Goal: Transaction & Acquisition: Purchase product/service

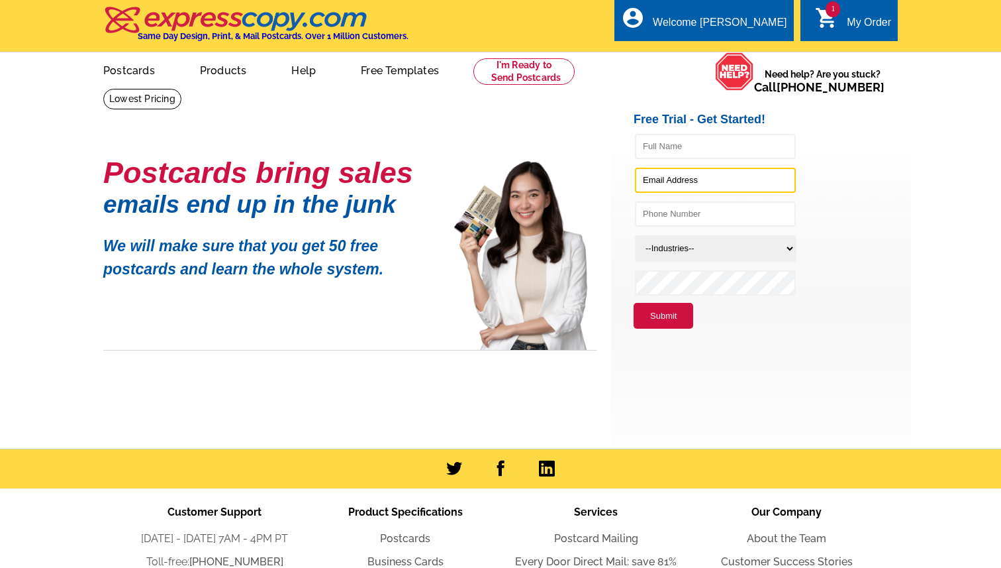
type input "[PERSON_NAME][EMAIL_ADDRESS][DOMAIN_NAME]"
click at [857, 26] on div "My Order" at bounding box center [869, 26] width 44 height 19
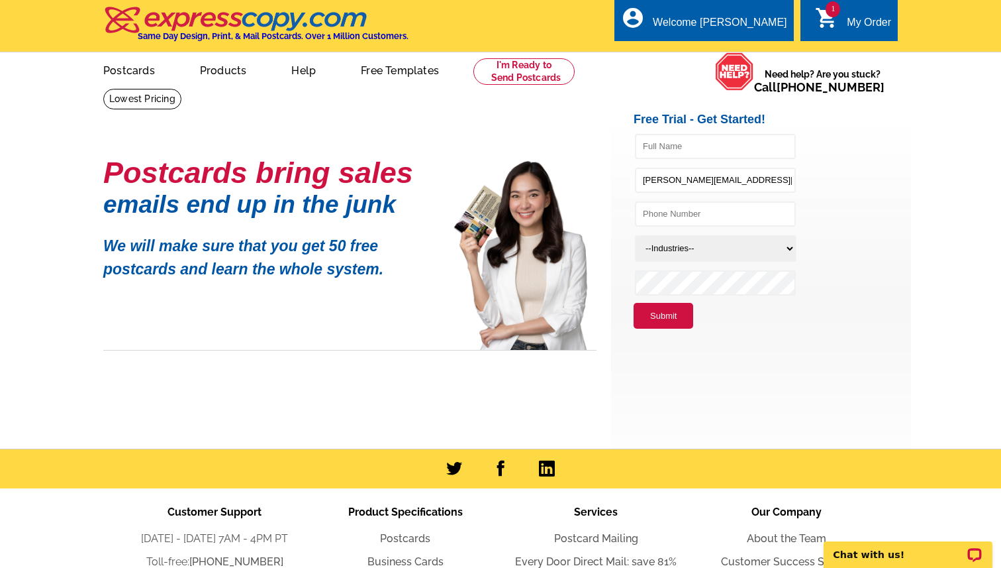
click at [834, 11] on span "1" at bounding box center [833, 9] width 15 height 16
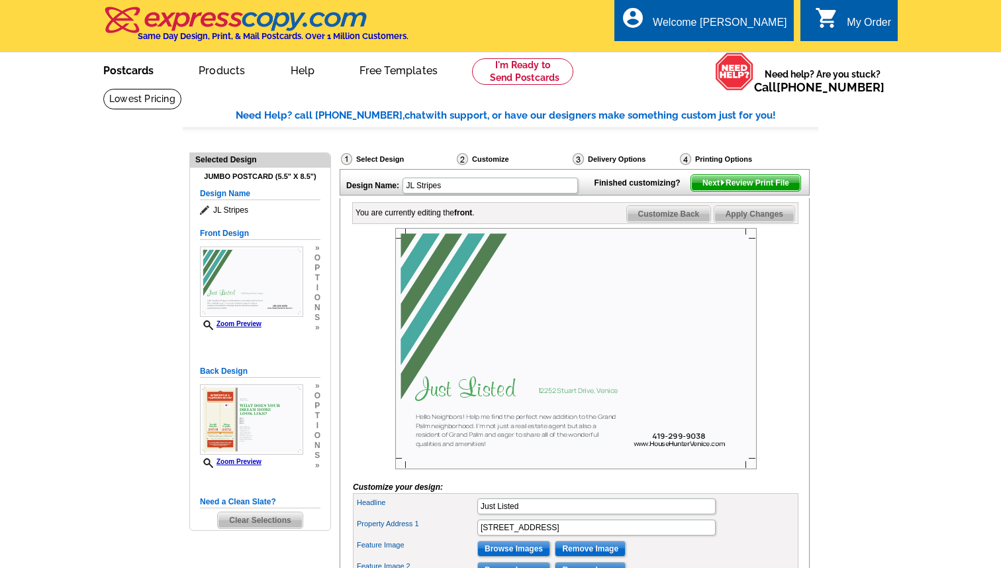
click at [136, 72] on link "Postcards" at bounding box center [128, 69] width 93 height 31
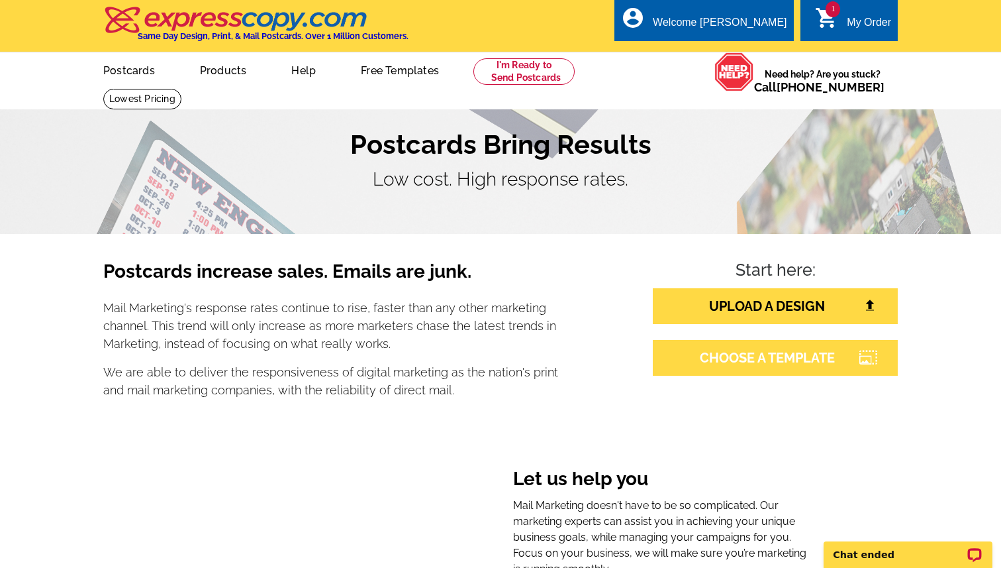
click at [756, 356] on link "CHOOSE A TEMPLATE" at bounding box center [775, 358] width 245 height 36
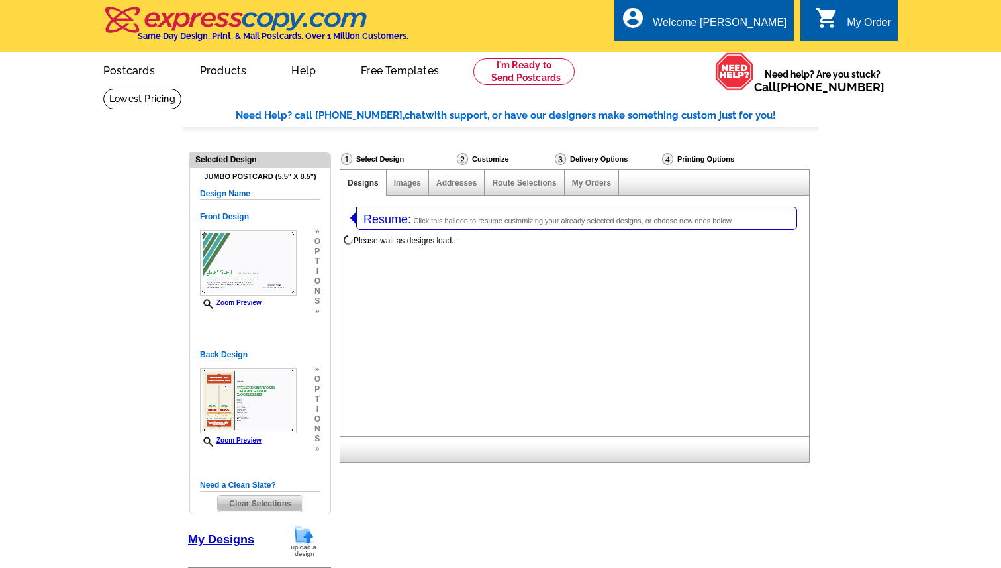
select select "1"
select select "2"
select select "785"
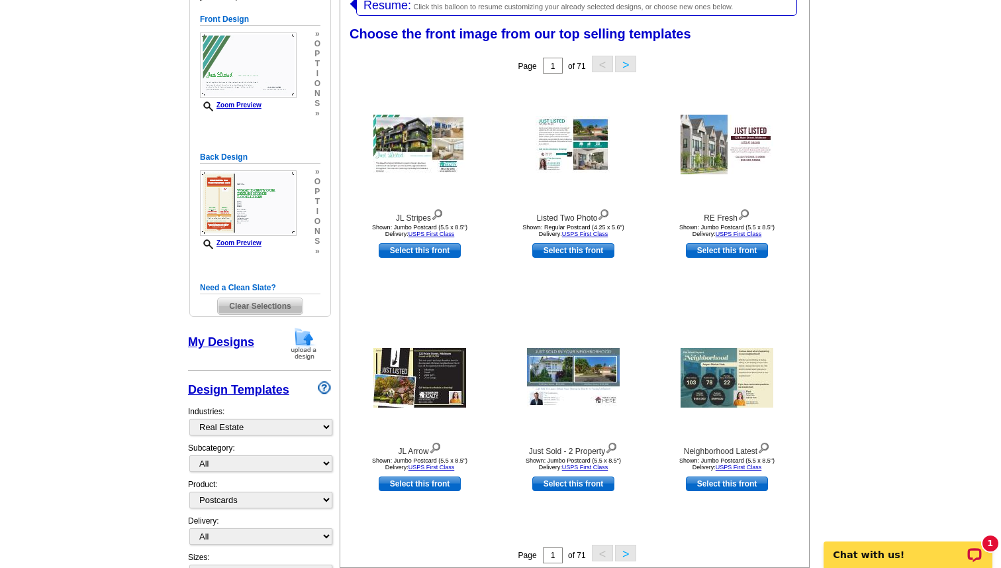
scroll to position [183, 0]
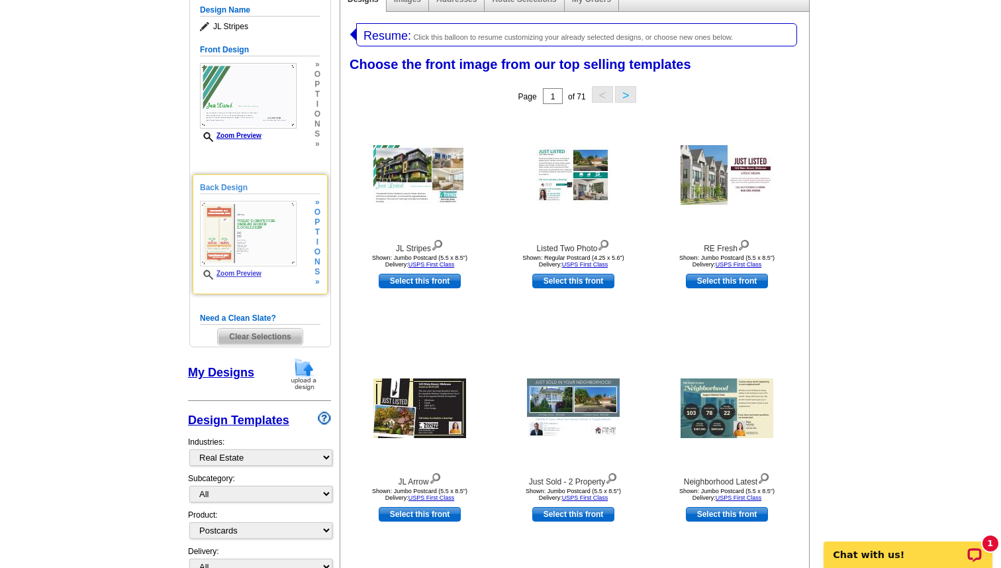
click at [213, 184] on h5 "Back Design" at bounding box center [260, 187] width 121 height 13
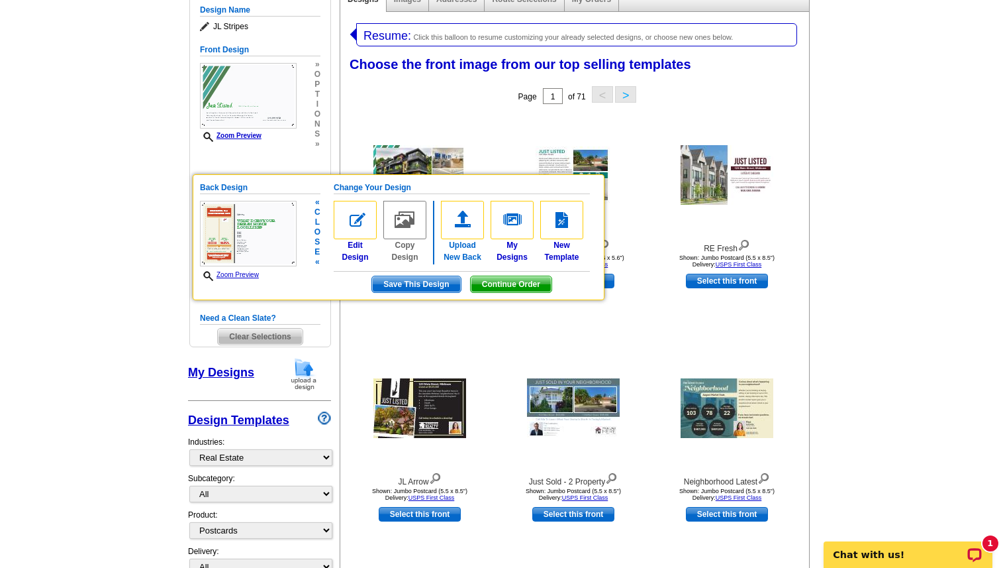
click at [464, 224] on img at bounding box center [462, 220] width 43 height 38
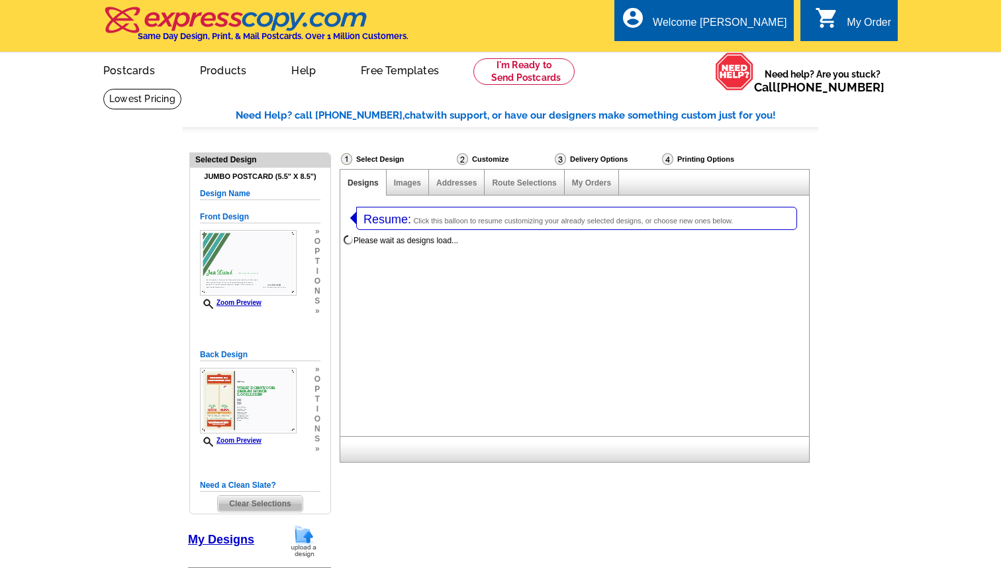
select select
select select "1"
select select "2"
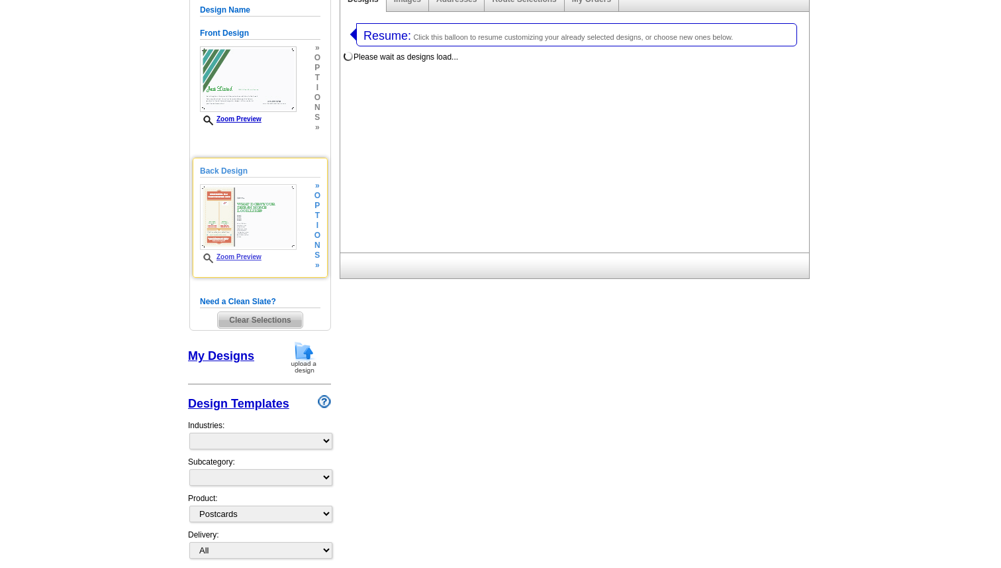
select select "785"
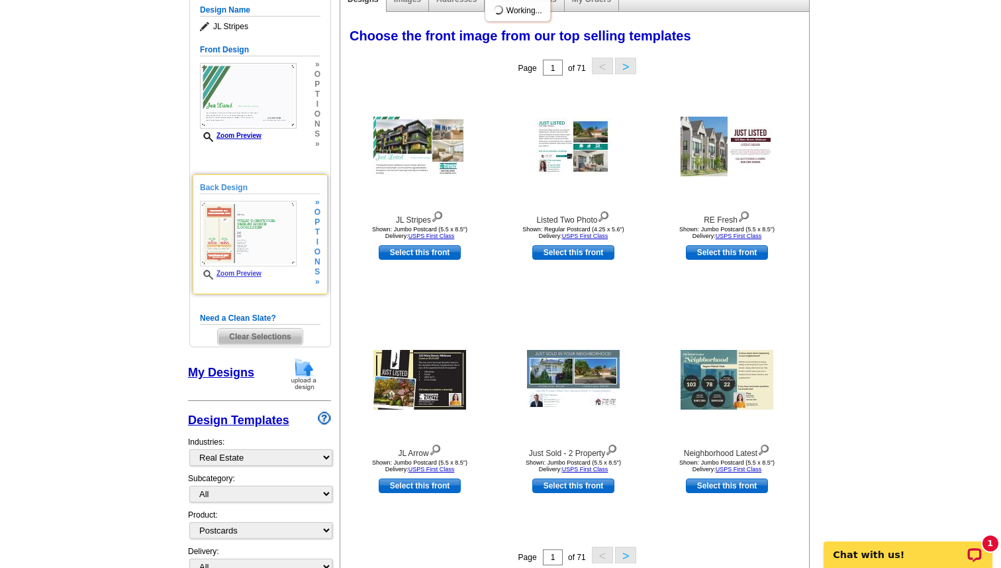
scroll to position [0, 0]
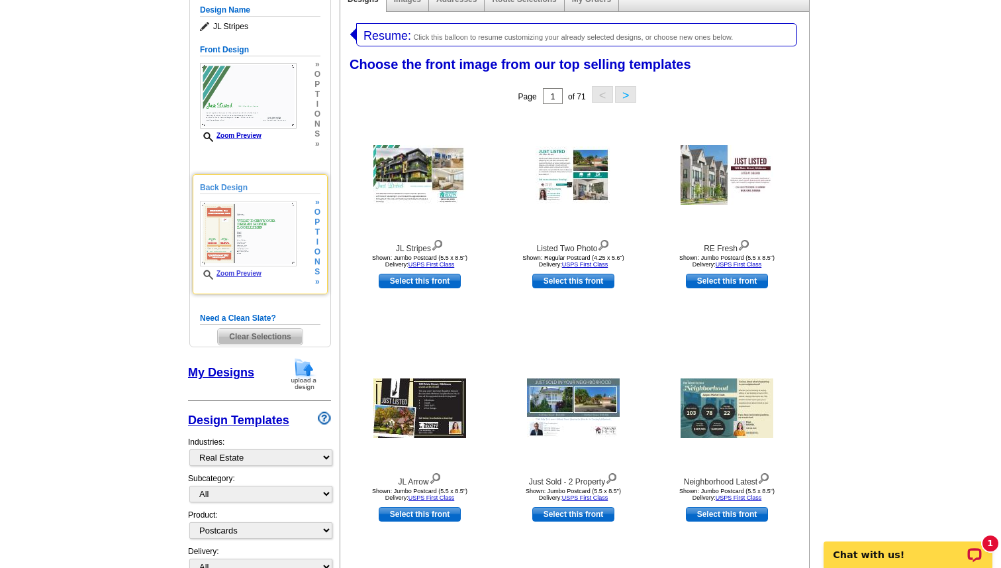
click at [316, 229] on span "t" at bounding box center [318, 232] width 6 height 10
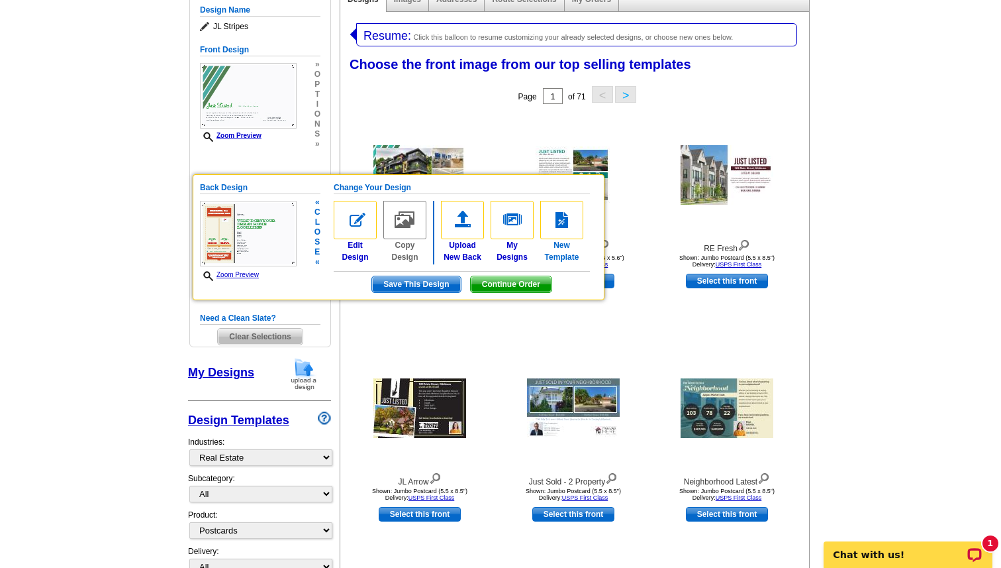
click at [566, 218] on img at bounding box center [561, 220] width 43 height 38
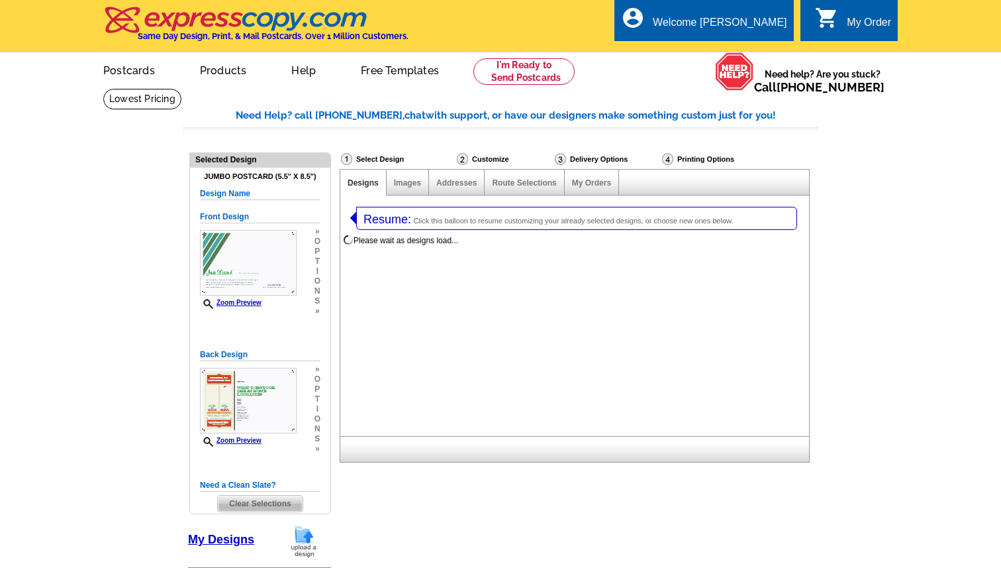
select select "1"
select select "2"
select select "back"
select select "785"
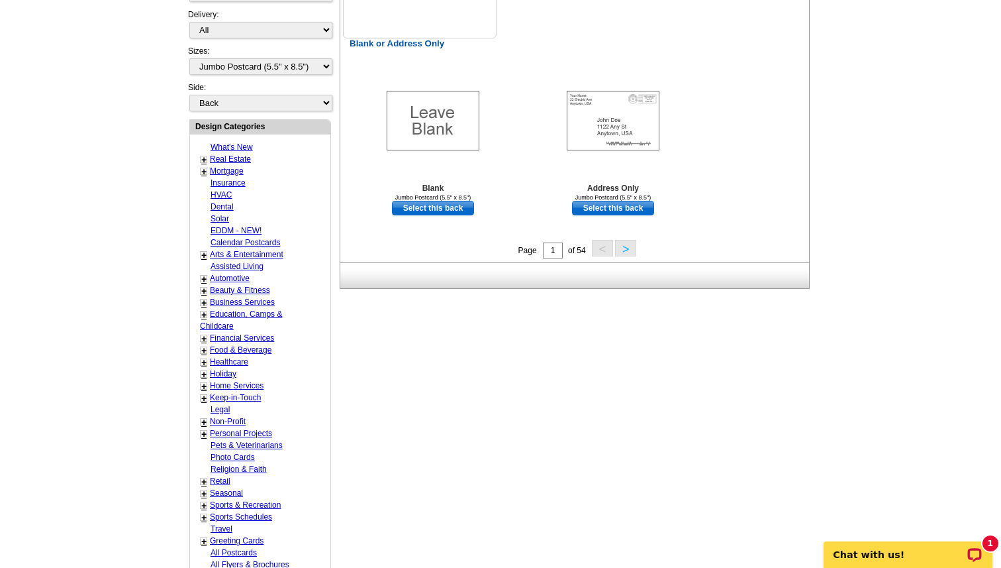
scroll to position [724, 0]
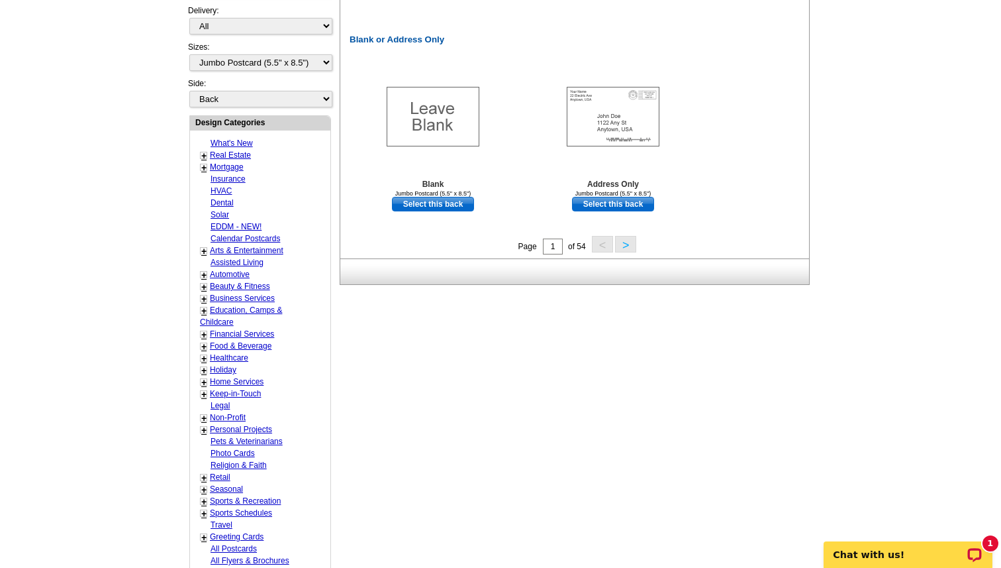
click at [622, 247] on button ">" at bounding box center [625, 244] width 21 height 17
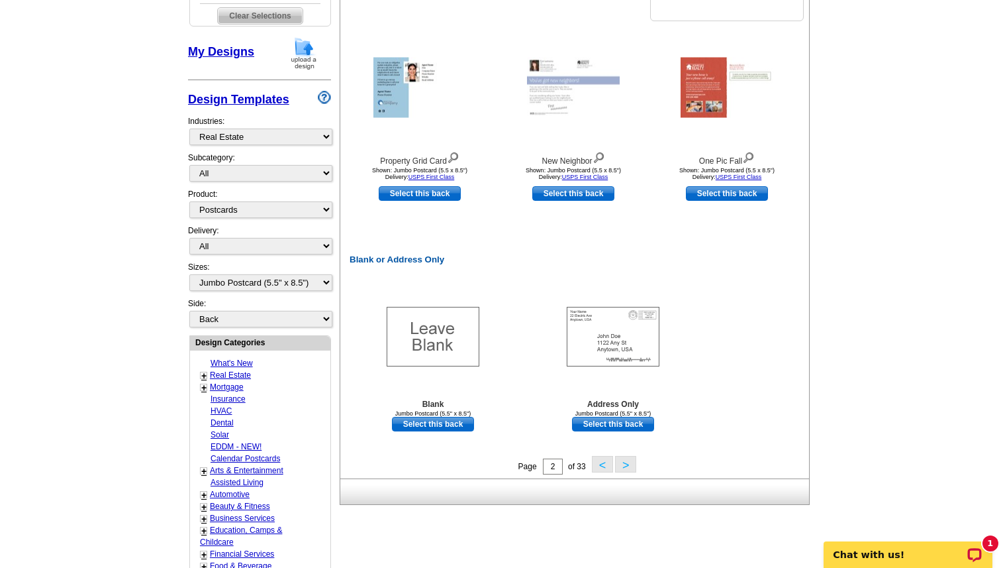
scroll to position [527, 0]
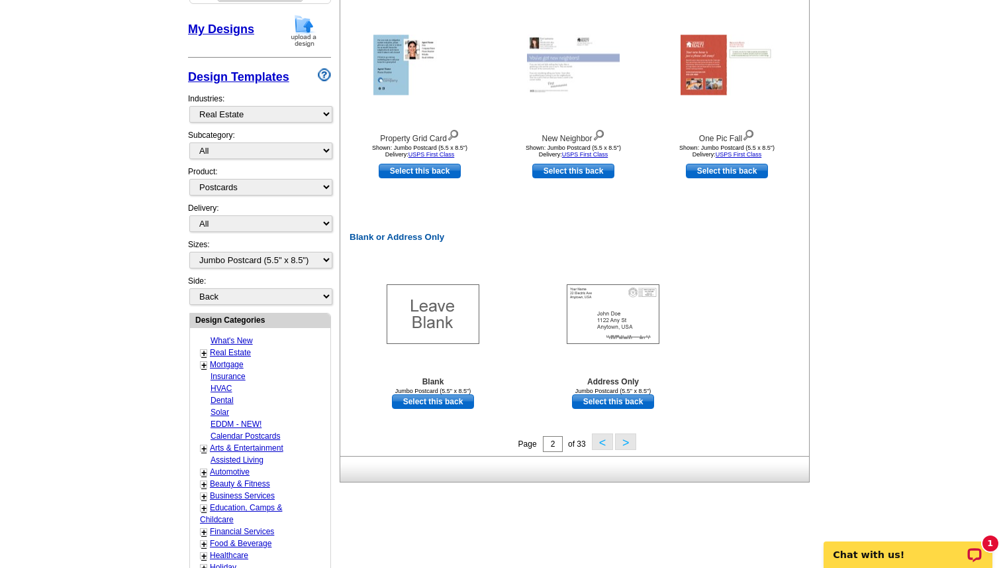
click at [626, 442] on button ">" at bounding box center [625, 441] width 21 height 17
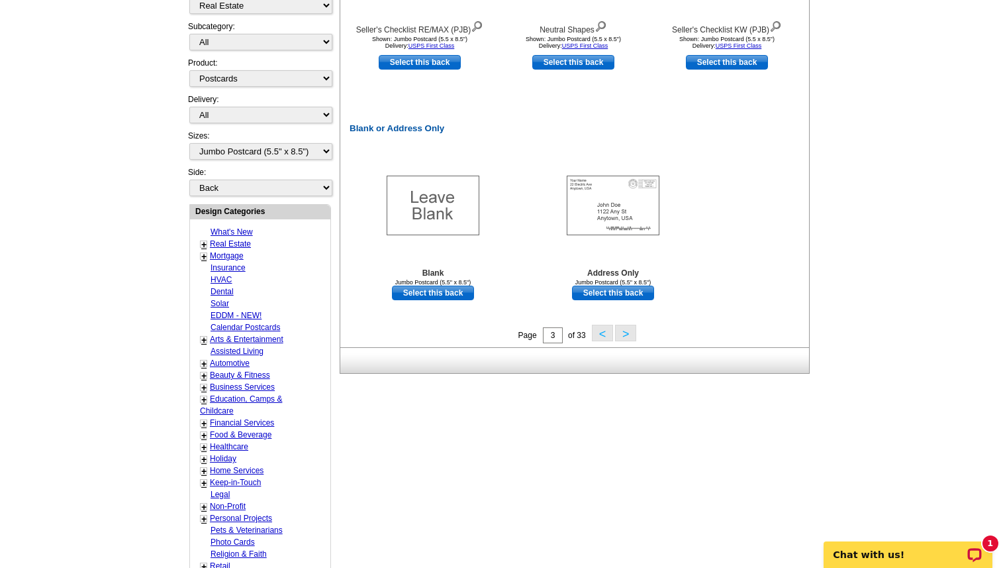
scroll to position [639, 0]
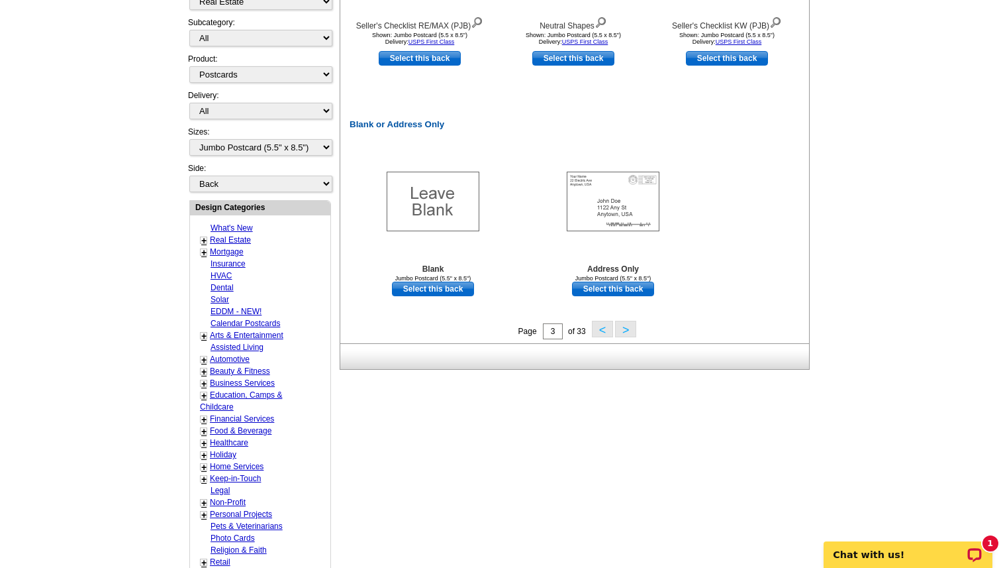
click at [623, 331] on button ">" at bounding box center [625, 329] width 21 height 17
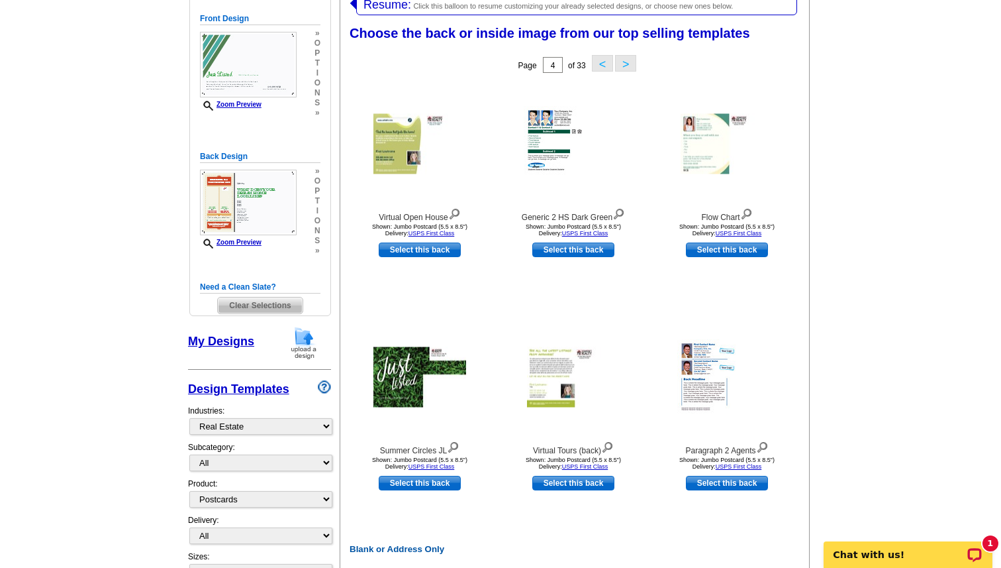
scroll to position [203, 0]
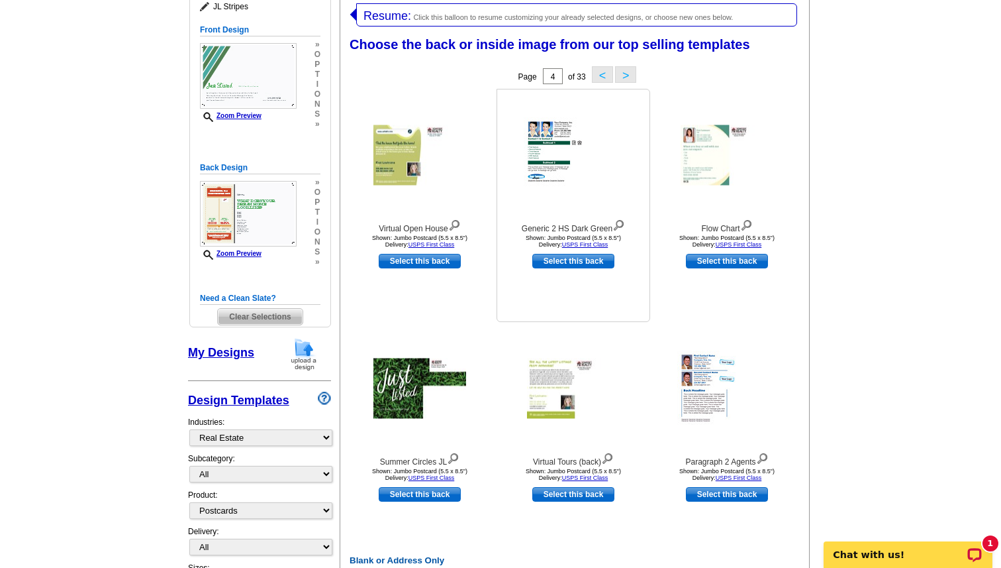
click at [571, 134] on img at bounding box center [573, 155] width 99 height 76
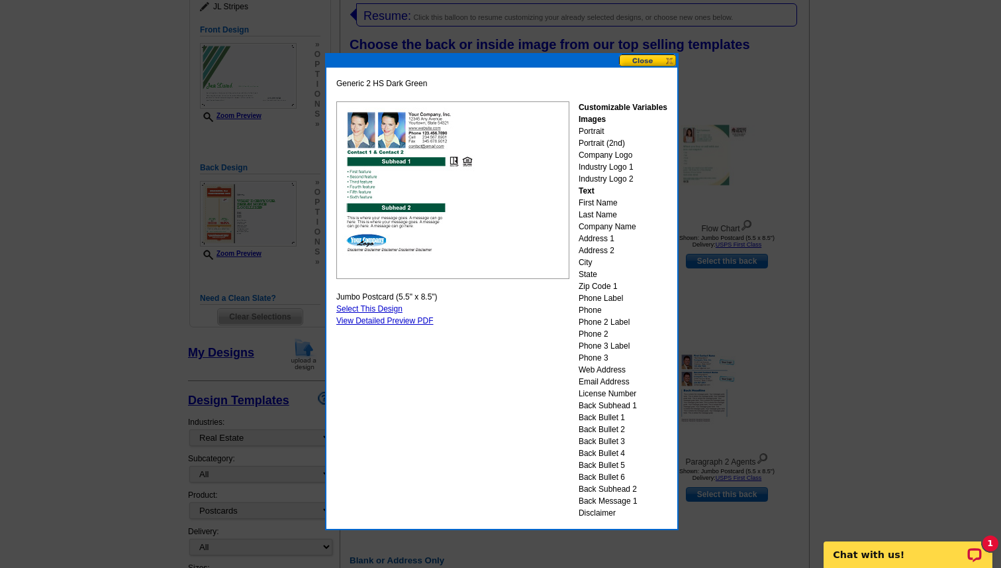
click at [357, 308] on link "Select This Design" at bounding box center [369, 308] width 66 height 9
select select "front"
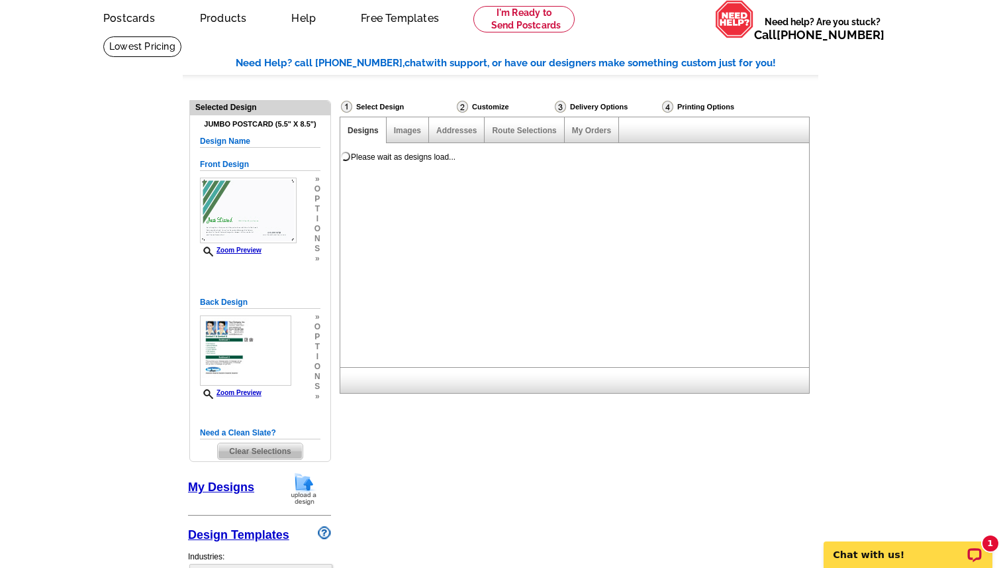
scroll to position [0, 0]
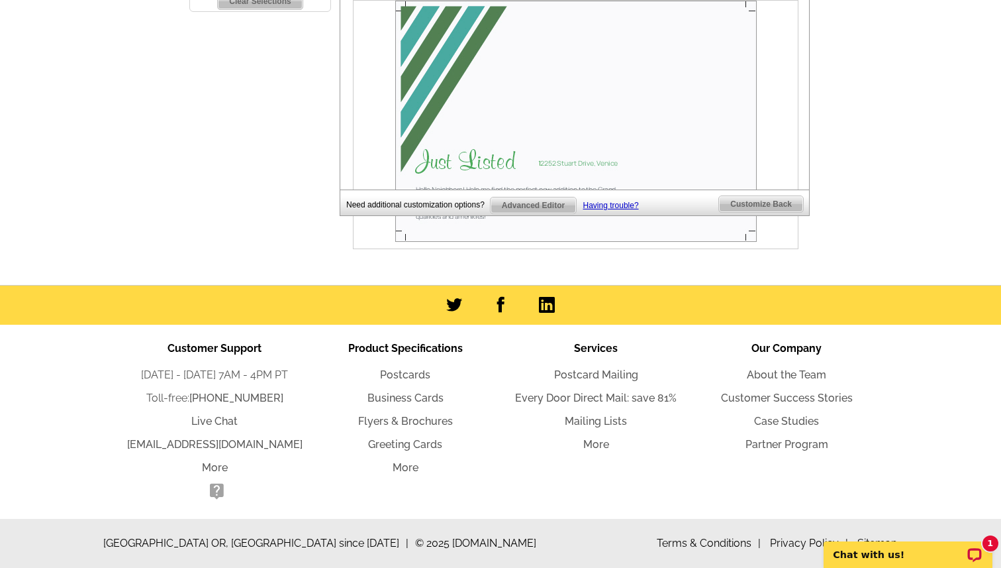
scroll to position [539, 0]
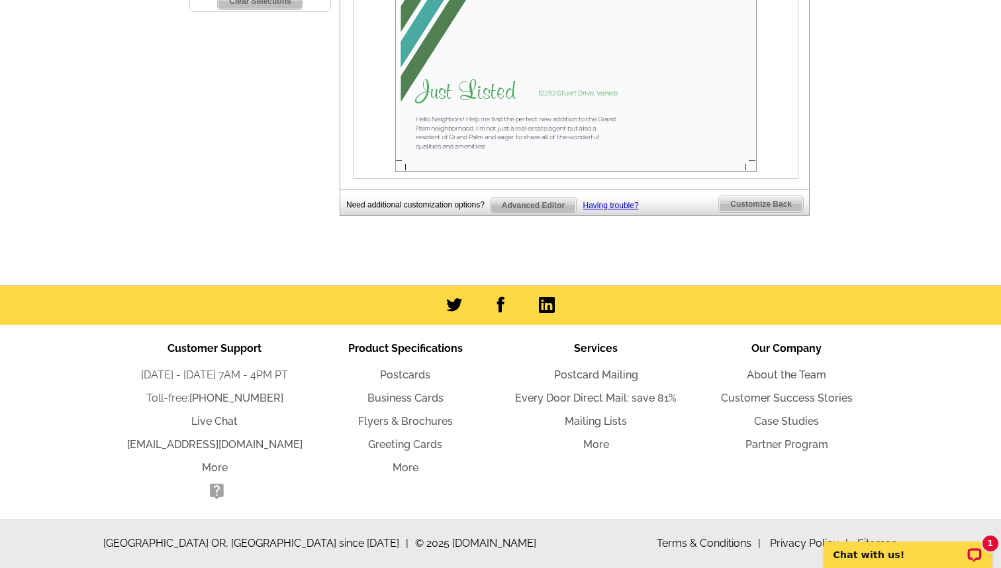
click at [786, 202] on span "Customize Back" at bounding box center [761, 204] width 84 height 16
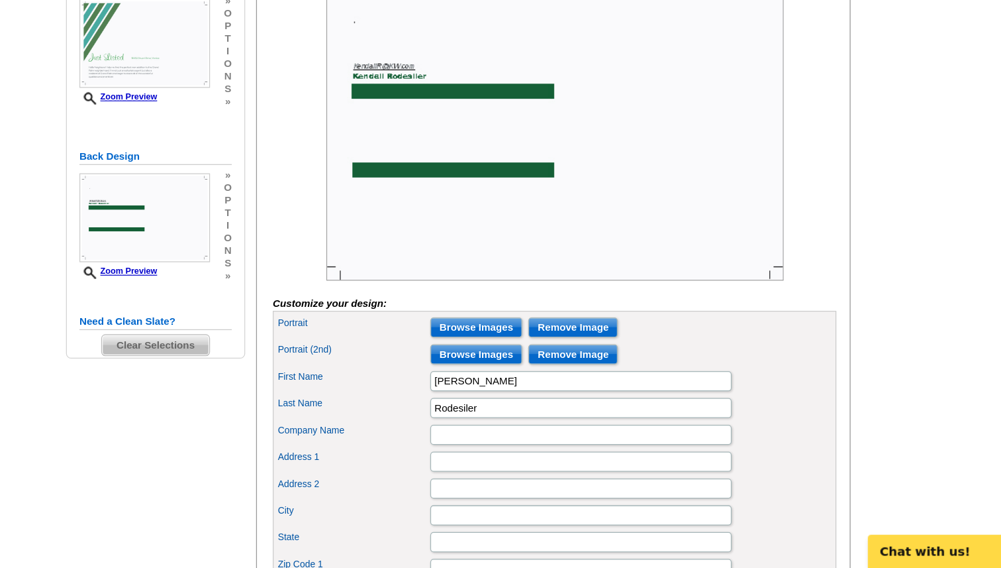
scroll to position [130, 0]
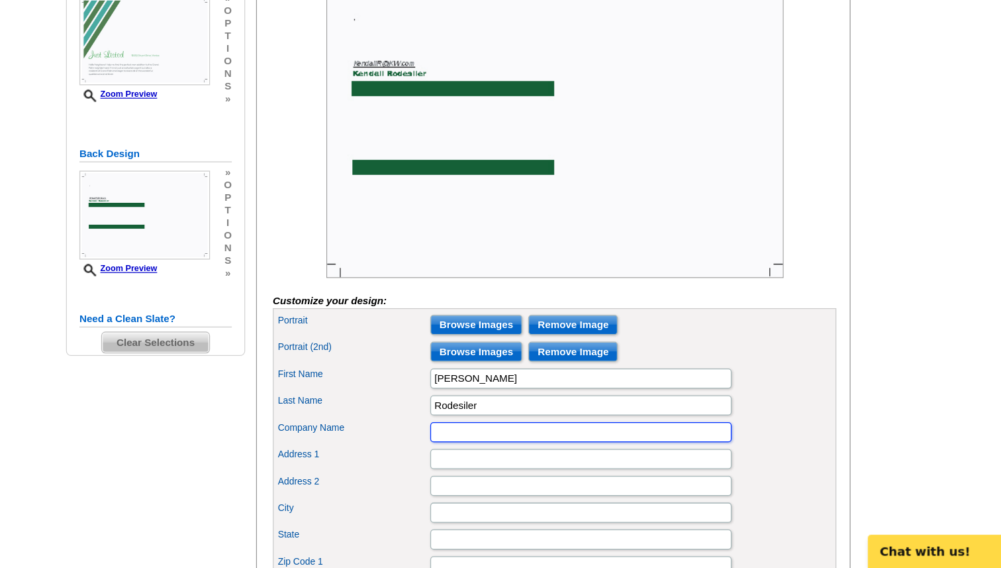
click at [499, 468] on input "Company Name" at bounding box center [597, 460] width 238 height 16
type input "T"
type input "Keller Williams Island Life"
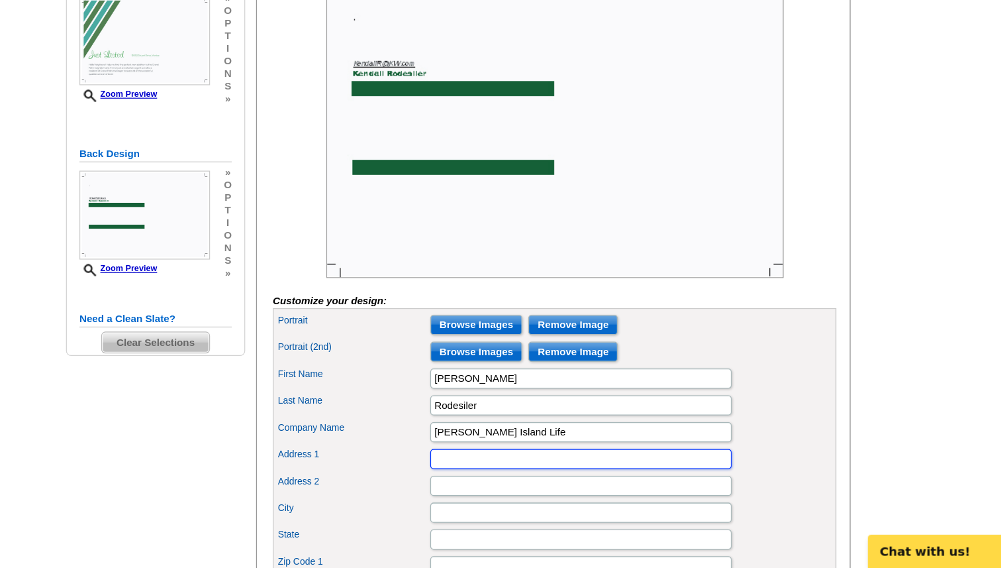
click at [499, 489] on input "Address 1" at bounding box center [597, 482] width 238 height 16
type input "205 Harbor Drive S"
type input "Venice"
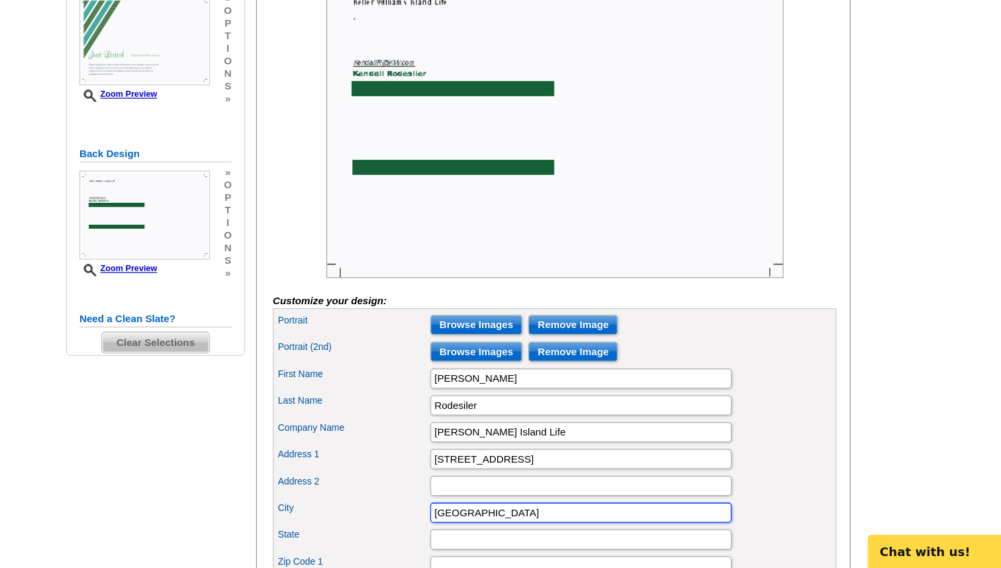
type input "Florida"
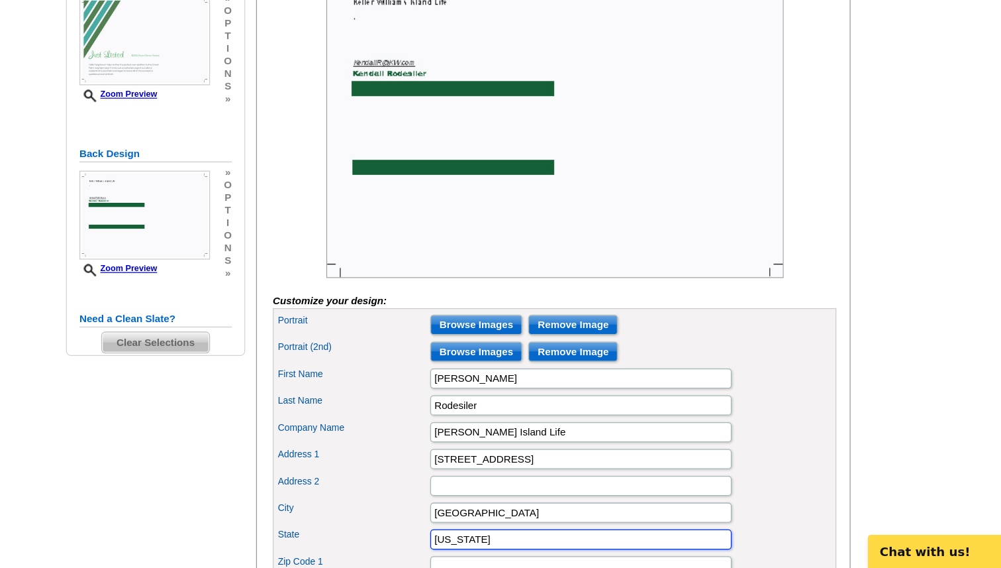
type input "34285"
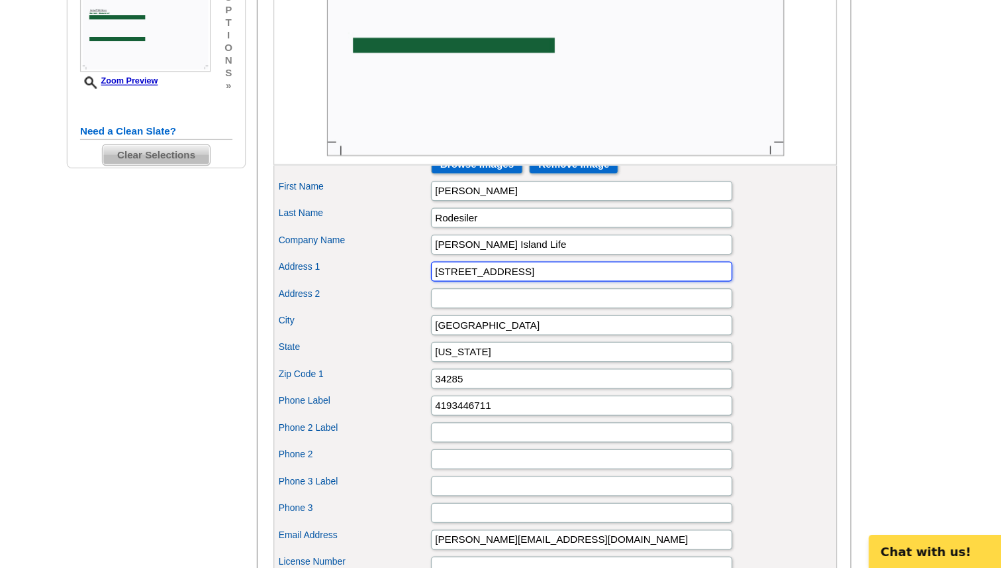
scroll to position [285, 0]
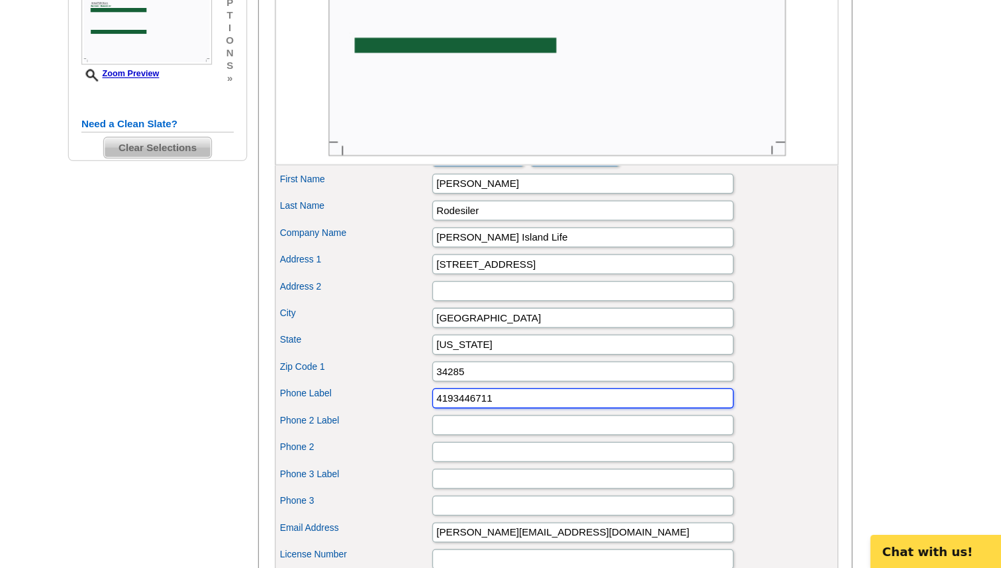
click at [531, 441] on input "4193446711" at bounding box center [597, 433] width 238 height 16
type input "4192999038"
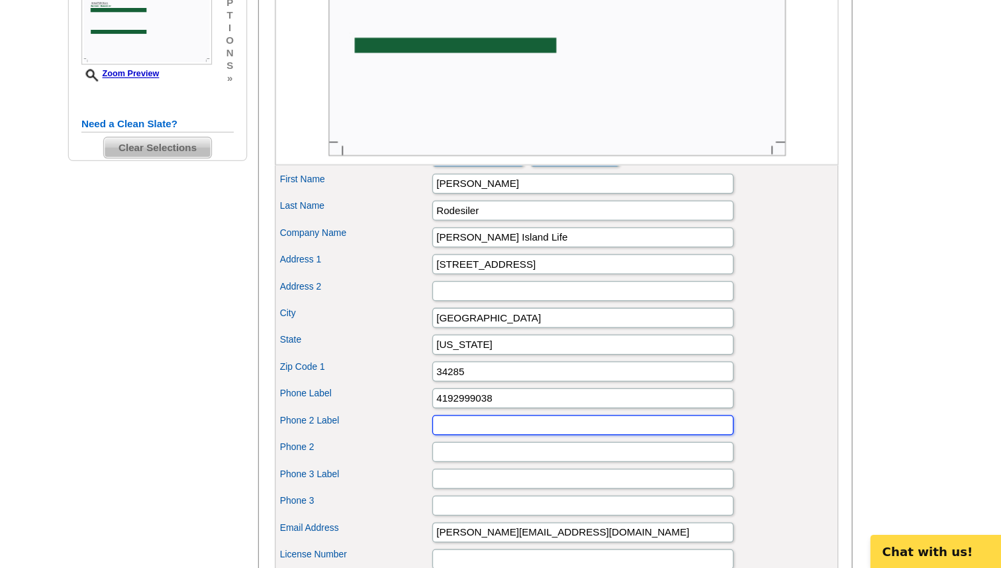
click at [495, 462] on input "Phone 2 Label" at bounding box center [597, 454] width 238 height 16
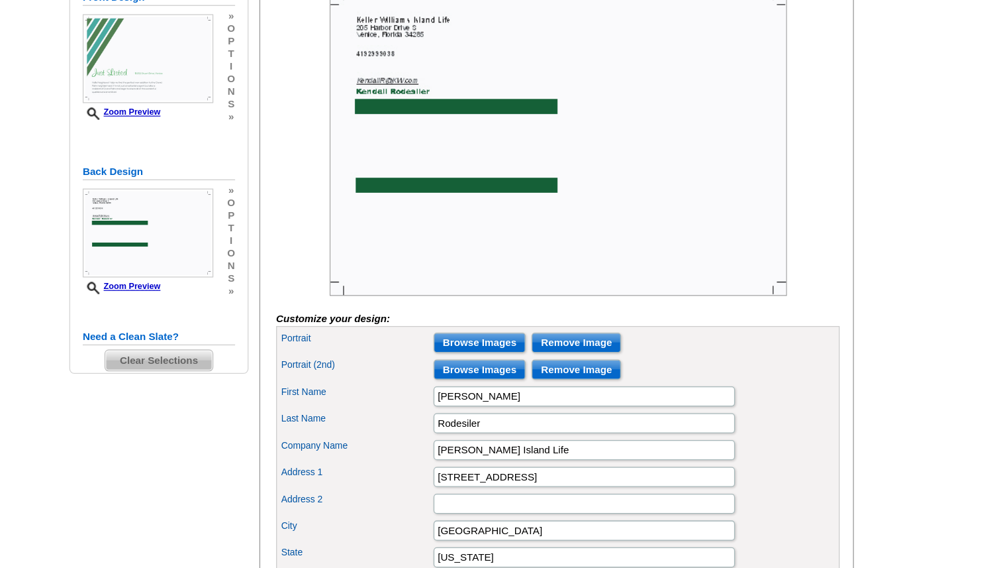
scroll to position [229, 0]
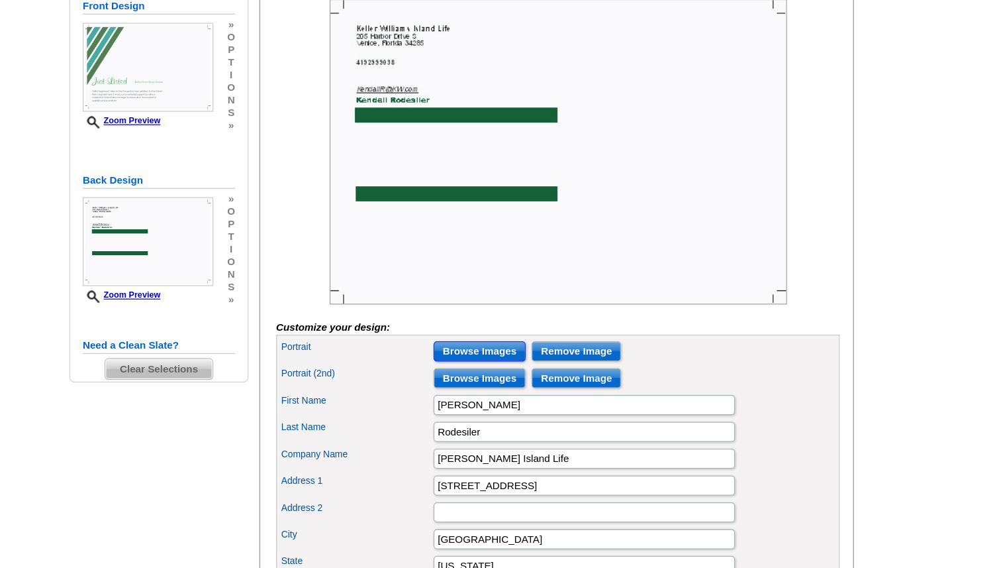
click at [506, 285] on input "Browse Images" at bounding box center [514, 278] width 73 height 16
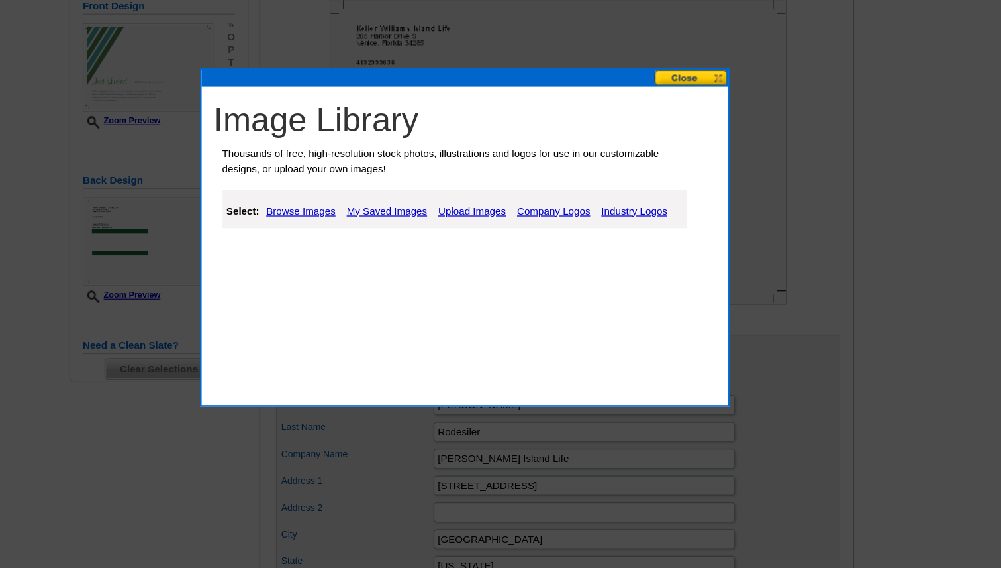
click at [672, 61] on button at bounding box center [681, 61] width 58 height 13
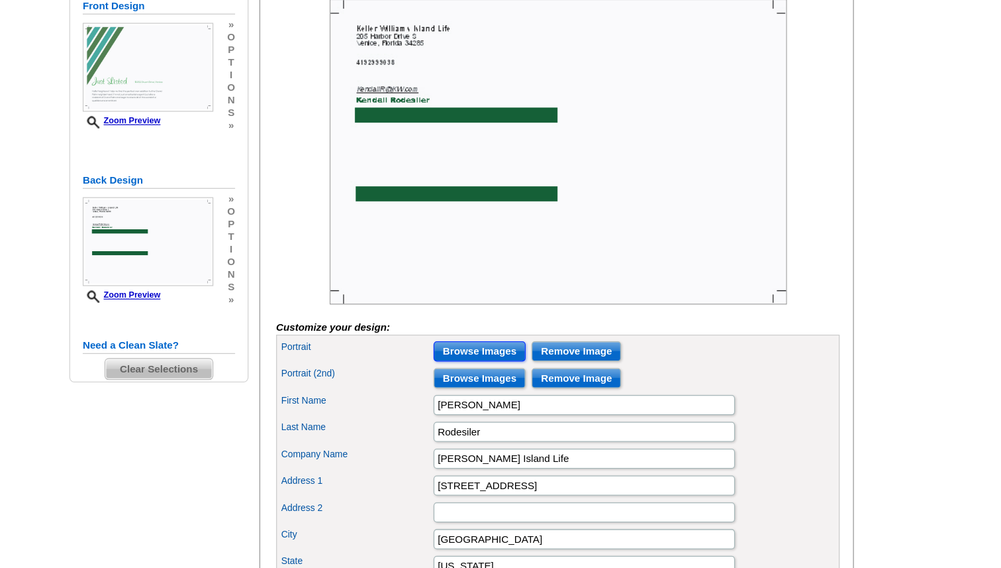
click at [525, 285] on input "Browse Images" at bounding box center [514, 278] width 73 height 16
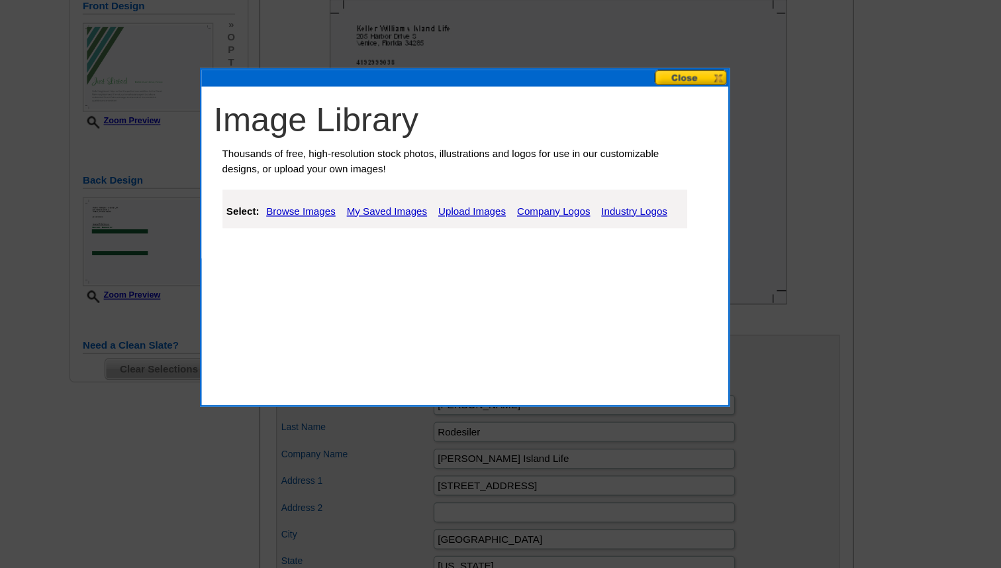
click at [508, 164] on link "Upload Images" at bounding box center [508, 167] width 60 height 16
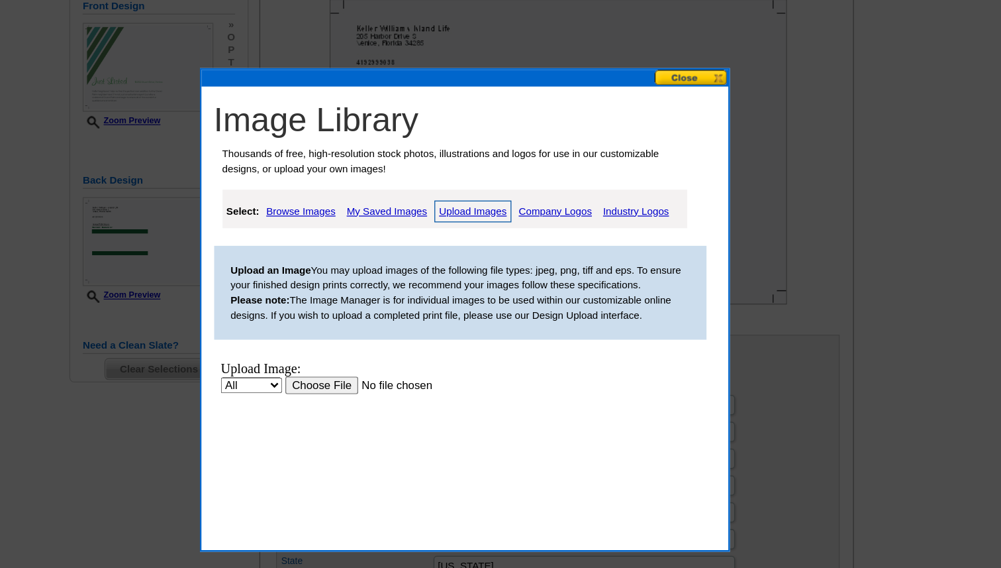
scroll to position [0, 0]
click at [295, 382] on input "file" at bounding box center [354, 378] width 168 height 14
click at [686, 60] on button at bounding box center [681, 61] width 58 height 13
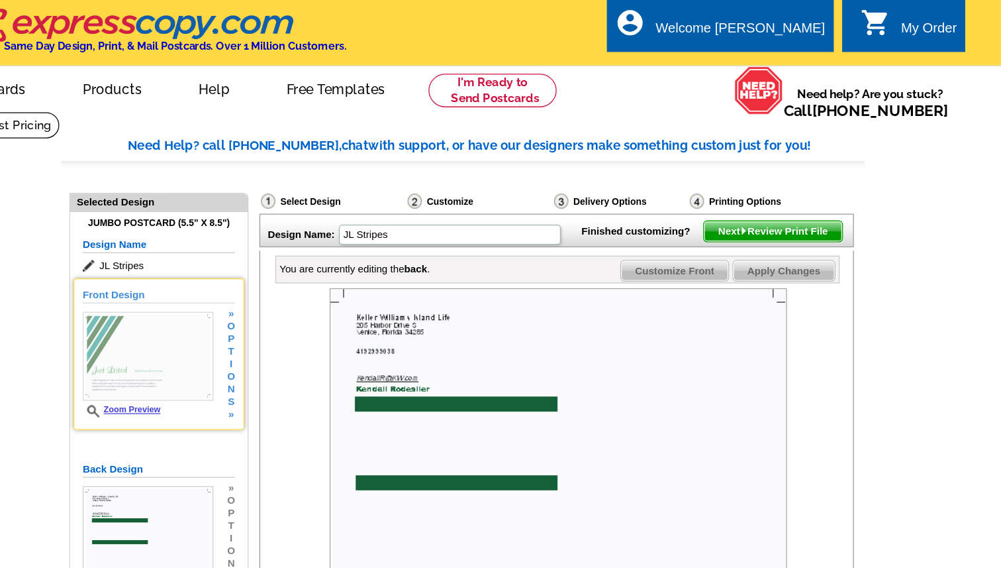
click at [244, 258] on img at bounding box center [251, 281] width 103 height 70
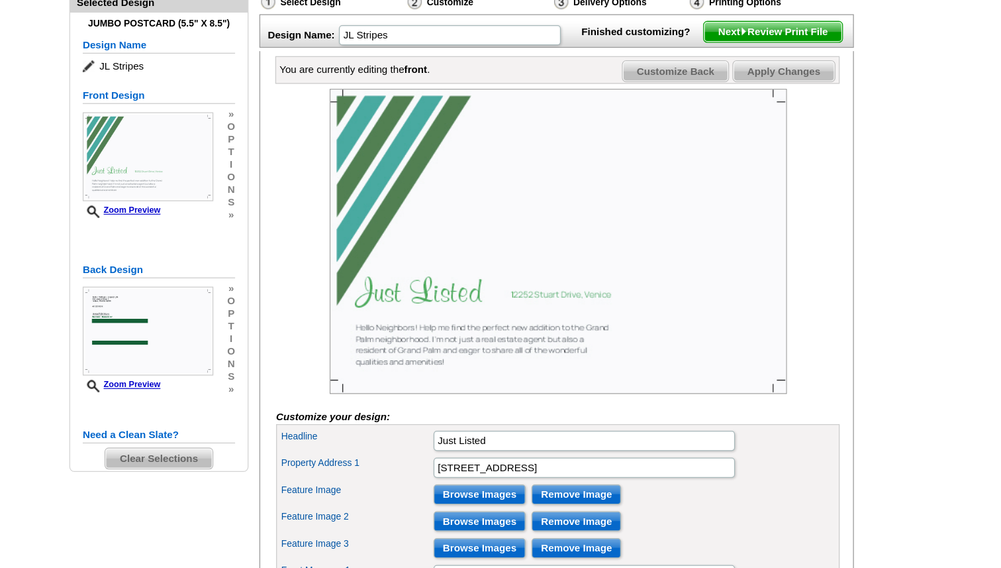
scroll to position [42, 0]
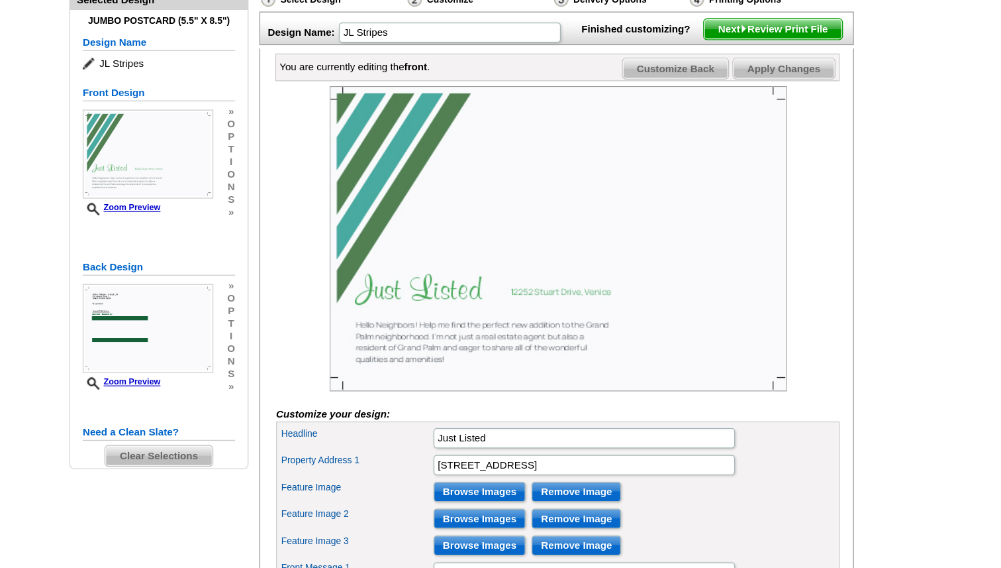
click at [416, 397] on img at bounding box center [576, 306] width 362 height 241
click at [442, 400] on img at bounding box center [576, 306] width 362 height 241
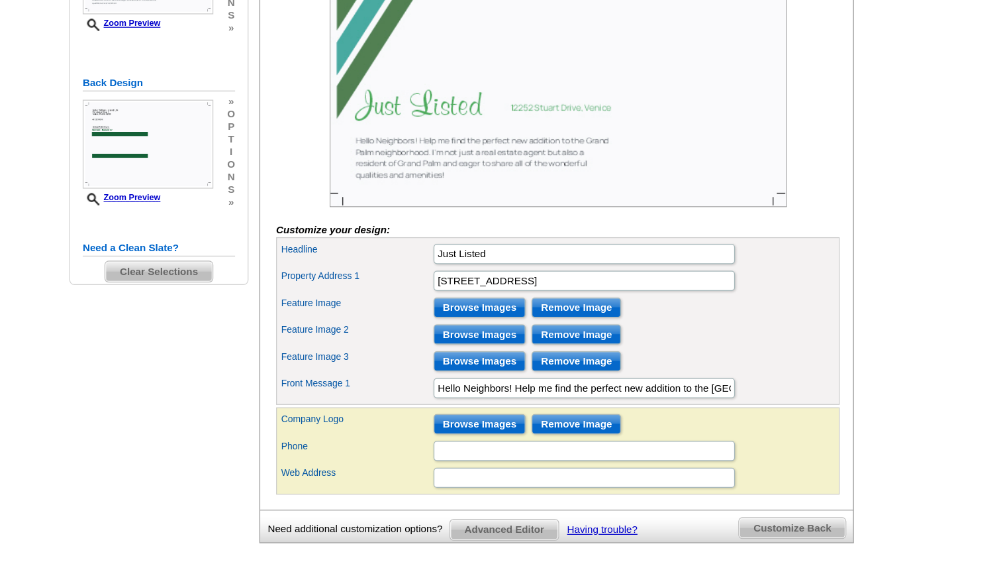
scroll to position [214, 0]
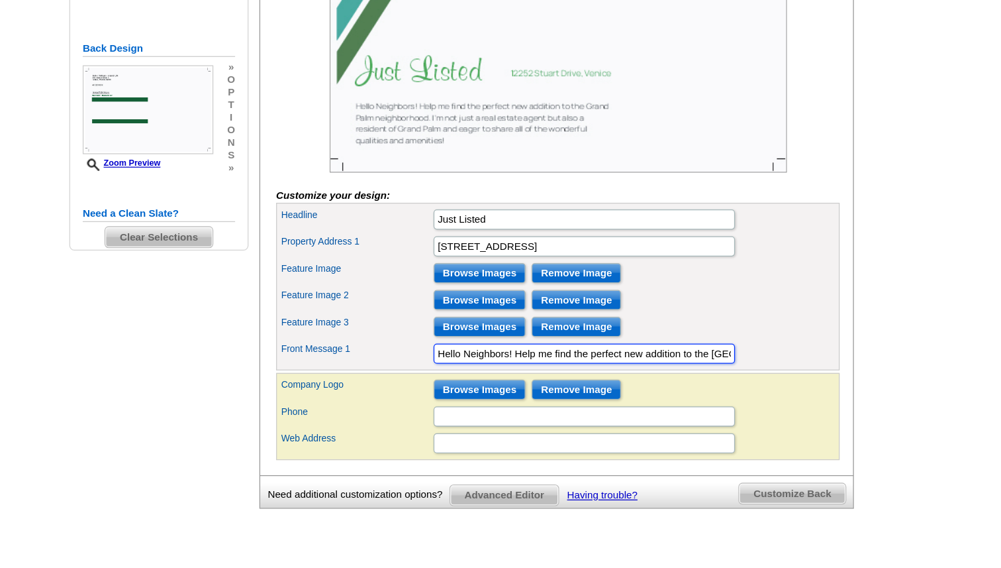
click at [541, 406] on input "Hello Neighbors! Help me find the perfect new addition to the Grand Palm neighb…" at bounding box center [597, 398] width 238 height 16
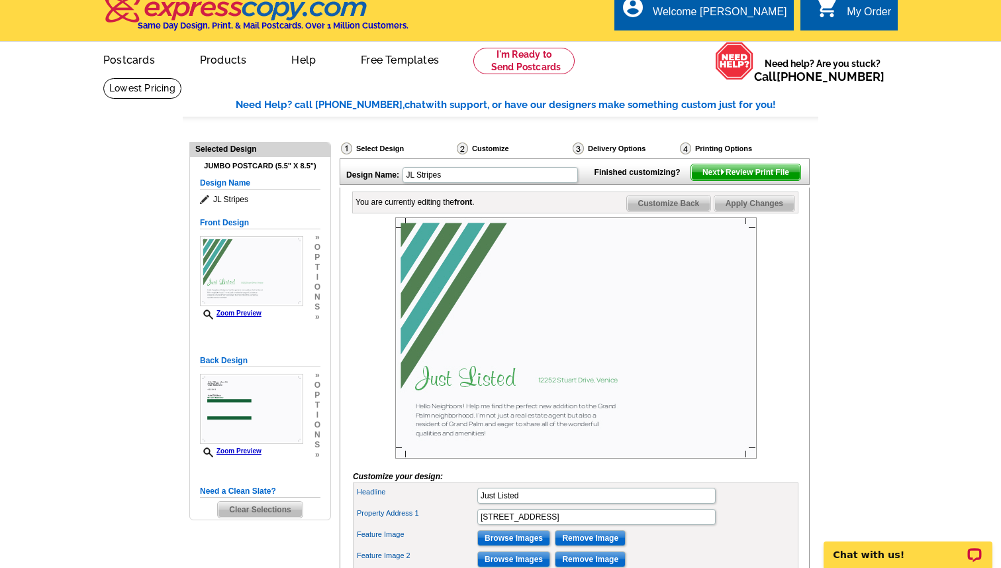
scroll to position [0, 0]
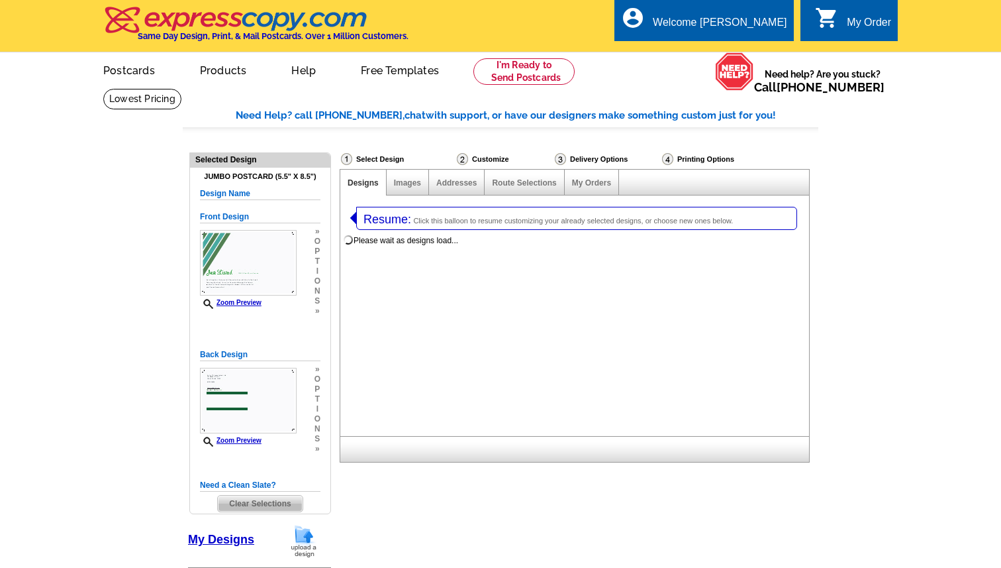
select select
select select "1"
select select "2"
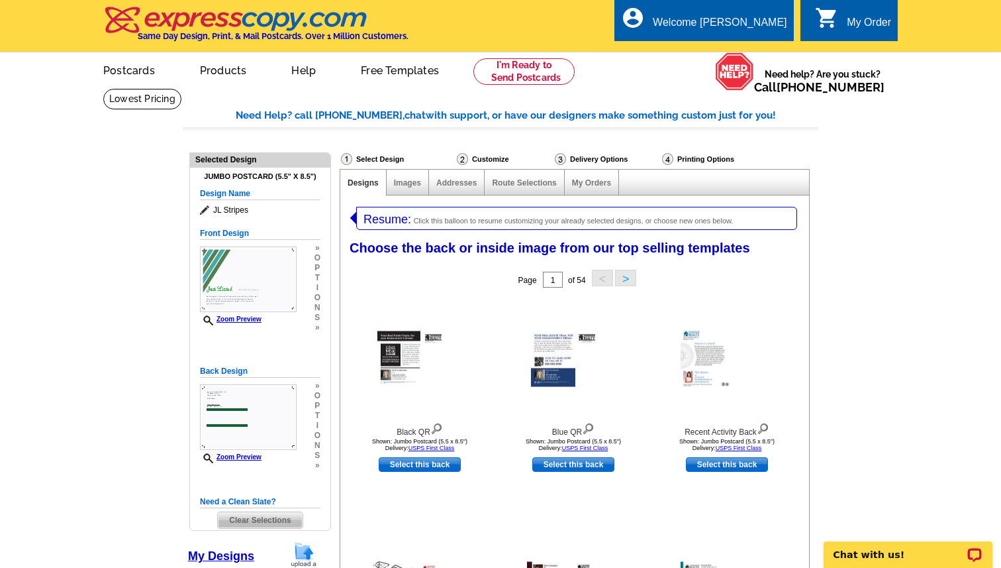
select select "785"
click at [391, 156] on div "Select Design" at bounding box center [398, 160] width 116 height 17
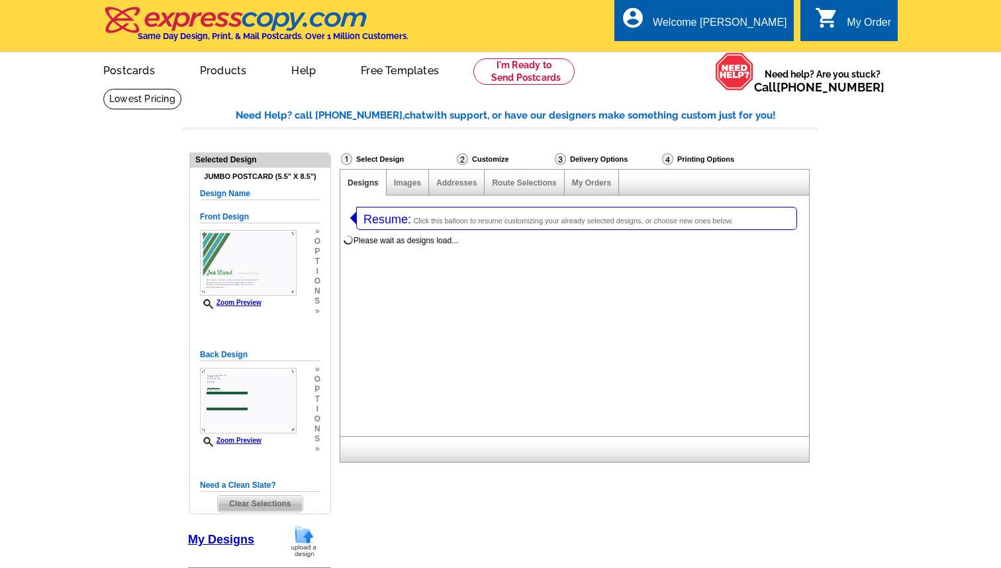
select select "1"
select select "2"
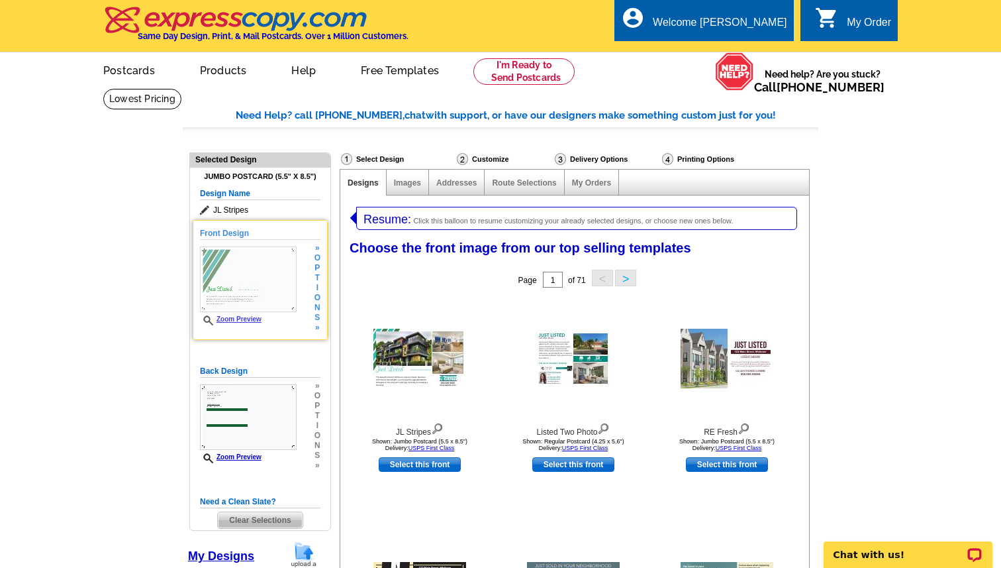
select select "785"
click at [317, 276] on span "t" at bounding box center [318, 278] width 6 height 10
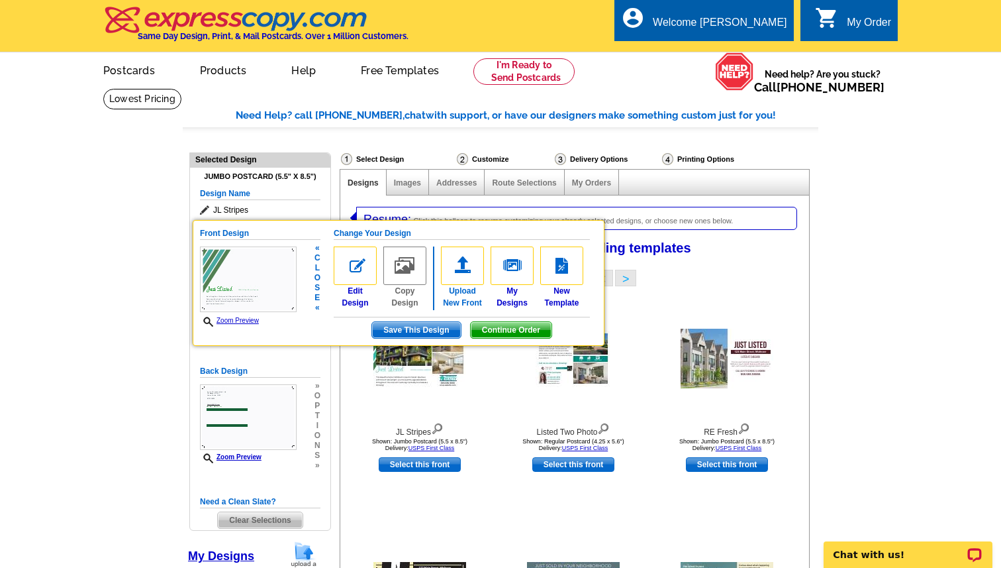
click at [463, 264] on img at bounding box center [462, 265] width 43 height 38
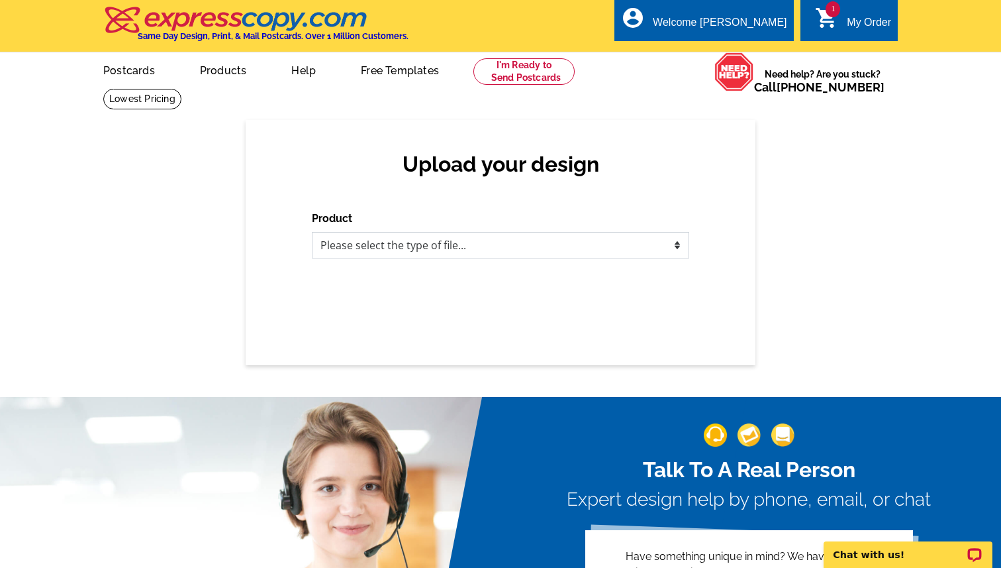
click at [466, 244] on select "Please select the type of file... Postcards Business Cards Letters and flyers G…" at bounding box center [501, 245] width 378 height 26
select select "1"
click at [312, 232] on select "Please select the type of file... Postcards Business Cards Letters and flyers G…" at bounding box center [501, 245] width 378 height 26
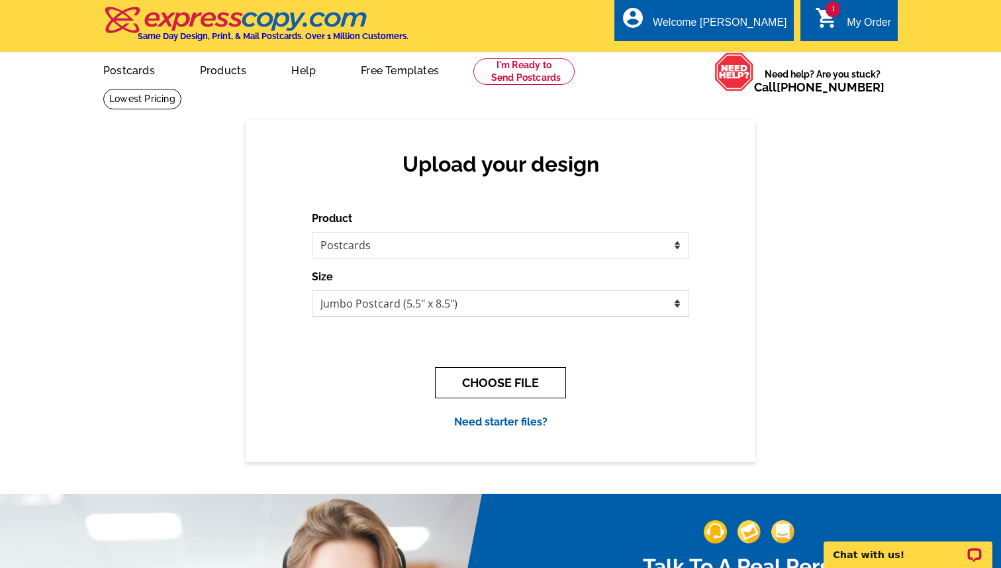
click at [489, 383] on button "CHOOSE FILE" at bounding box center [500, 382] width 131 height 31
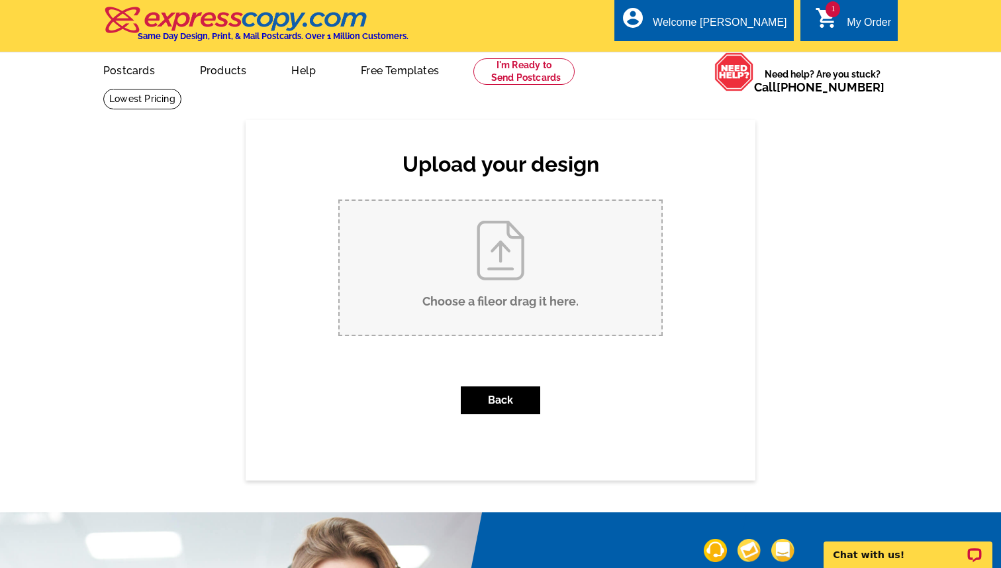
click at [495, 254] on input "Choose a file or drag it here ." at bounding box center [501, 268] width 322 height 134
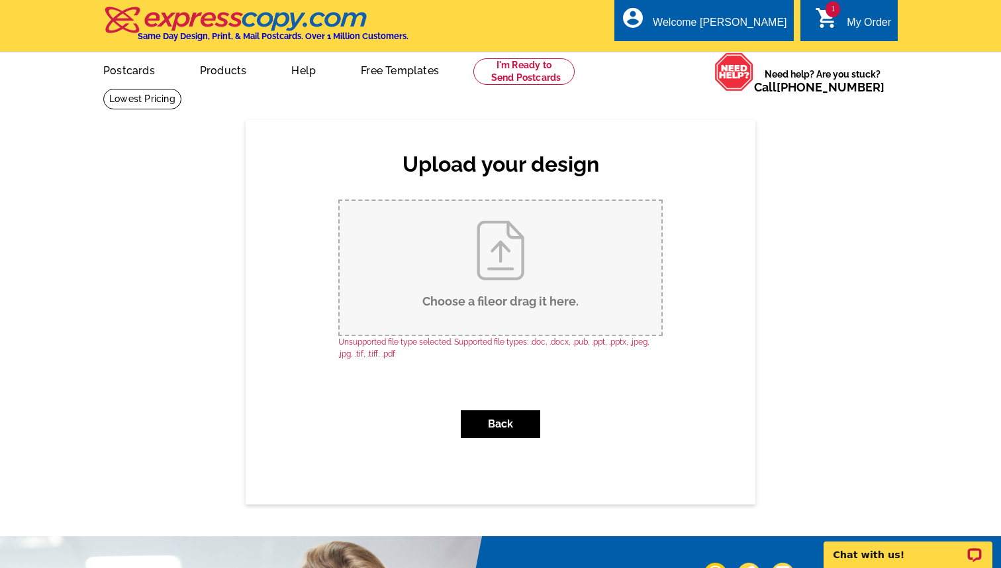
click at [513, 299] on input "Choose a file or drag it here ." at bounding box center [501, 268] width 322 height 134
type input "C:\fakepath\pc1.pdf"
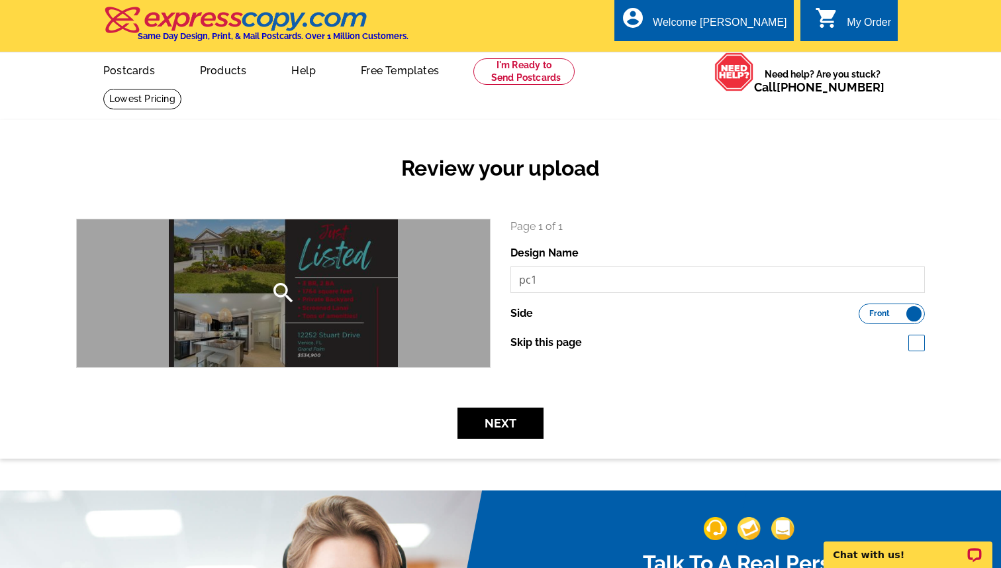
click at [282, 314] on div "search" at bounding box center [283, 293] width 413 height 148
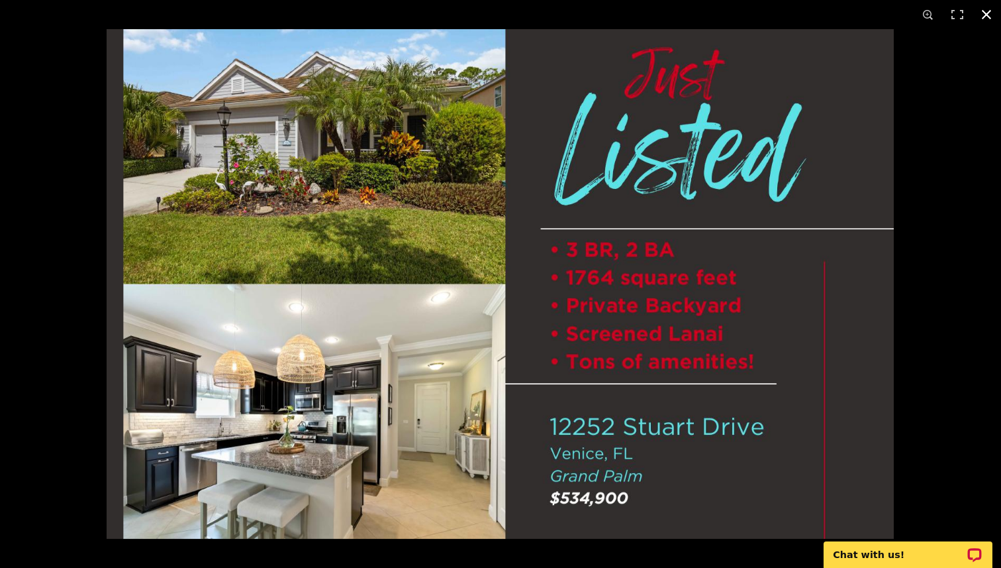
click at [992, 15] on button at bounding box center [986, 14] width 29 height 29
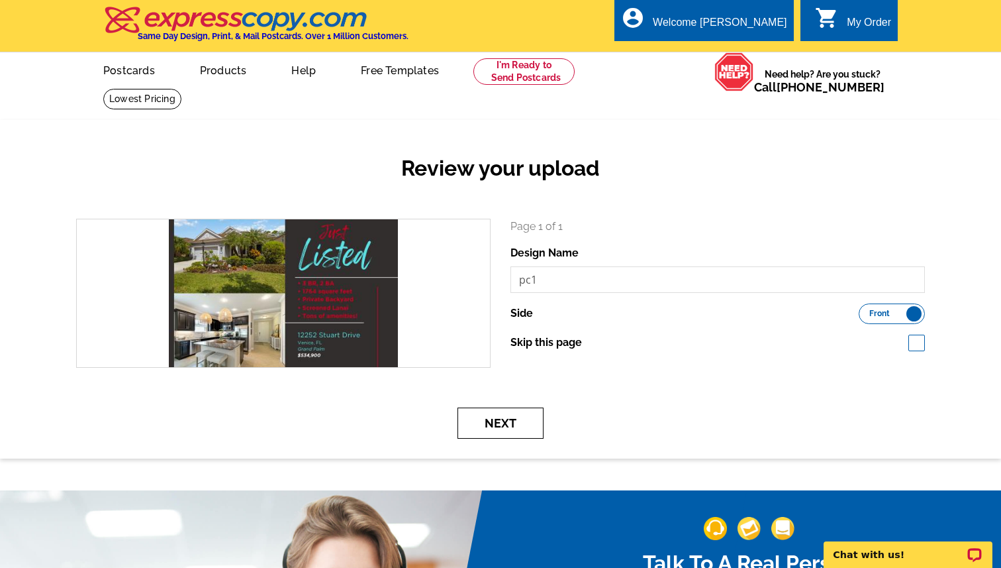
click at [495, 424] on button "Next" at bounding box center [501, 422] width 86 height 31
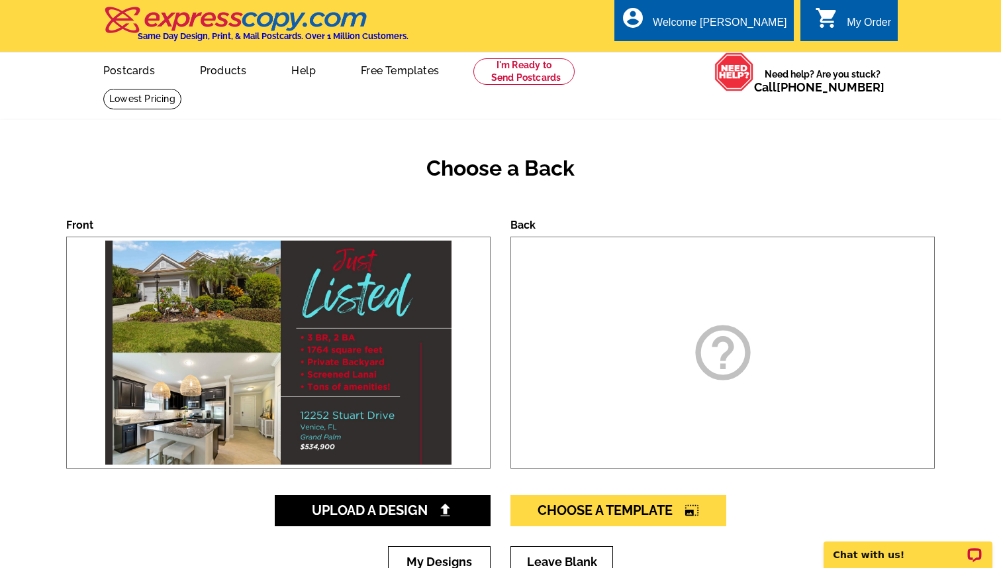
click at [703, 371] on icon "help_outline" at bounding box center [723, 352] width 66 height 66
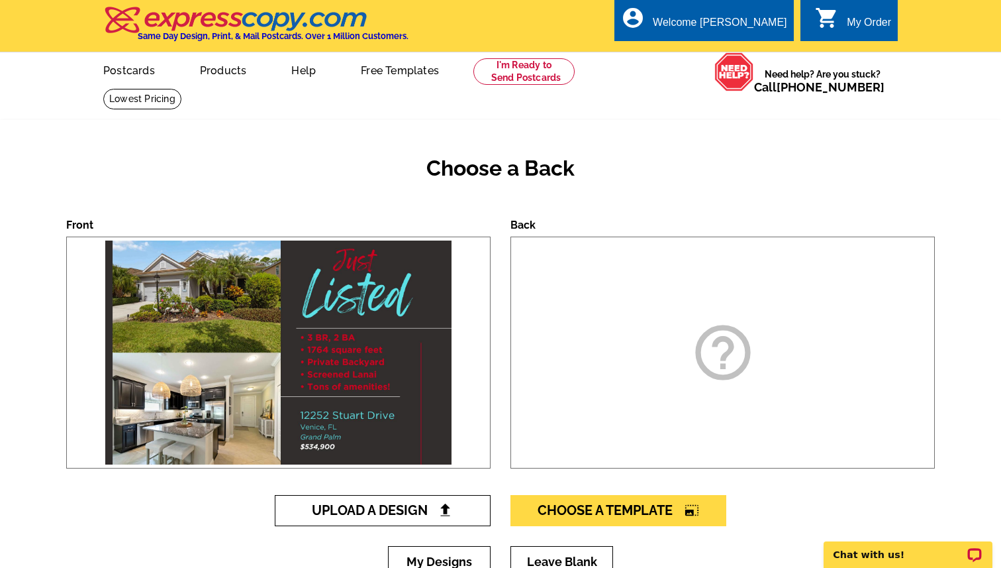
click at [374, 517] on span "Upload A Design" at bounding box center [383, 510] width 142 height 16
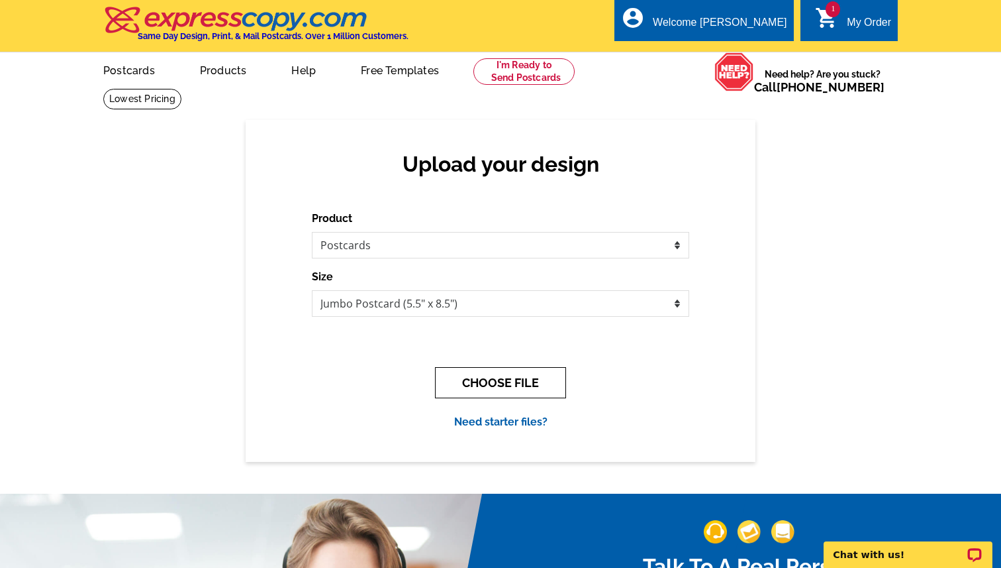
click at [509, 380] on button "CHOOSE FILE" at bounding box center [500, 382] width 131 height 31
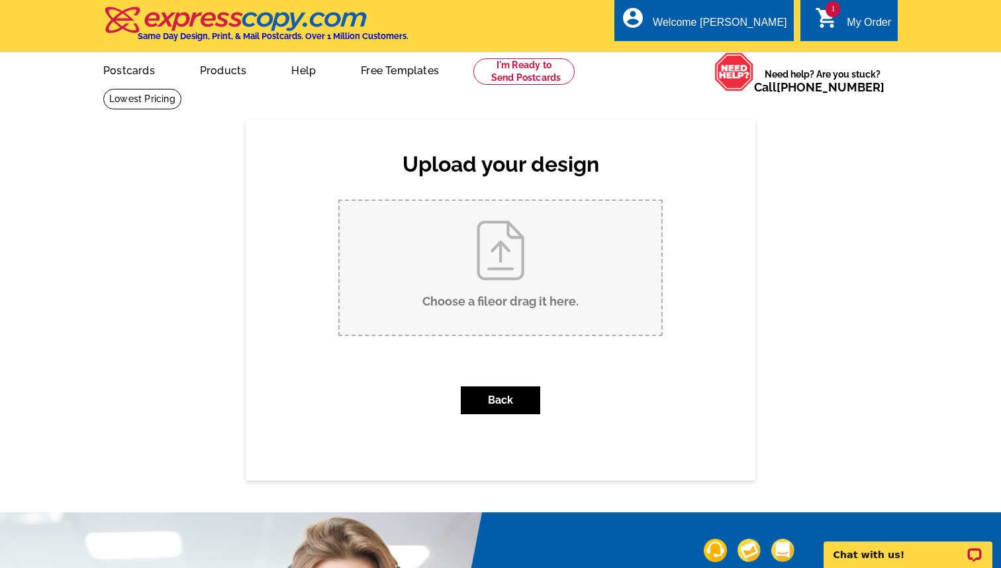
click at [507, 293] on input "Choose a file or drag it here ." at bounding box center [501, 268] width 322 height 134
type input "C:\fakepath\2.jpg"
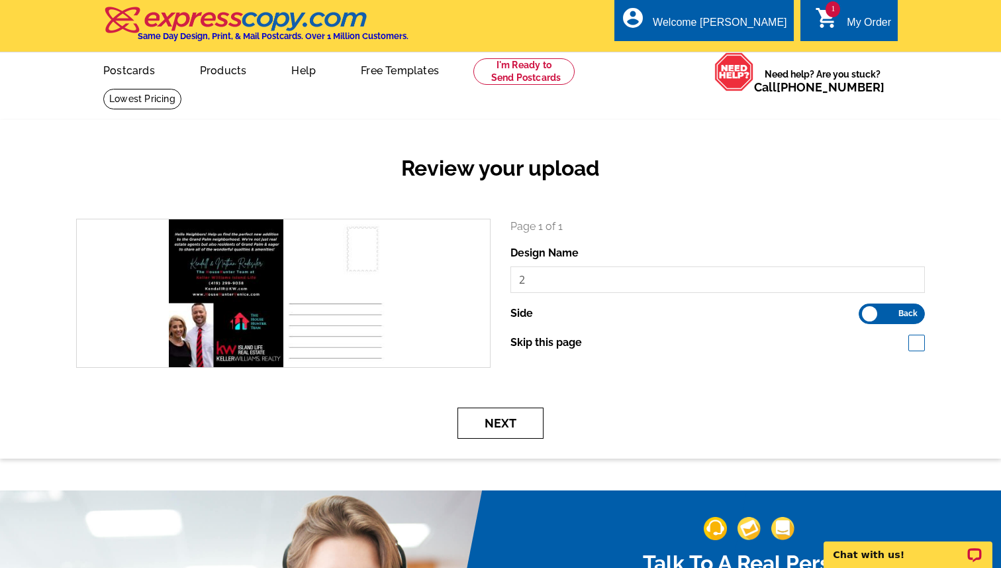
click at [509, 423] on button "Next" at bounding box center [501, 422] width 86 height 31
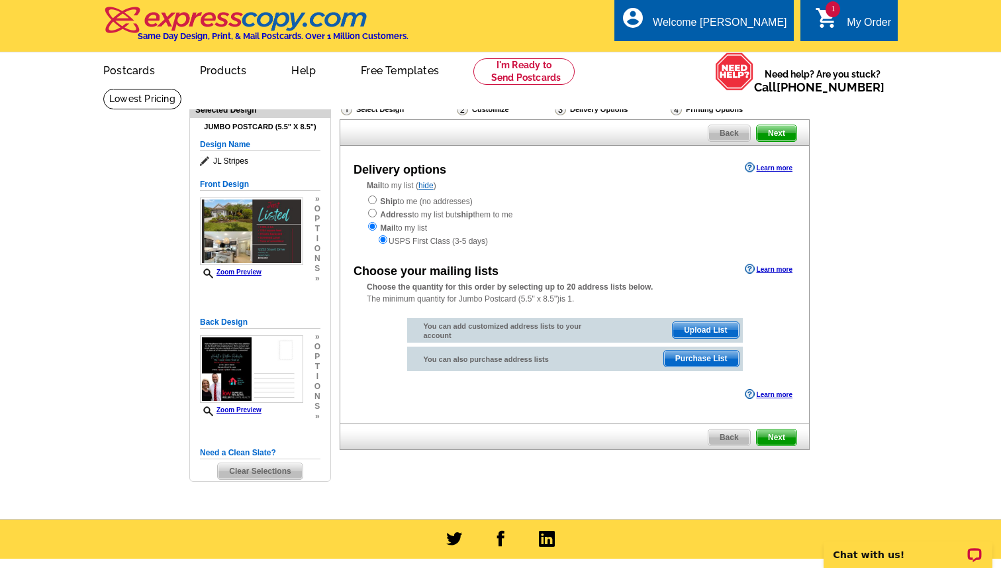
click at [698, 363] on span "Purchase List" at bounding box center [701, 358] width 75 height 16
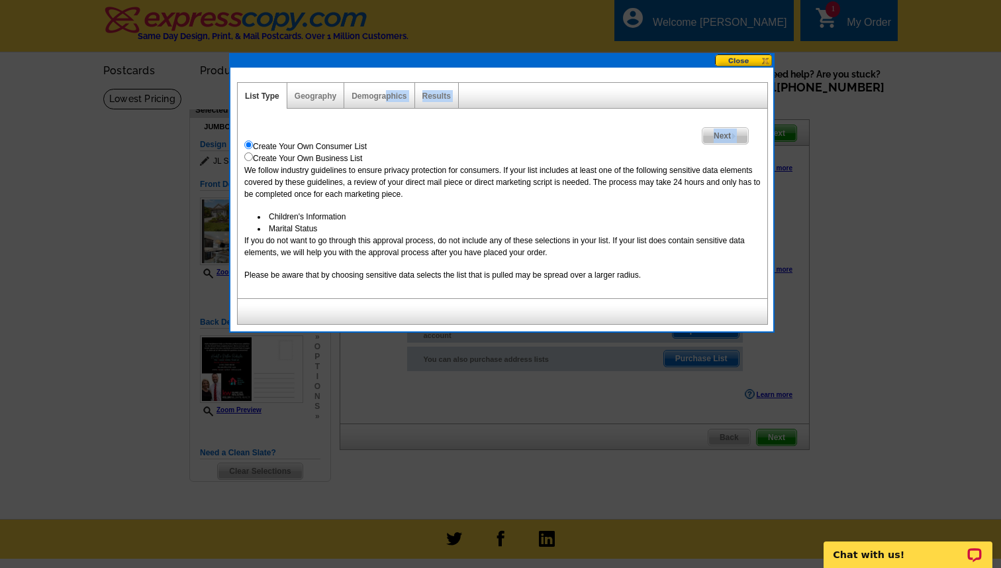
drag, startPoint x: 384, startPoint y: 97, endPoint x: 387, endPoint y: 118, distance: 20.8
click at [387, 118] on div "List Type Geography Map Demographics Results Next Create Your Own Consumer List…" at bounding box center [502, 203] width 530 height 242
click at [315, 97] on link "Geography" at bounding box center [316, 95] width 42 height 9
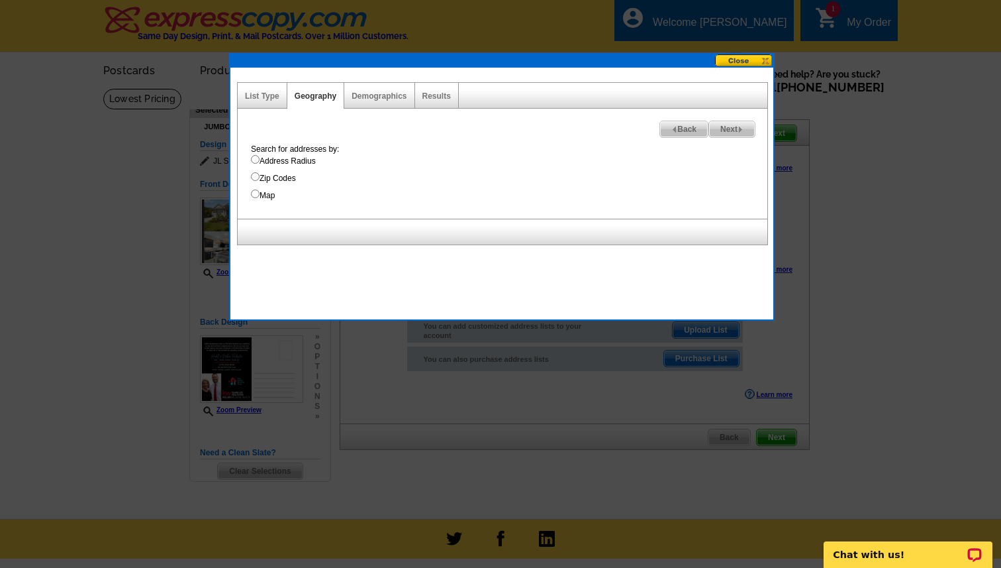
click at [256, 193] on input "Map" at bounding box center [255, 193] width 9 height 9
radio input "true"
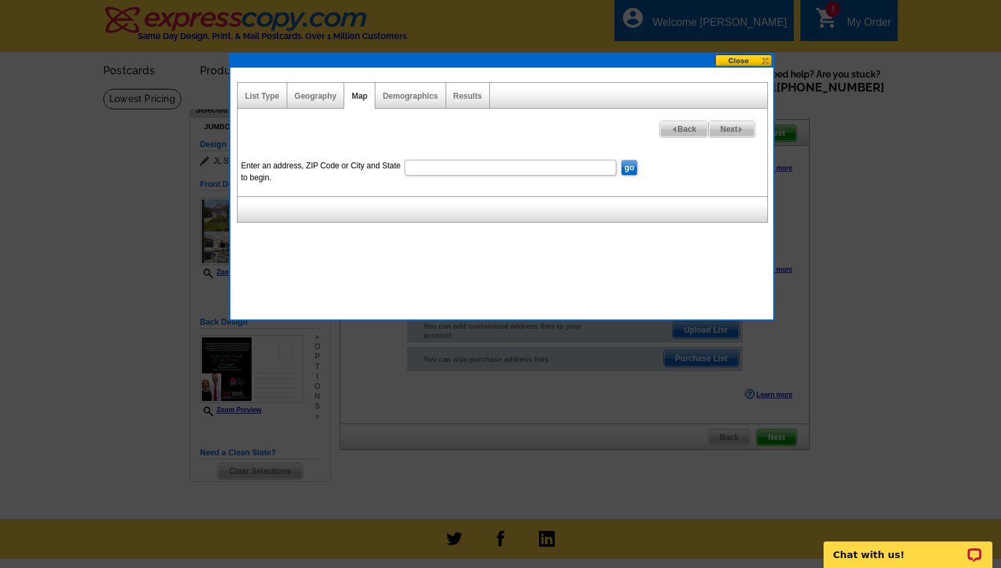
click at [466, 166] on input "Enter an address, ZIP Code or City and State to begin." at bounding box center [511, 168] width 212 height 16
type input "[STREET_ADDRESS]"
click at [626, 168] on input "go" at bounding box center [629, 168] width 17 height 16
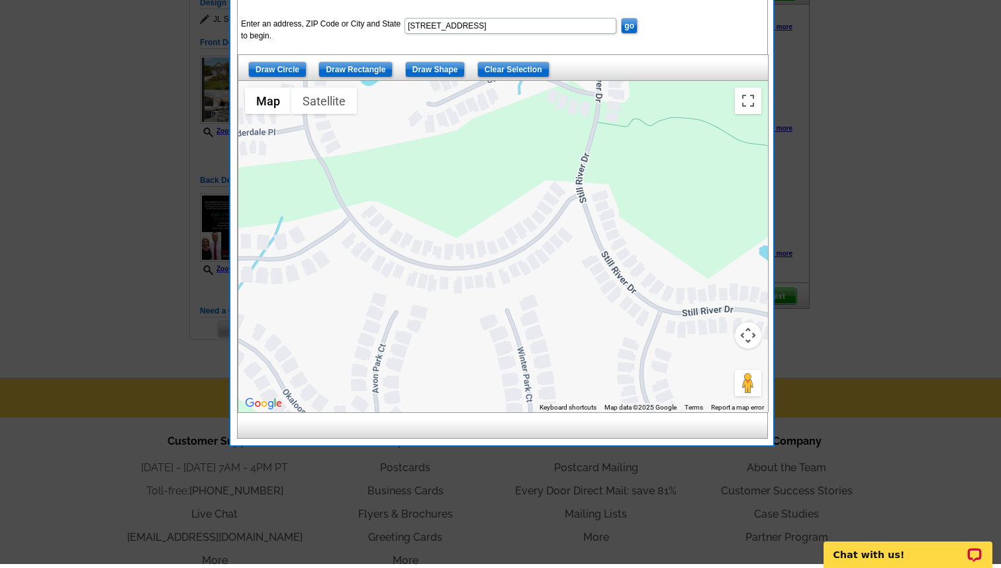
scroll to position [145, 0]
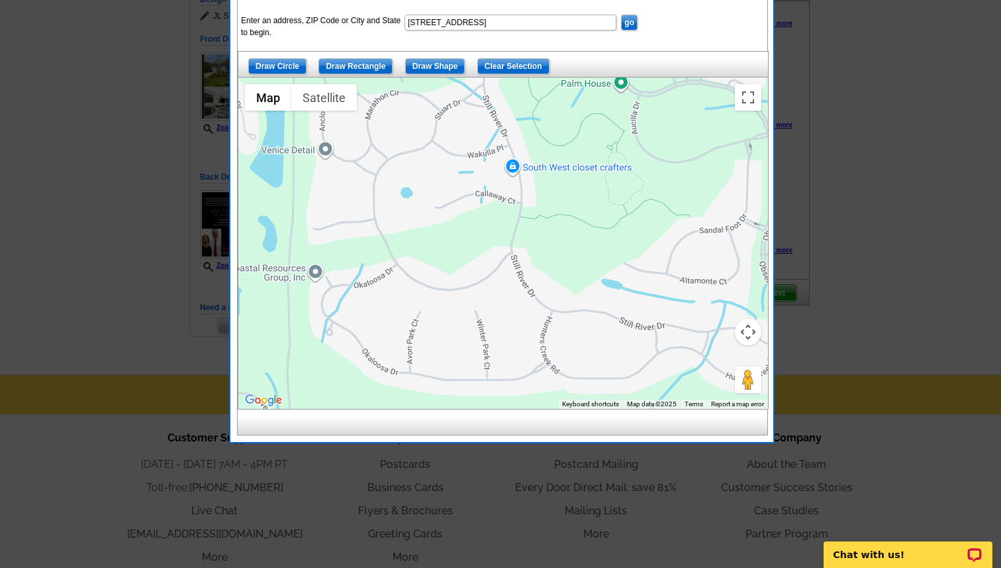
drag, startPoint x: 688, startPoint y: 329, endPoint x: 574, endPoint y: 290, distance: 119.6
click at [574, 289] on div at bounding box center [503, 242] width 530 height 331
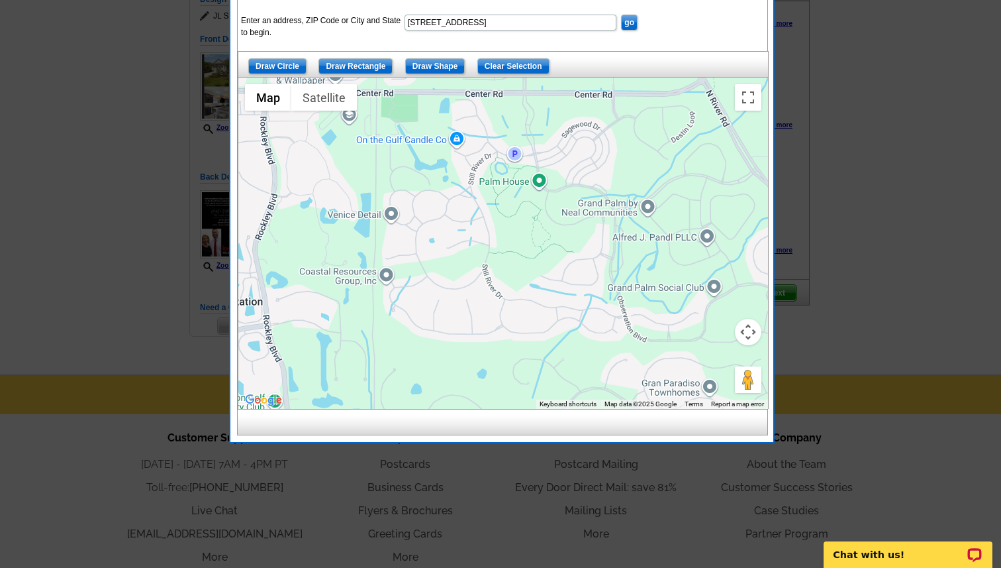
drag, startPoint x: 726, startPoint y: 313, endPoint x: 686, endPoint y: 281, distance: 51.8
click at [686, 281] on div at bounding box center [503, 242] width 530 height 331
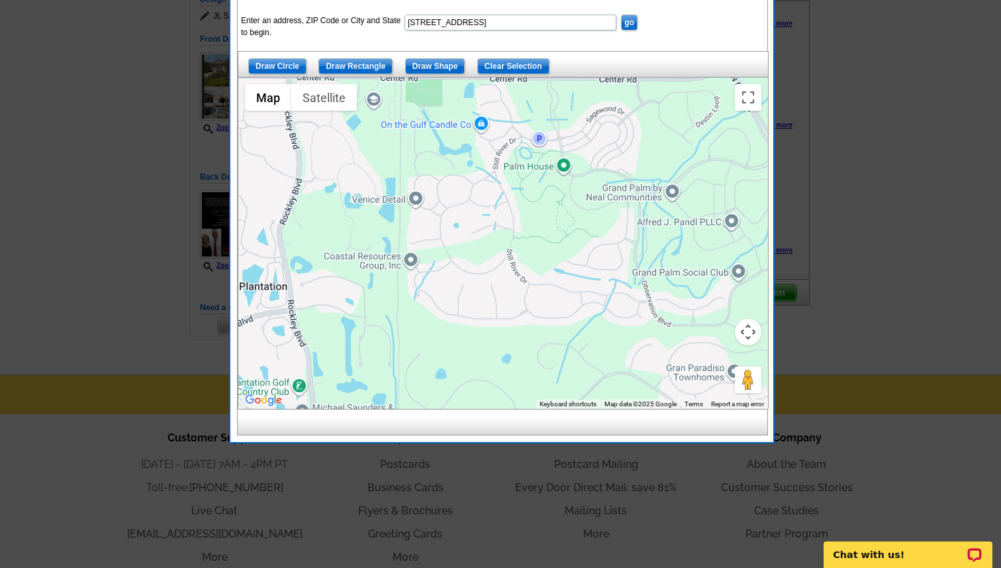
drag, startPoint x: 453, startPoint y: 280, endPoint x: 479, endPoint y: 267, distance: 29.0
click at [479, 267] on div at bounding box center [503, 242] width 530 height 331
click at [285, 62] on input "Draw Circle" at bounding box center [277, 66] width 58 height 16
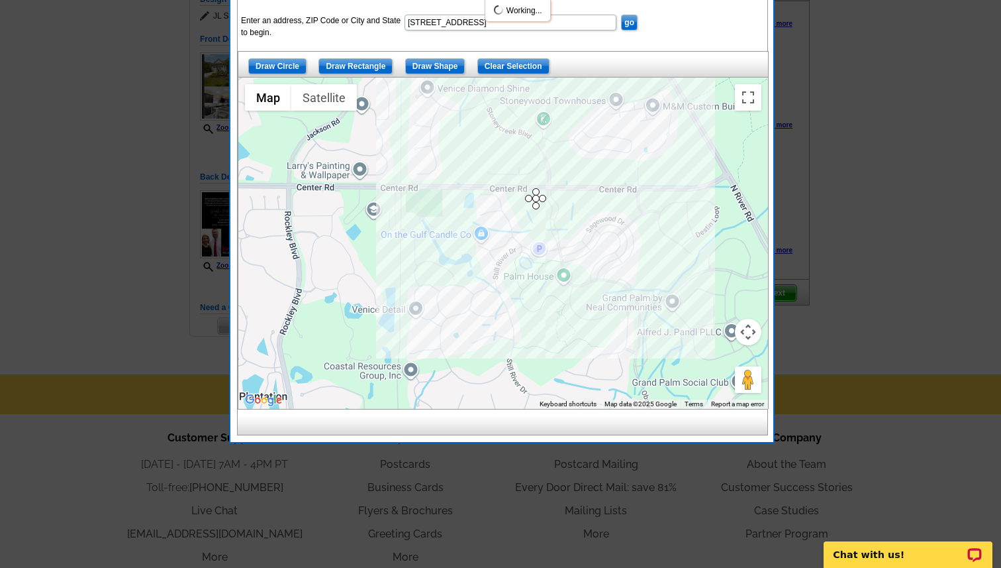
drag, startPoint x: 537, startPoint y: 88, endPoint x: 542, endPoint y: 199, distance: 111.4
click at [513, 60] on input "Clear Selection" at bounding box center [514, 66] width 72 height 16
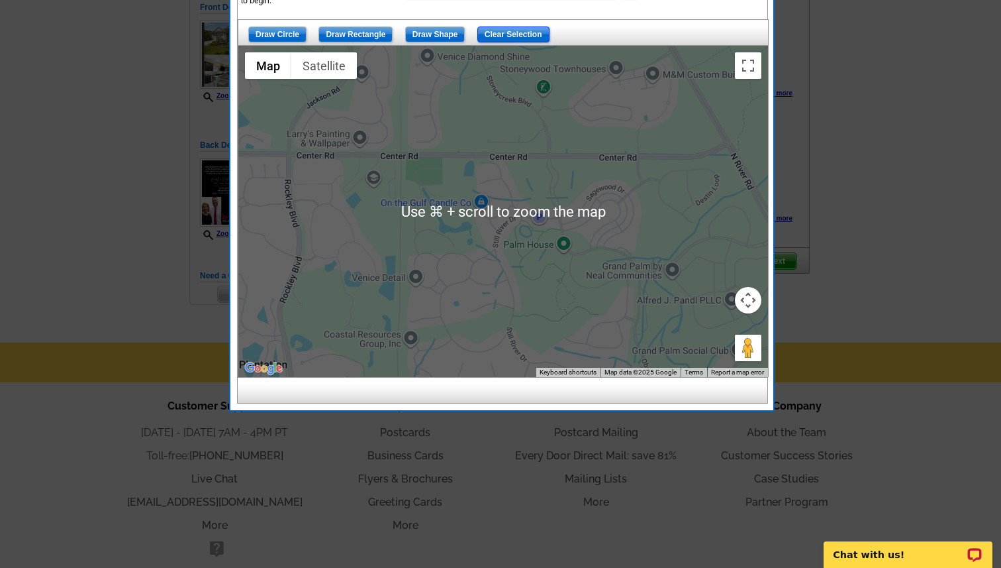
scroll to position [176, 0]
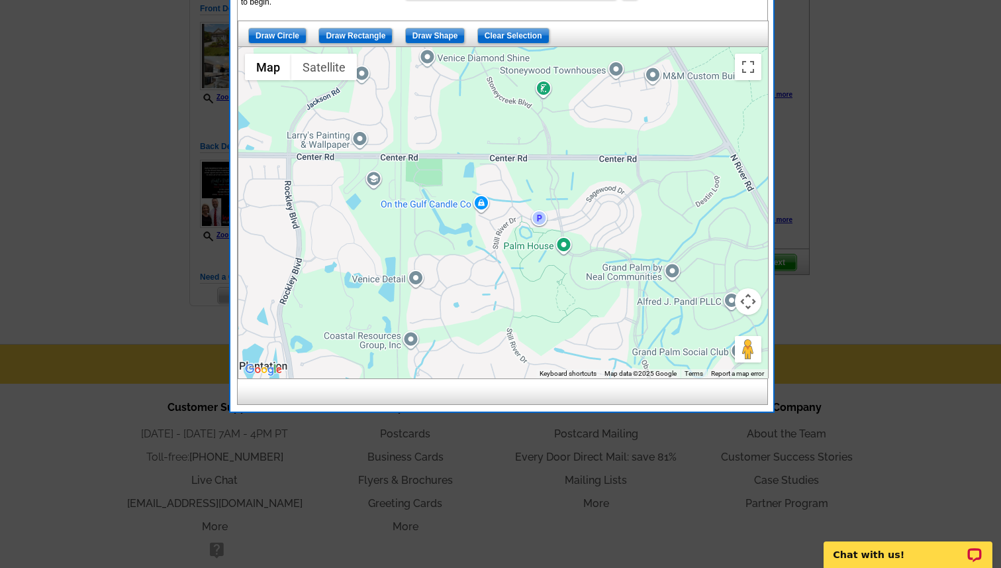
click at [748, 293] on button "Map camera controls" at bounding box center [748, 301] width 26 height 26
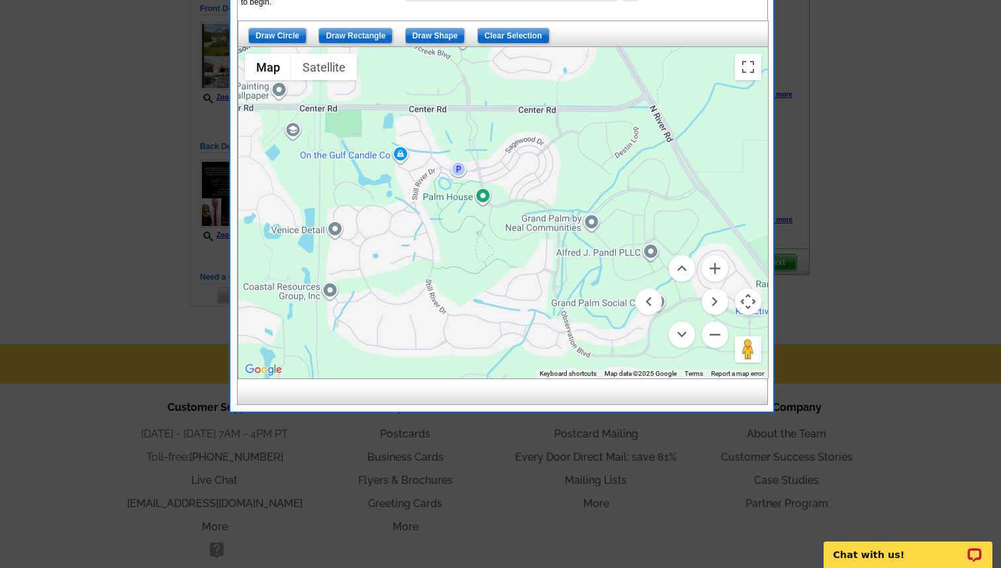
drag, startPoint x: 542, startPoint y: 249, endPoint x: 460, endPoint y: 199, distance: 96.6
click at [460, 199] on div at bounding box center [503, 212] width 530 height 331
click at [424, 32] on input "Draw Shape" at bounding box center [435, 36] width 60 height 16
click at [436, 38] on input "Draw Shape" at bounding box center [435, 36] width 60 height 16
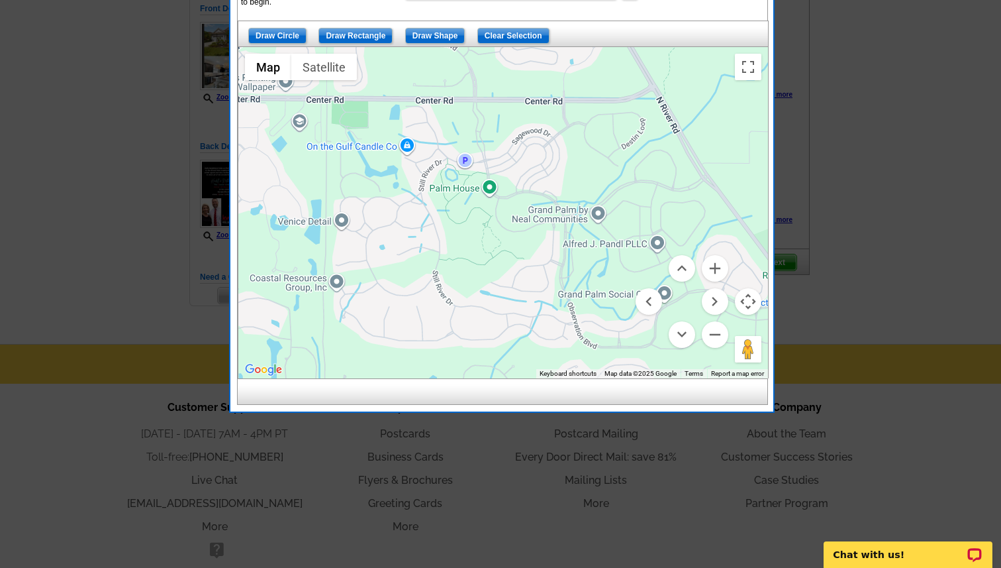
drag, startPoint x: 452, startPoint y: 125, endPoint x: 458, endPoint y: 117, distance: 10.5
click at [458, 117] on div at bounding box center [503, 212] width 530 height 331
click at [420, 36] on input "Draw Shape" at bounding box center [435, 36] width 60 height 16
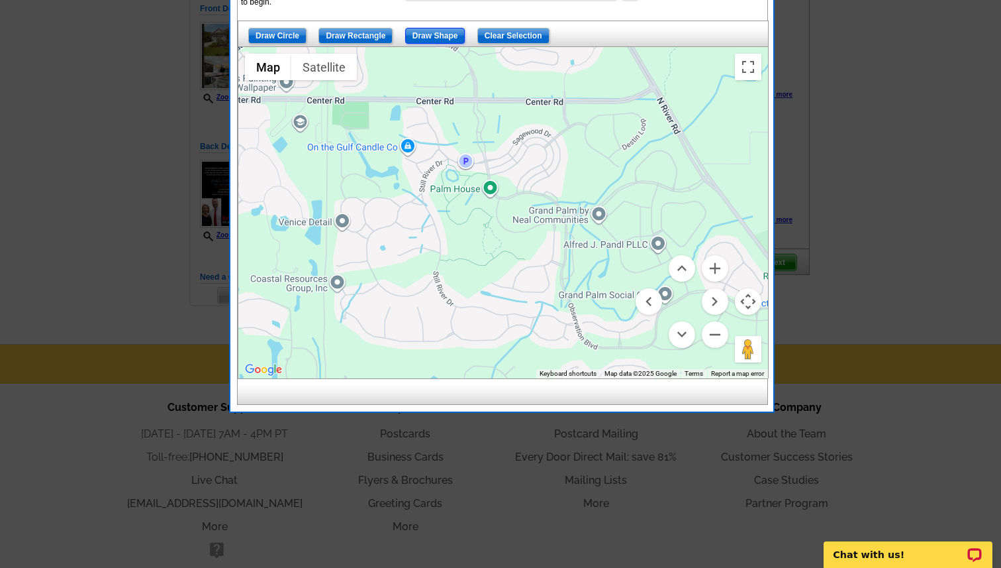
click at [420, 36] on input "Draw Shape" at bounding box center [435, 36] width 60 height 16
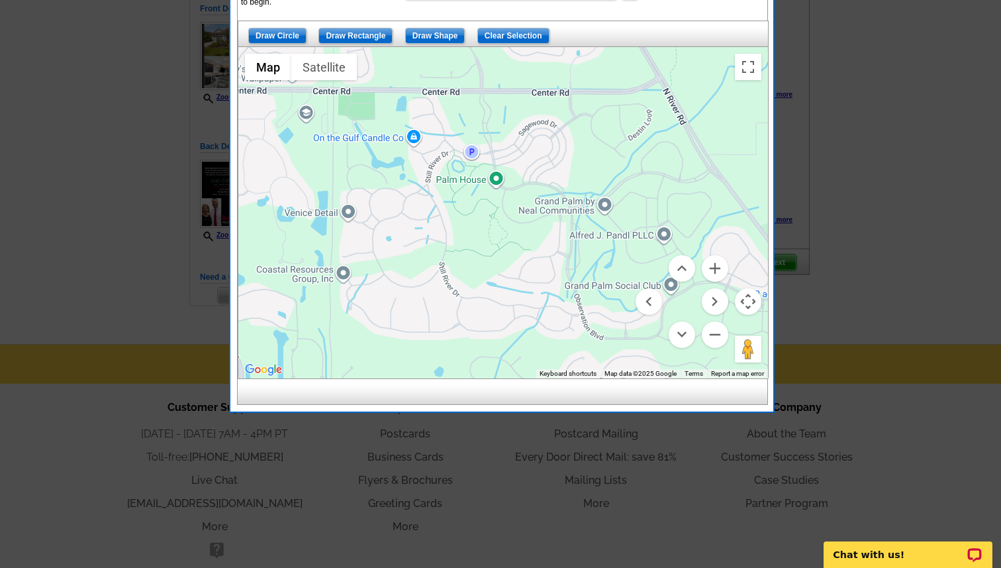
drag, startPoint x: 437, startPoint y: 103, endPoint x: 442, endPoint y: 93, distance: 10.4
click at [442, 93] on div at bounding box center [503, 212] width 530 height 331
click at [699, 302] on menu at bounding box center [682, 301] width 93 height 93
click at [286, 33] on input "Draw Circle" at bounding box center [277, 36] width 58 height 16
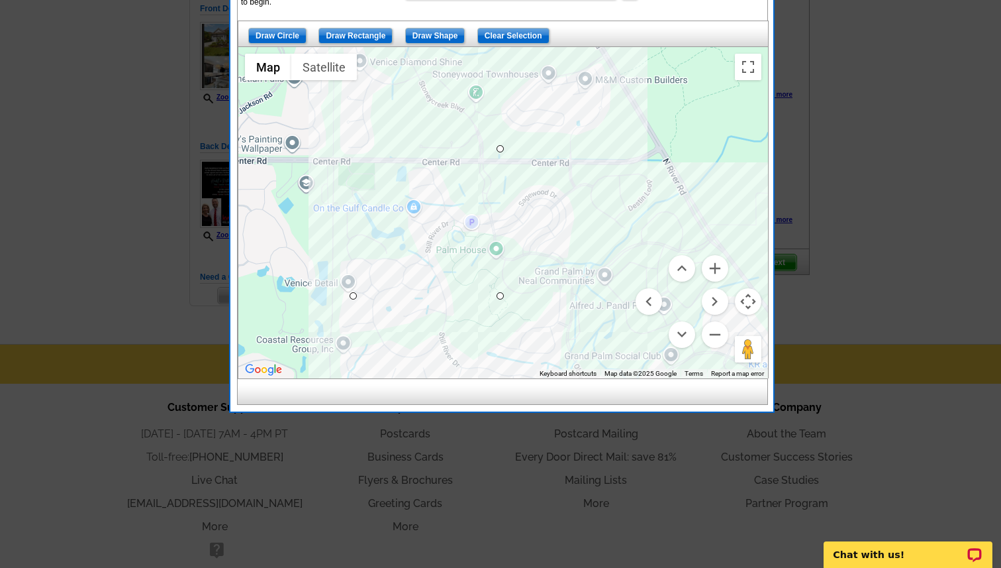
drag, startPoint x: 500, startPoint y: 227, endPoint x: 461, endPoint y: 154, distance: 82.7
click at [718, 330] on button "Zoom out" at bounding box center [715, 334] width 26 height 26
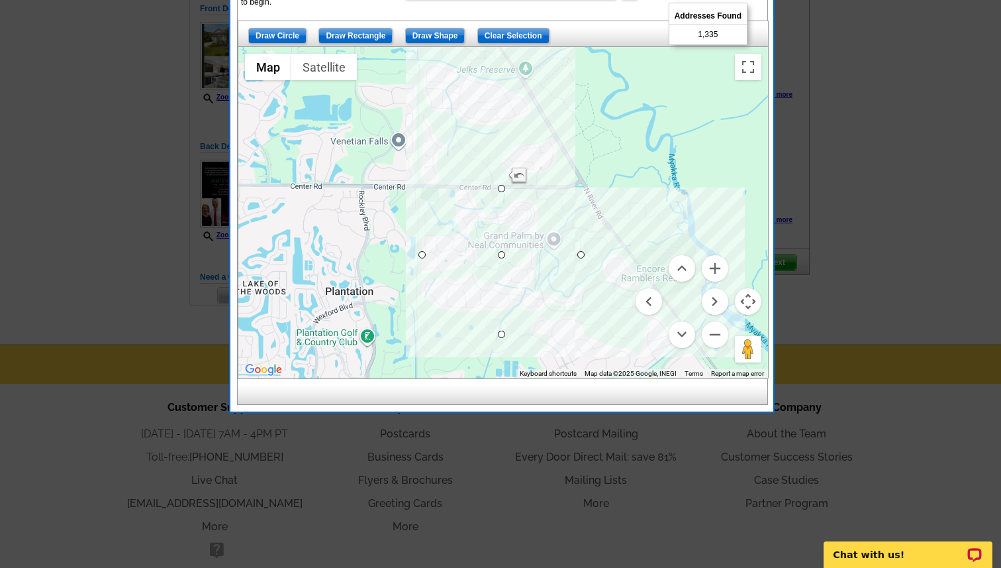
drag, startPoint x: 502, startPoint y: 175, endPoint x: 505, endPoint y: 190, distance: 15.6
drag, startPoint x: 501, startPoint y: 191, endPoint x: 501, endPoint y: 199, distance: 7.9
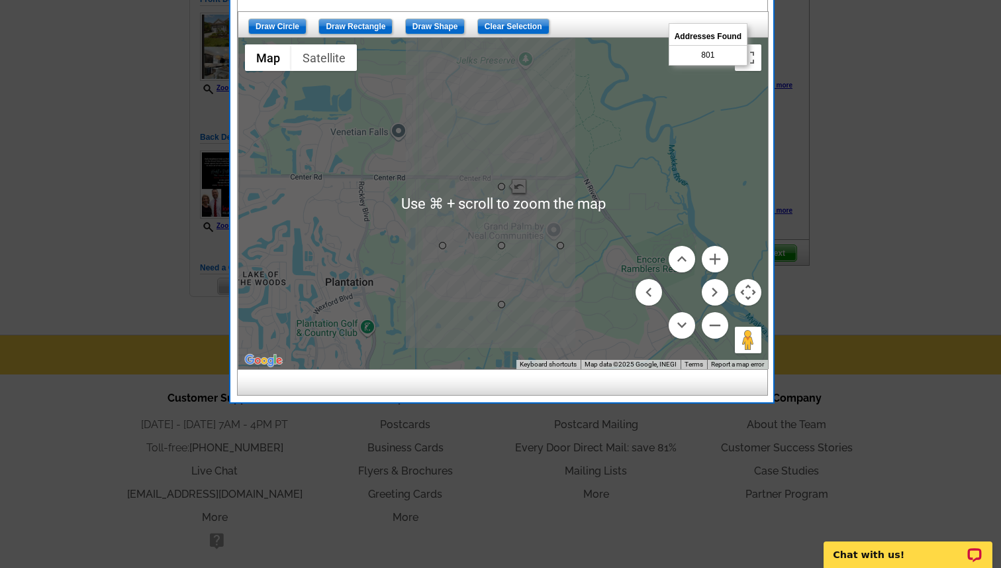
scroll to position [180, 0]
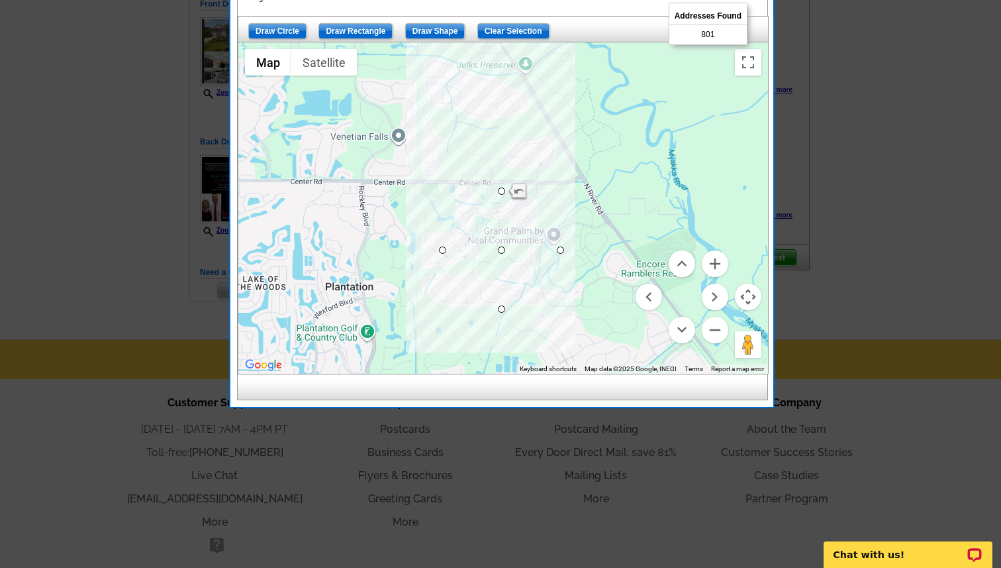
click at [503, 242] on div at bounding box center [503, 207] width 530 height 331
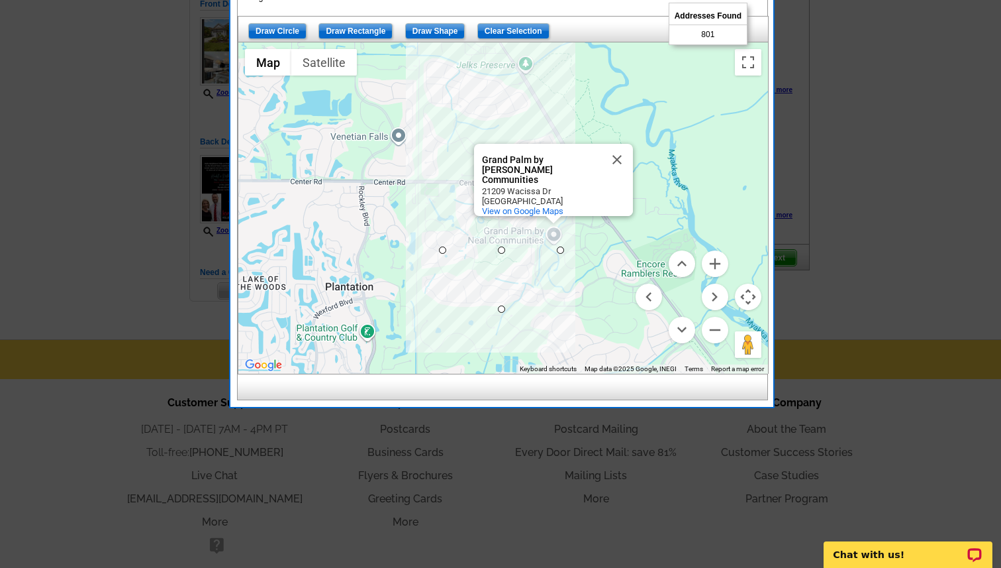
click at [709, 32] on span "801" at bounding box center [707, 34] width 13 height 12
click at [711, 15] on span "Addresses Found" at bounding box center [708, 16] width 77 height 18
drag, startPoint x: 603, startPoint y: 17, endPoint x: 600, endPoint y: 106, distance: 89.5
click at [600, 107] on div "Draw Circle Draw Rectangle Draw Shape Clear Selection ← Move left → Move right …" at bounding box center [503, 195] width 530 height 358
click at [844, 301] on div at bounding box center [500, 194] width 1001 height 748
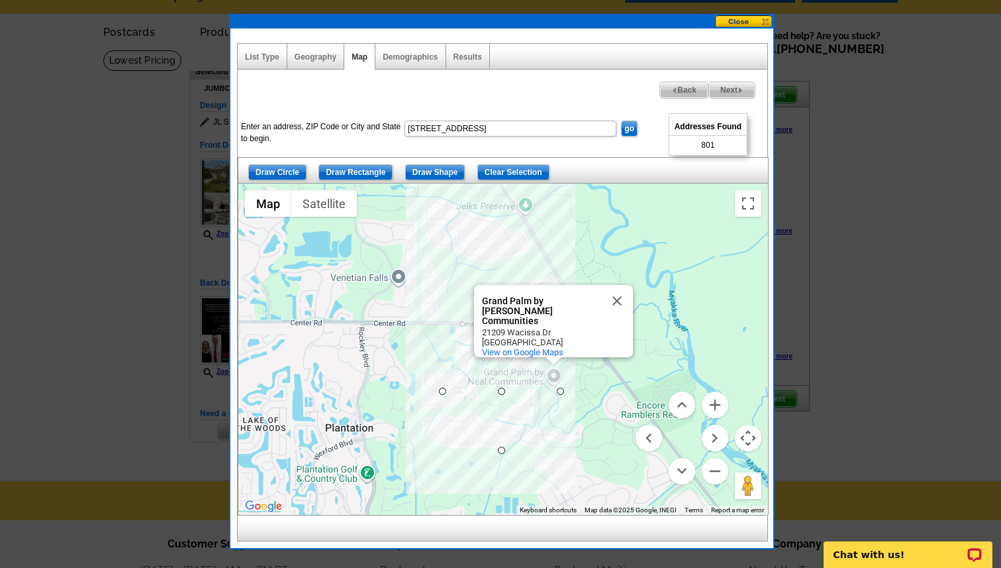
scroll to position [0, 0]
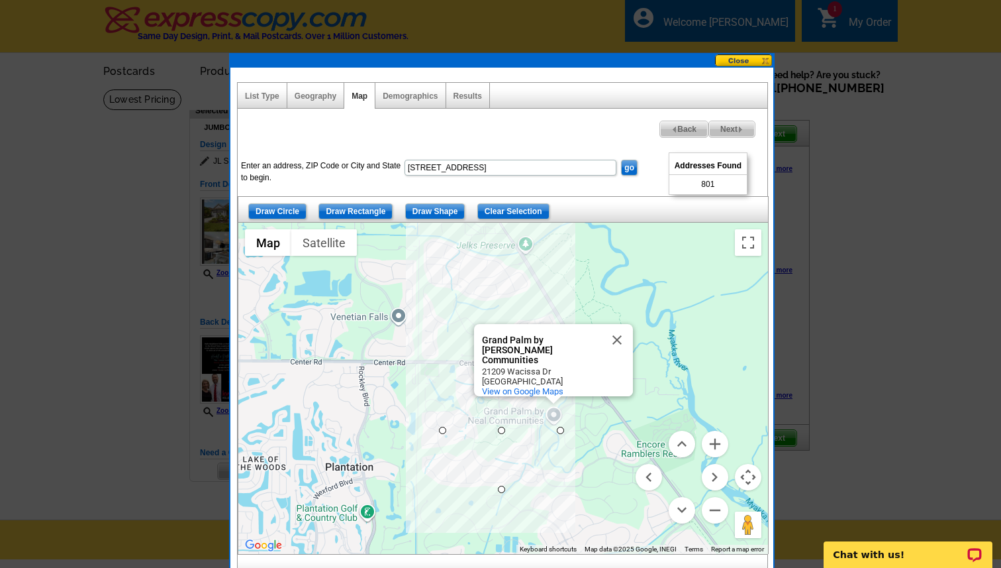
click at [633, 165] on input "go" at bounding box center [629, 168] width 17 height 16
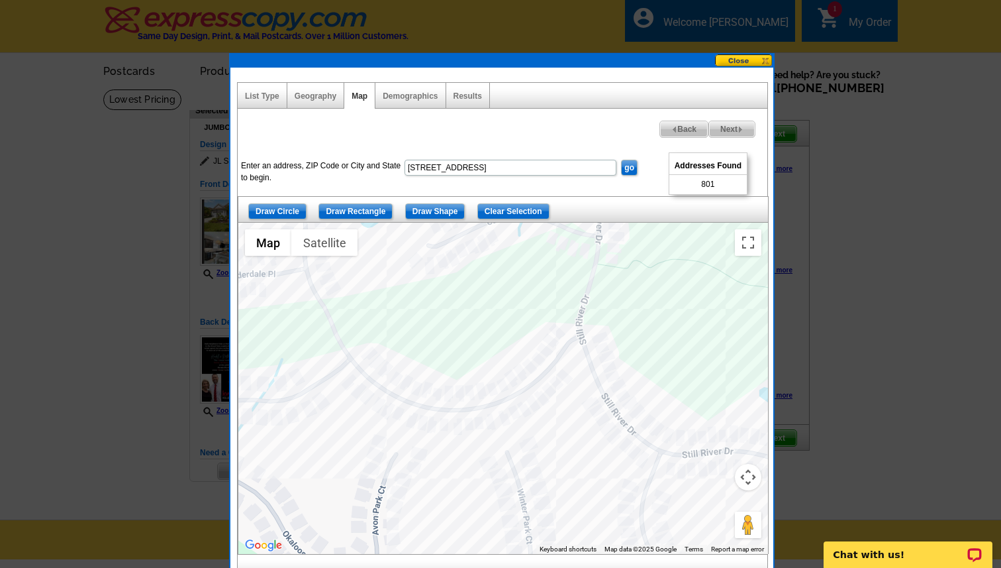
click at [711, 185] on span "801" at bounding box center [707, 184] width 13 height 12
click at [735, 128] on span "Next" at bounding box center [732, 129] width 46 height 16
select select
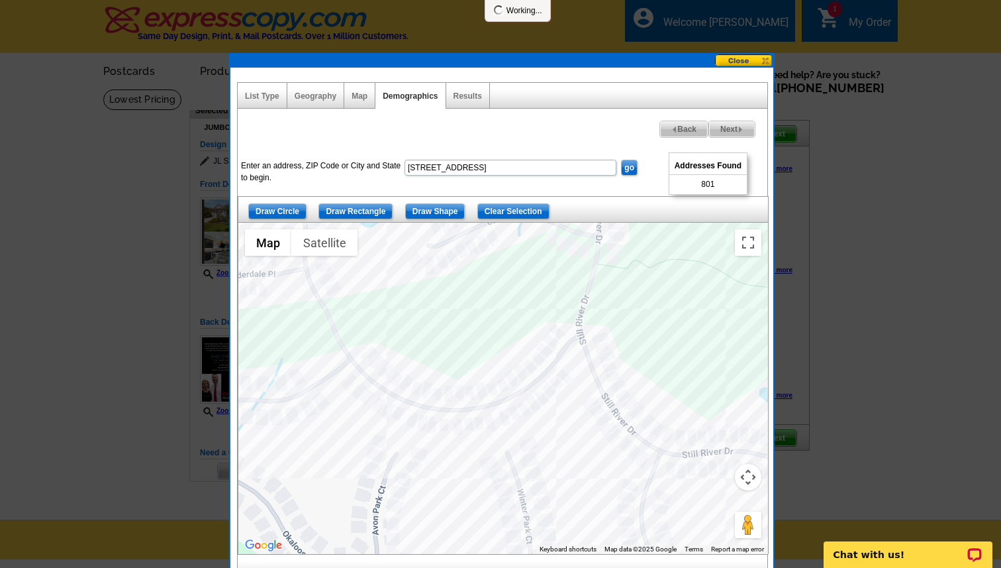
select select
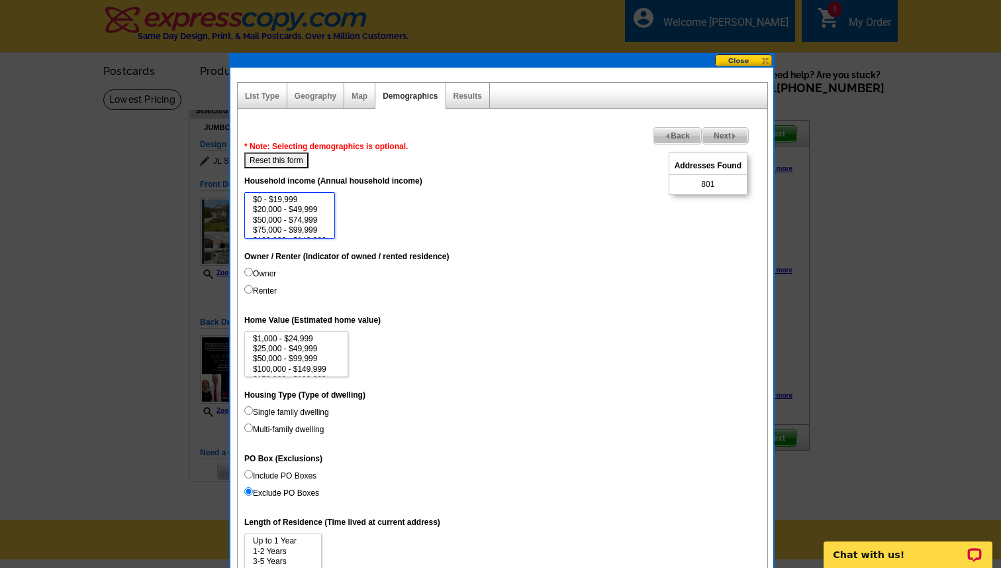
drag, startPoint x: 331, startPoint y: 201, endPoint x: 331, endPoint y: 227, distance: 25.8
click at [331, 227] on select "$0 - $19,999 $20,000 - $49,999 $50,000 - $74,999 $75,000 - $99,999 $100,000 - $…" at bounding box center [289, 215] width 91 height 46
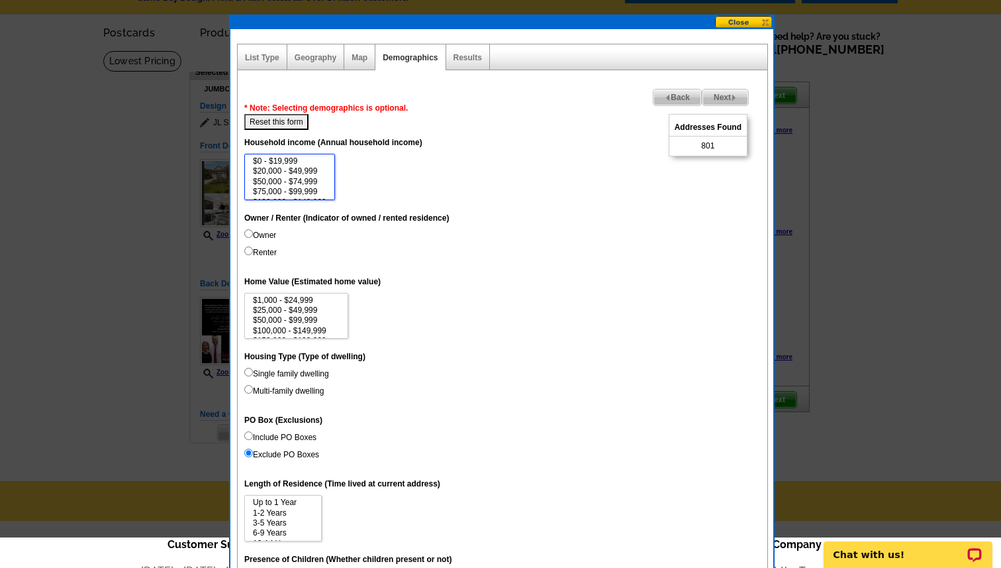
scroll to position [49, 0]
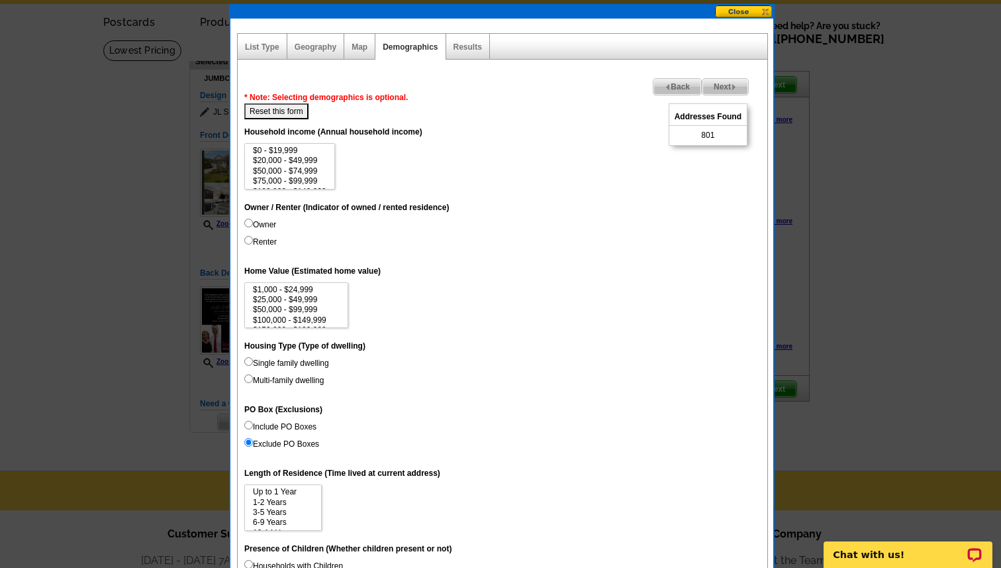
click at [248, 223] on input "Owner" at bounding box center [248, 223] width 9 height 9
radio input "true"
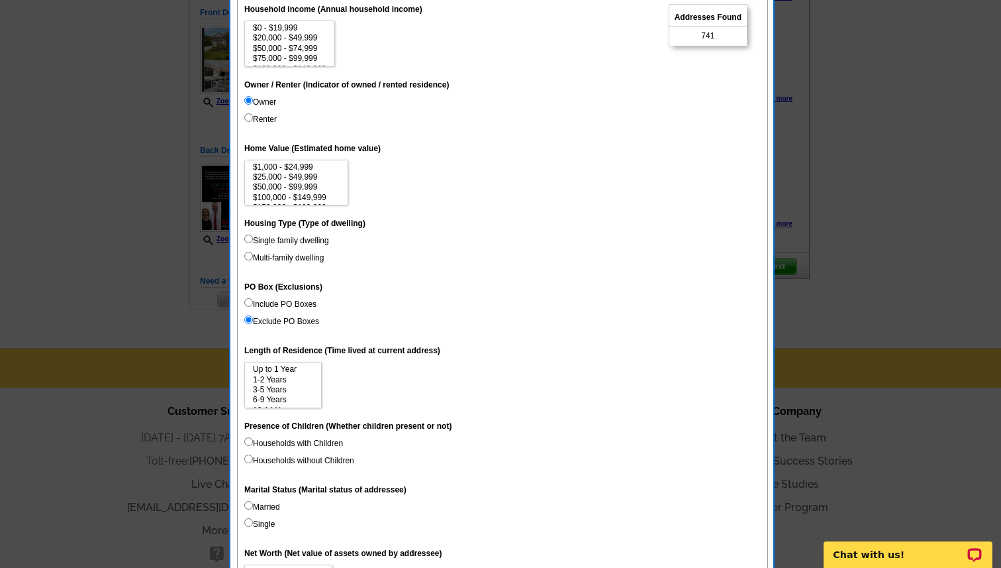
scroll to position [173, 0]
drag, startPoint x: 343, startPoint y: 163, endPoint x: 343, endPoint y: 193, distance: 29.8
click at [343, 193] on select "$1,000 - $24,999 $25,000 - $49,999 $50,000 - $99,999 $100,000 - $149,999 $150,0…" at bounding box center [296, 181] width 104 height 46
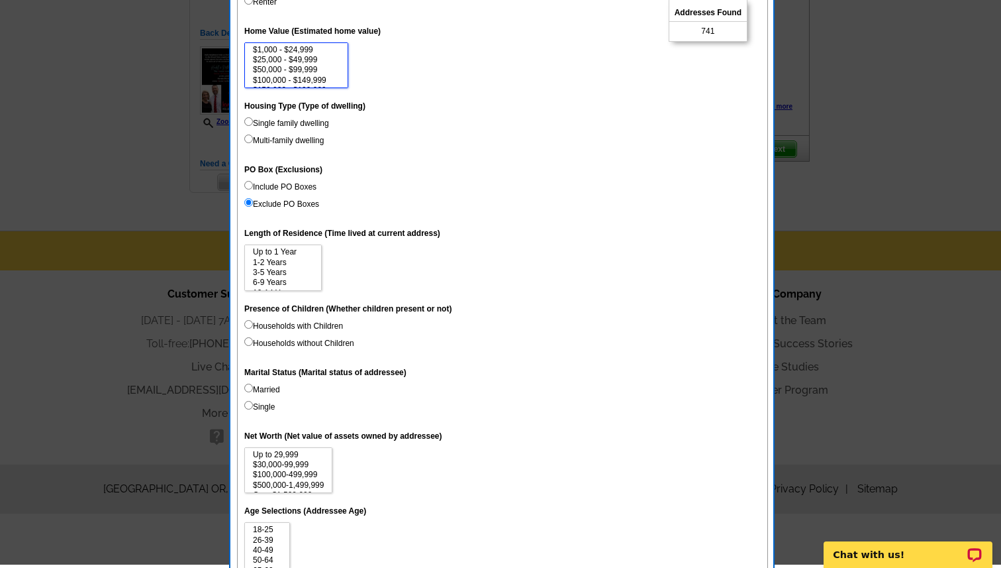
scroll to position [302, 0]
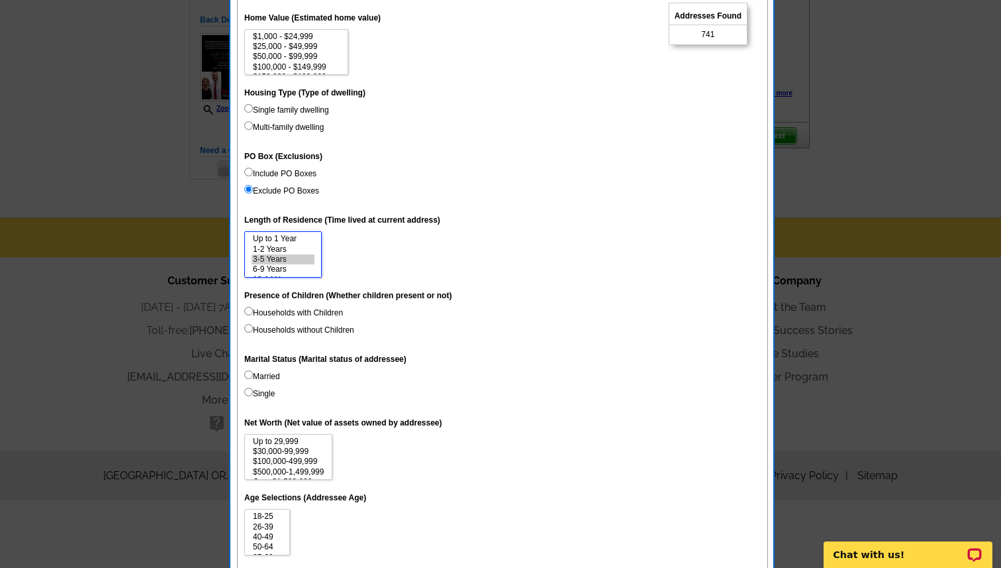
click at [272, 259] on option "3-5 Years" at bounding box center [283, 259] width 63 height 10
click at [273, 270] on option "6-9 Years" at bounding box center [283, 269] width 63 height 10
click at [273, 260] on option "10-14 Years" at bounding box center [283, 260] width 63 height 10
select select "3-5"
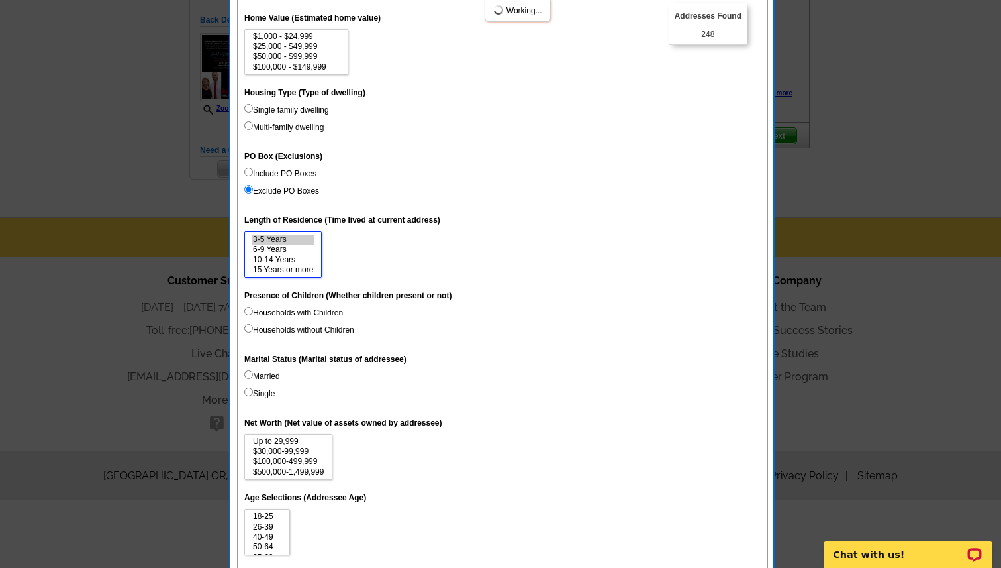
click at [274, 268] on option "15 Years or more" at bounding box center [283, 270] width 63 height 10
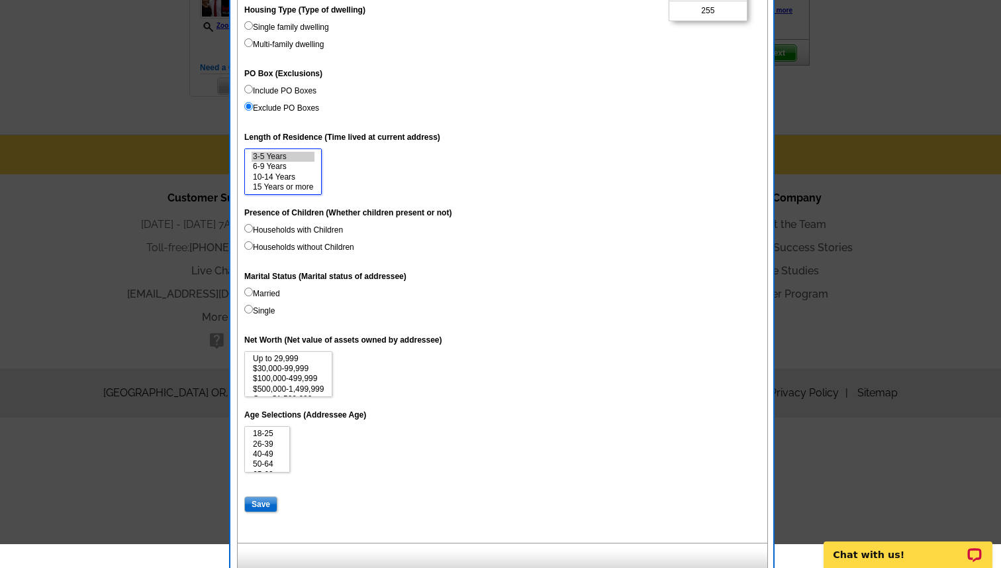
scroll to position [394, 0]
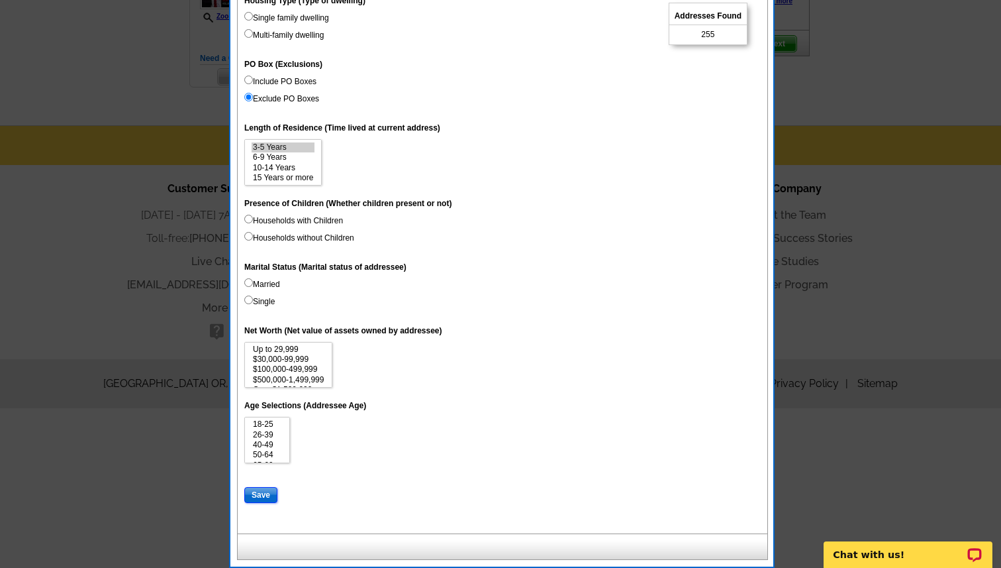
click at [253, 495] on input "Save" at bounding box center [260, 495] width 33 height 16
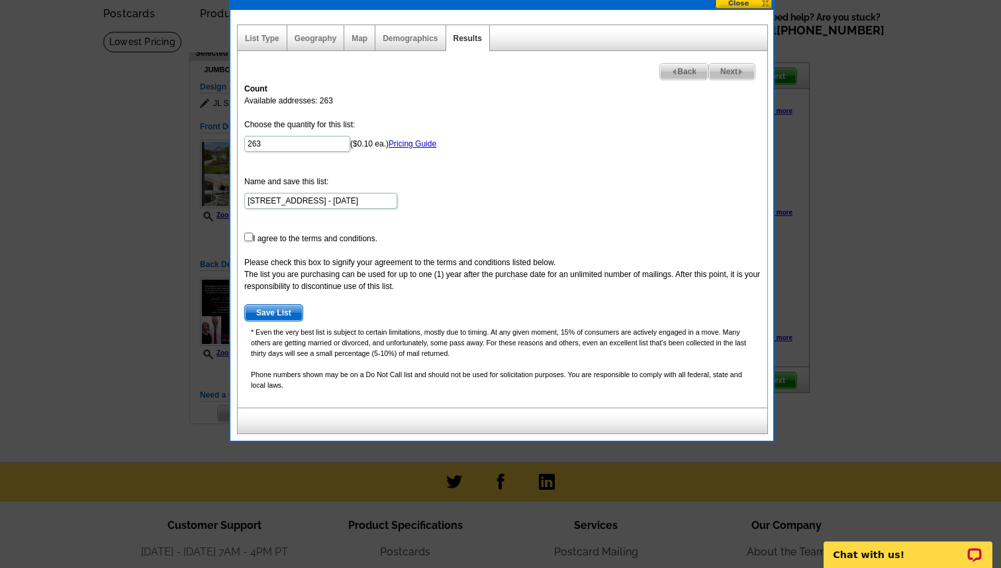
scroll to position [73, 0]
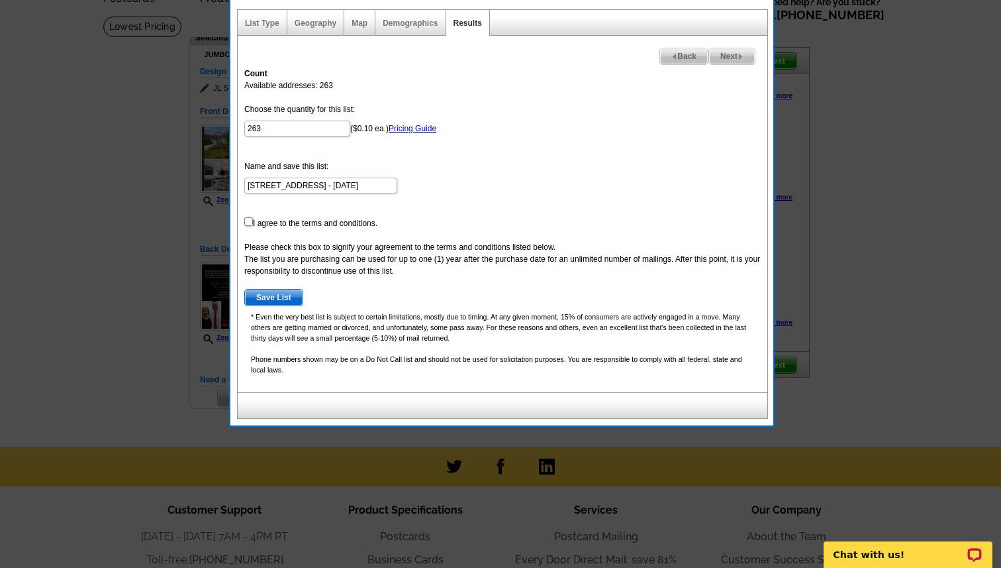
click at [248, 221] on input "checkbox" at bounding box center [248, 221] width 9 height 9
checkbox input "true"
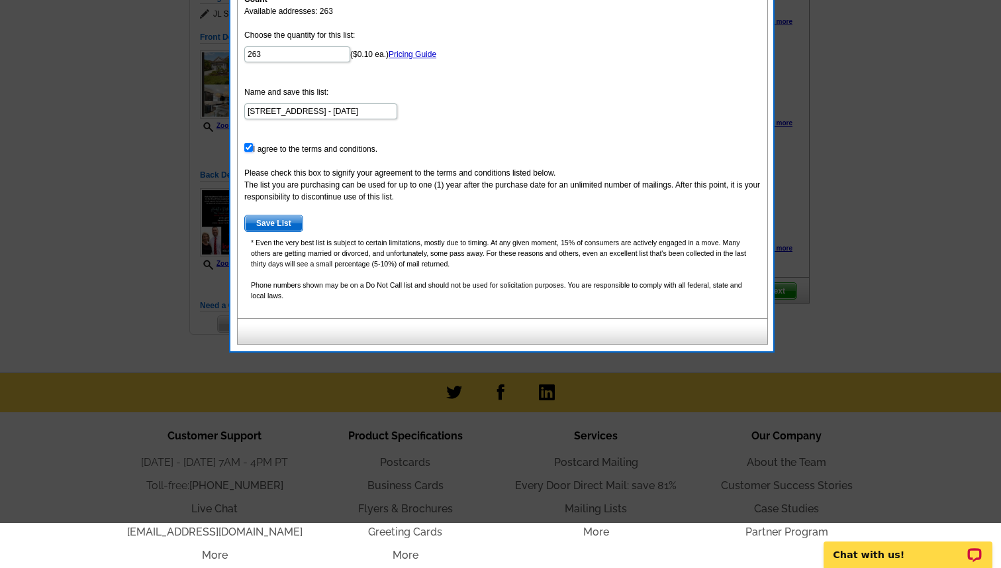
scroll to position [151, 0]
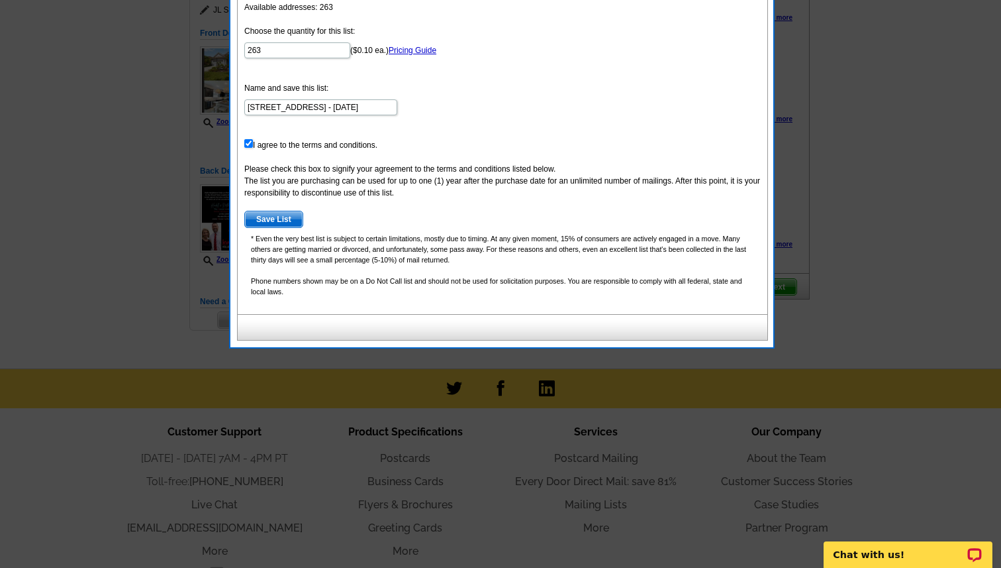
click at [276, 220] on span "Save List" at bounding box center [274, 219] width 58 height 16
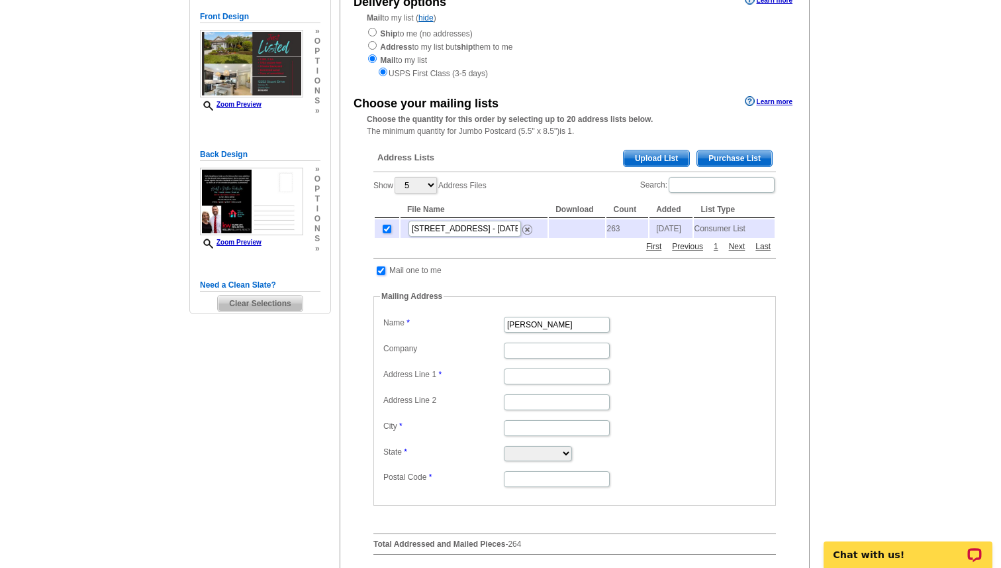
click at [378, 274] on input "checkbox" at bounding box center [381, 270] width 9 height 9
checkbox input "false"
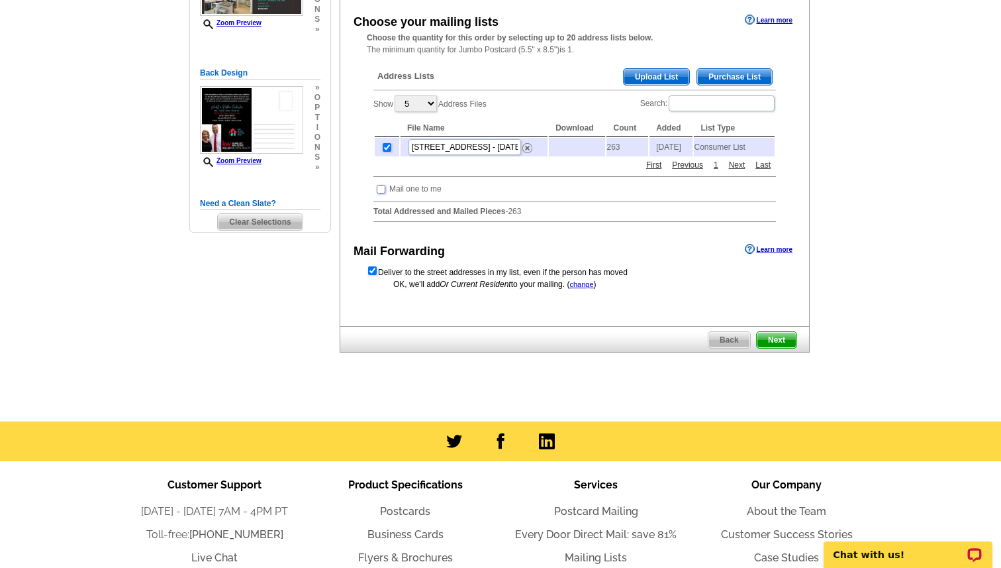
scroll to position [271, 0]
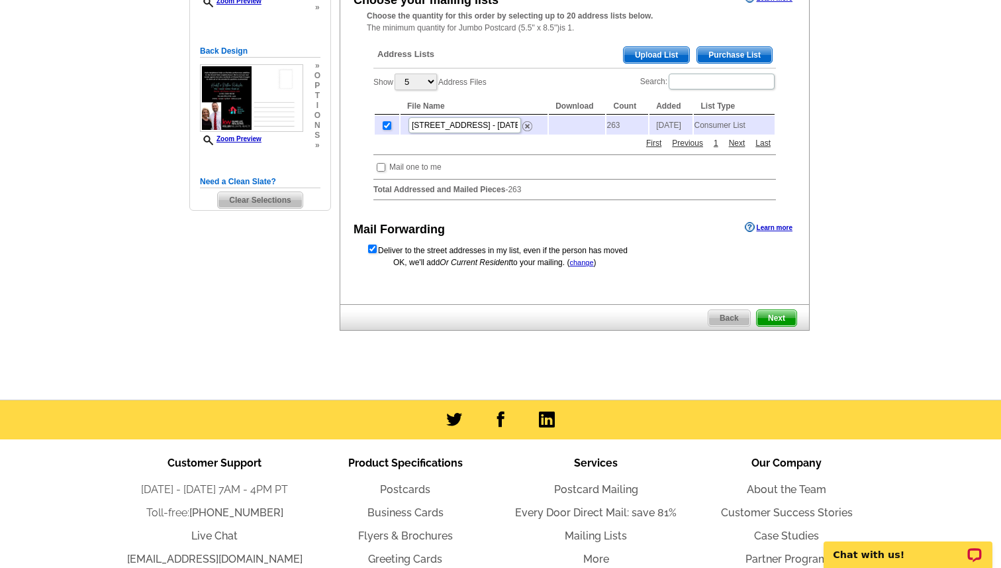
click at [774, 323] on span "Next" at bounding box center [777, 318] width 40 height 16
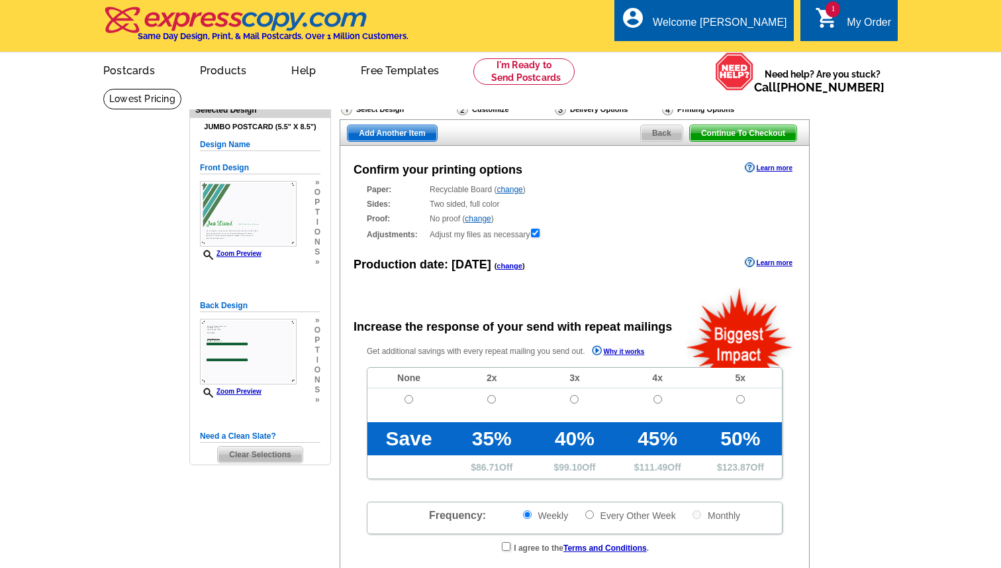
radio input "false"
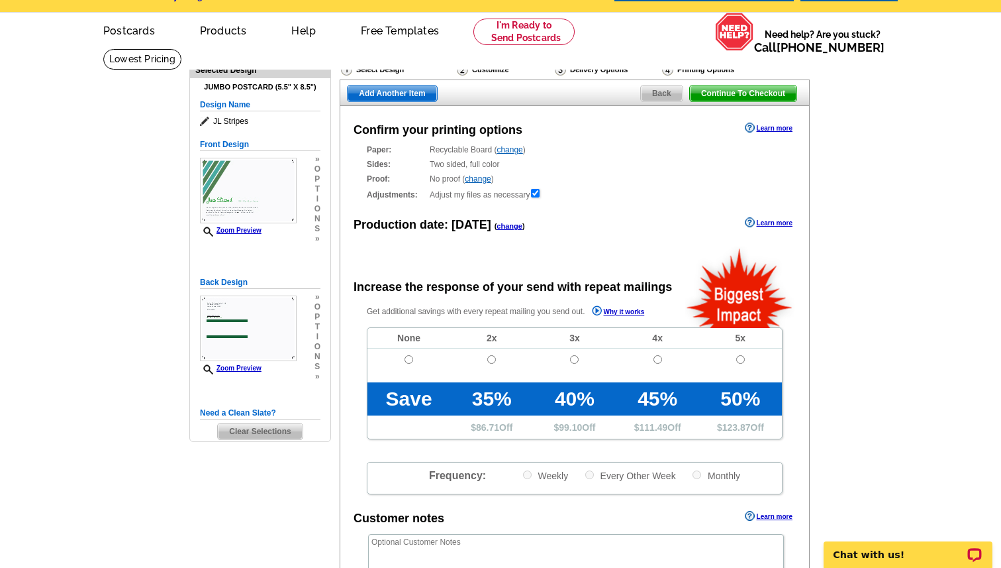
scroll to position [52, 0]
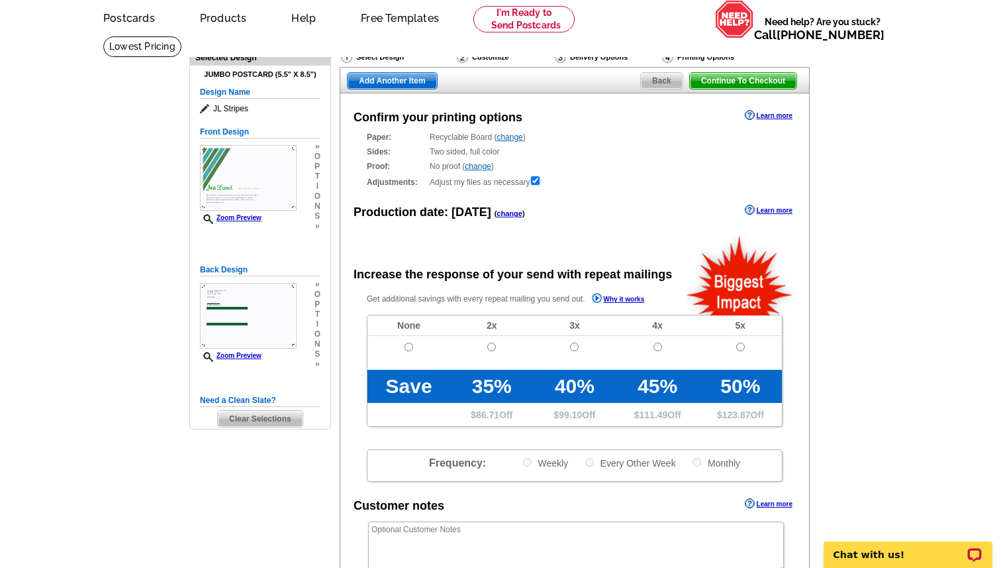
click at [482, 165] on link "change" at bounding box center [478, 166] width 26 height 9
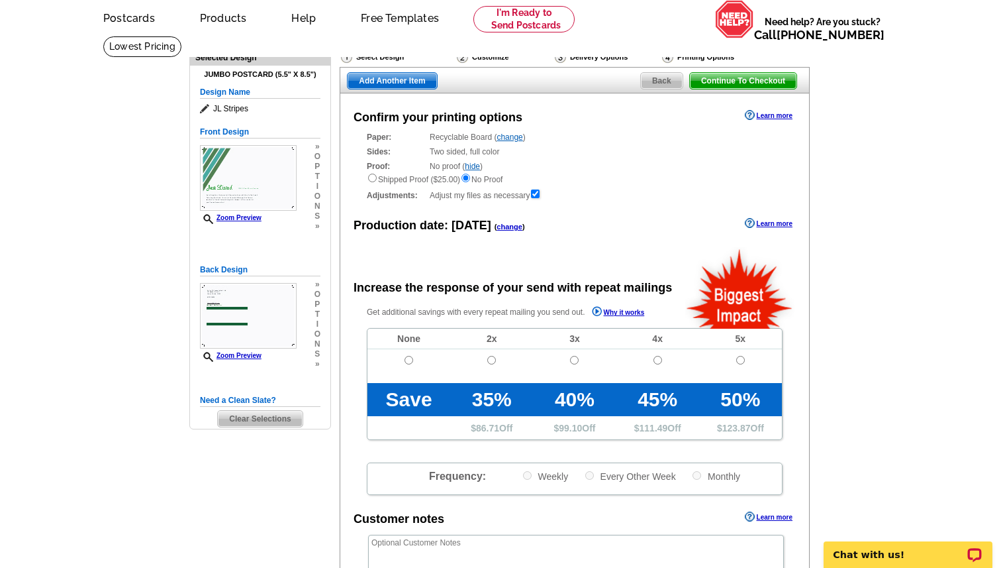
click at [569, 164] on div "Proof: No proof ( hide ) Shipped Proof ($25.00) No Proof" at bounding box center [575, 172] width 416 height 25
click at [478, 164] on link "hide" at bounding box center [472, 166] width 15 height 9
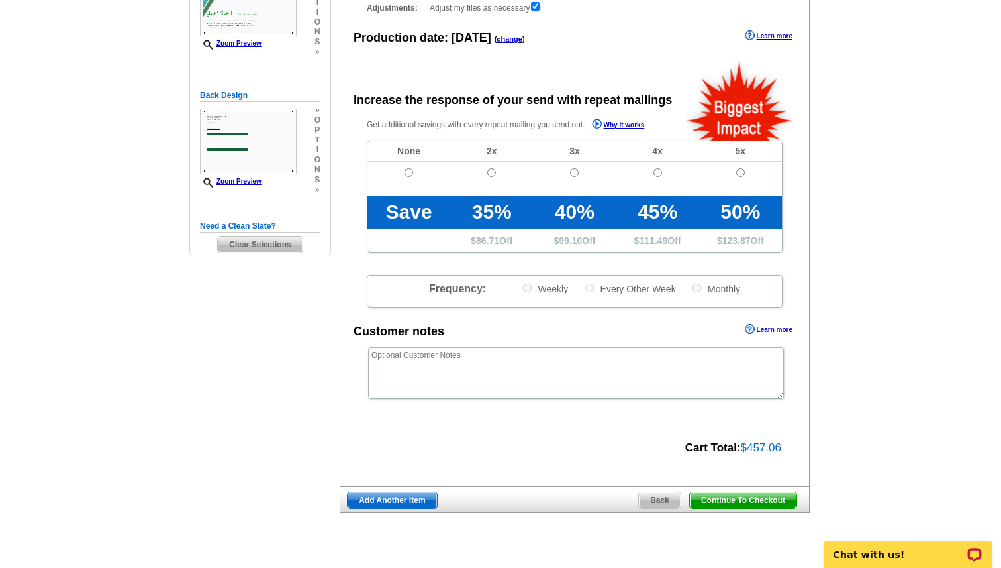
scroll to position [226, 0]
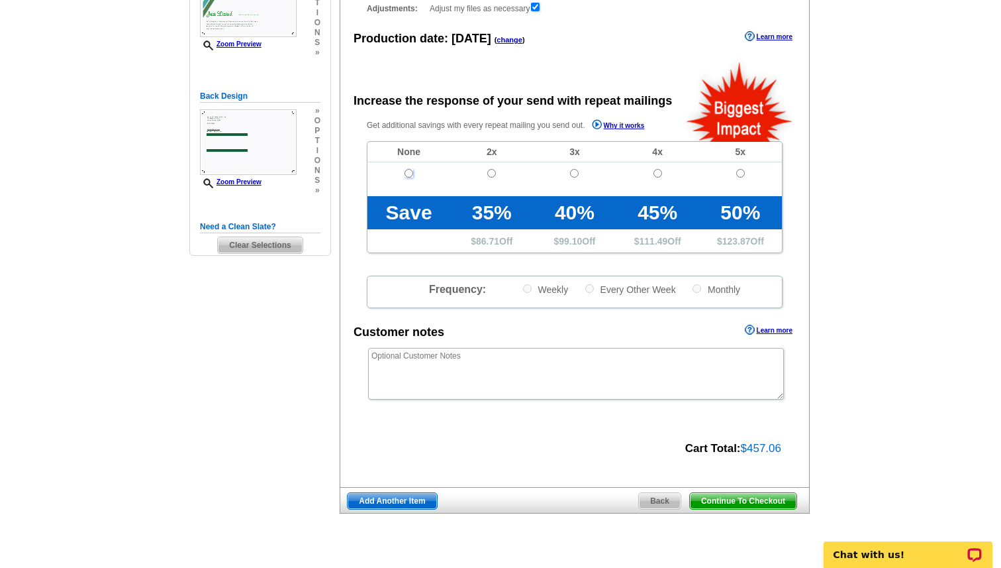
click at [406, 174] on input "radio" at bounding box center [409, 173] width 9 height 9
radio input "true"
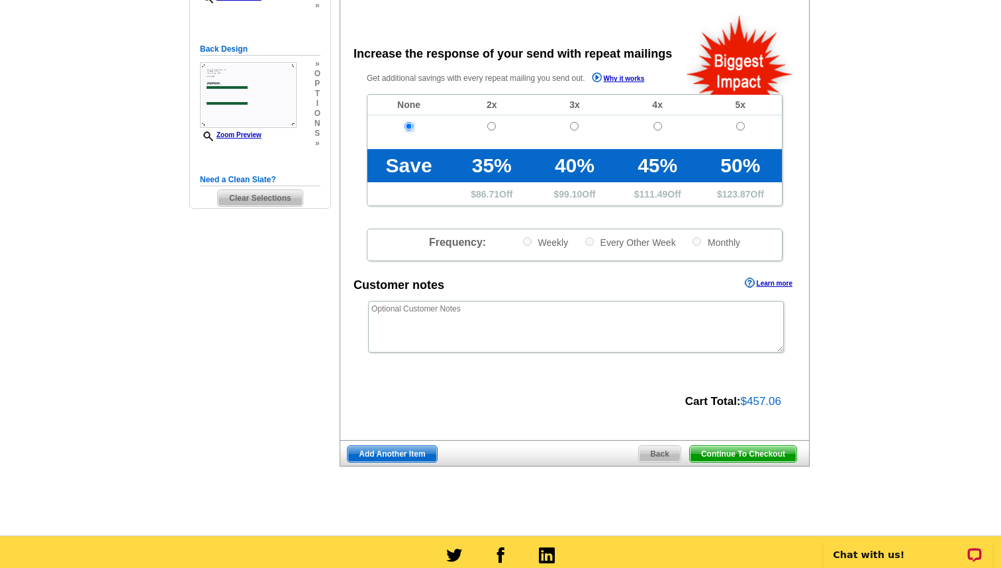
scroll to position [274, 0]
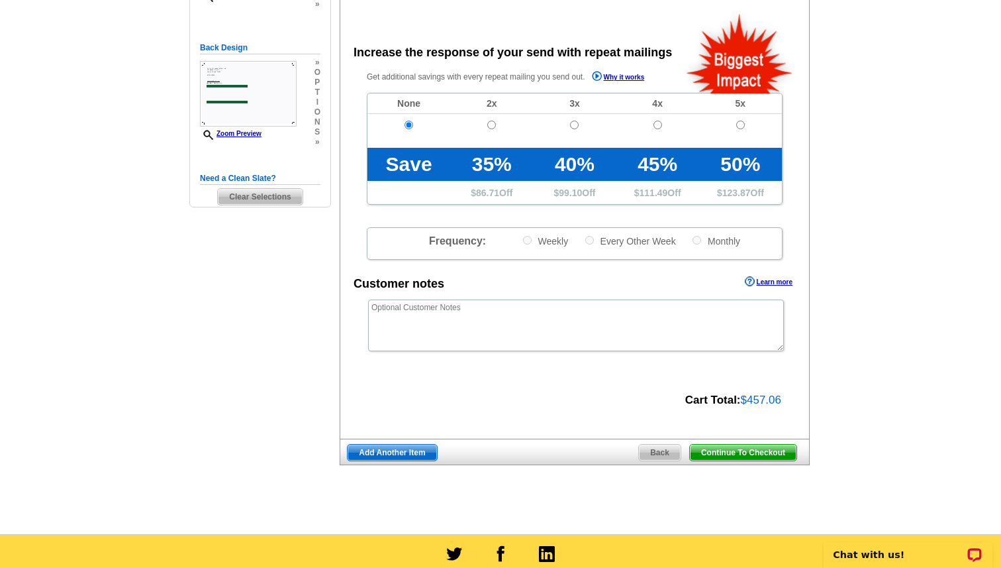
click at [733, 450] on span "Continue To Checkout" at bounding box center [743, 452] width 107 height 16
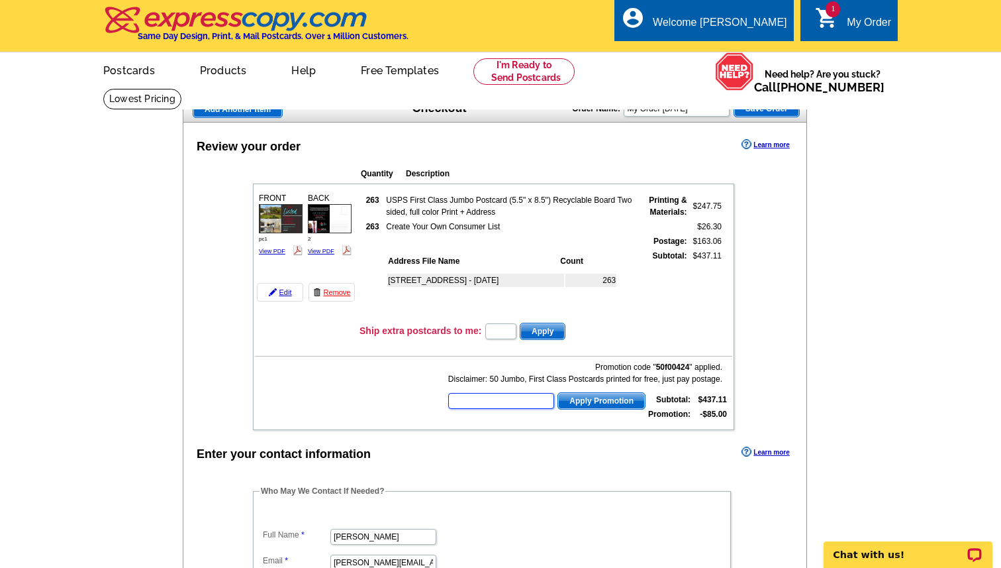
click at [461, 398] on input "text" at bounding box center [501, 401] width 106 height 16
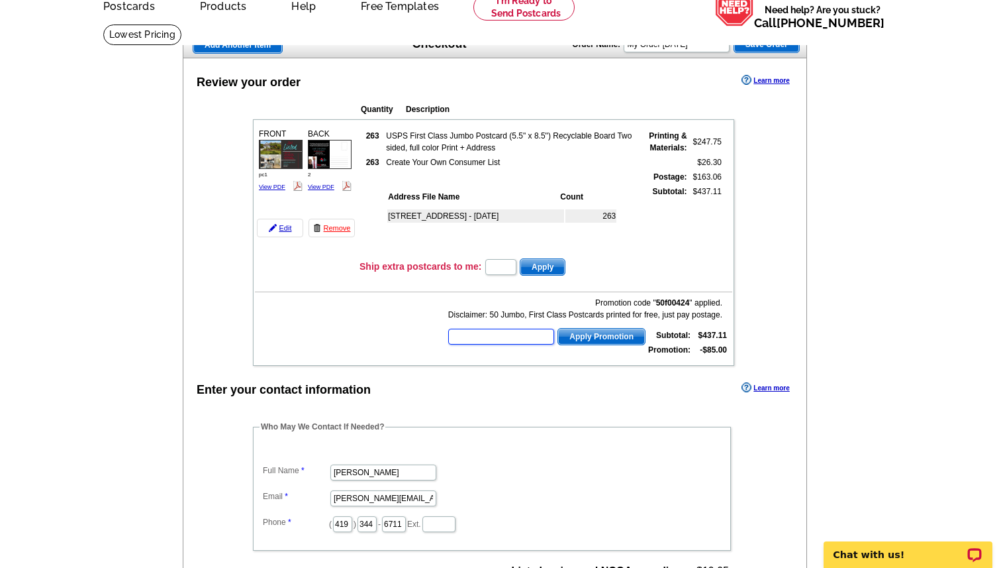
scroll to position [59, 0]
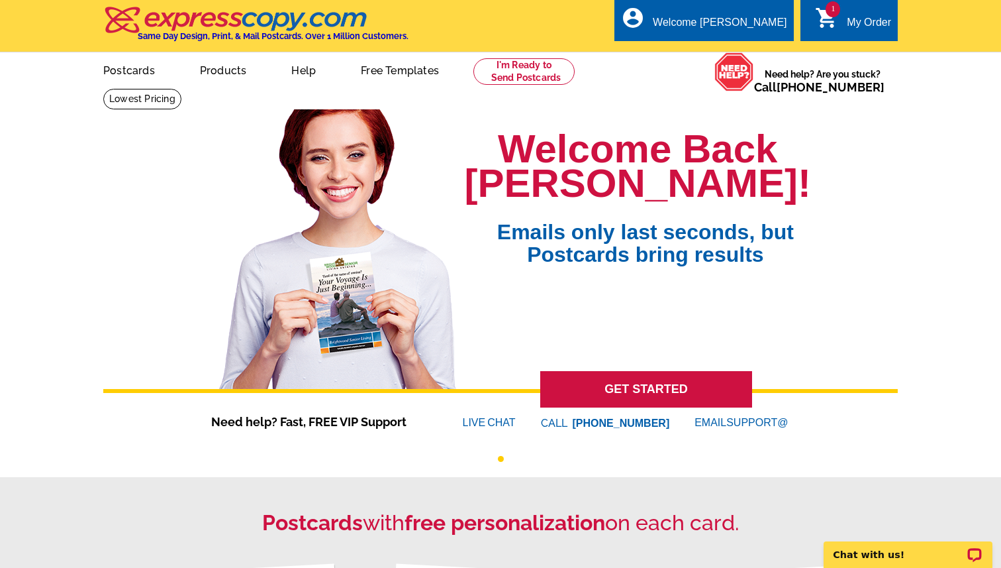
click at [866, 25] on div "My Order" at bounding box center [869, 26] width 44 height 19
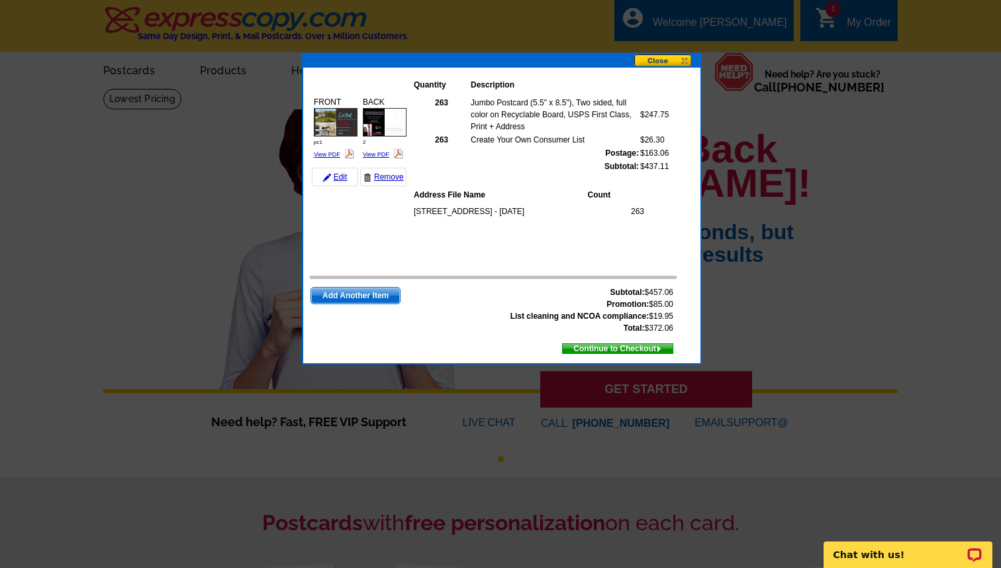
click at [662, 61] on button at bounding box center [668, 61] width 66 height 14
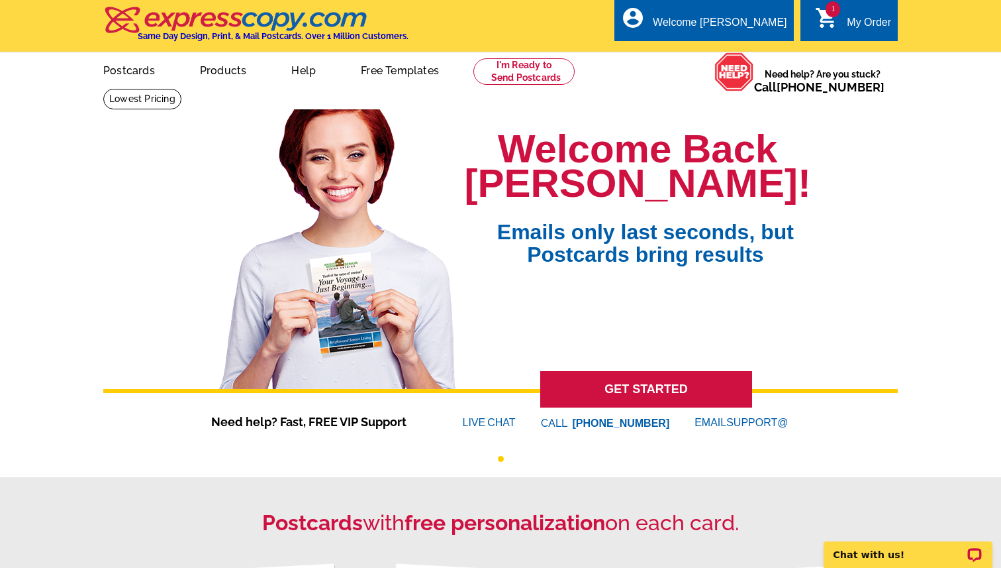
click at [853, 30] on div "My Order" at bounding box center [869, 26] width 44 height 19
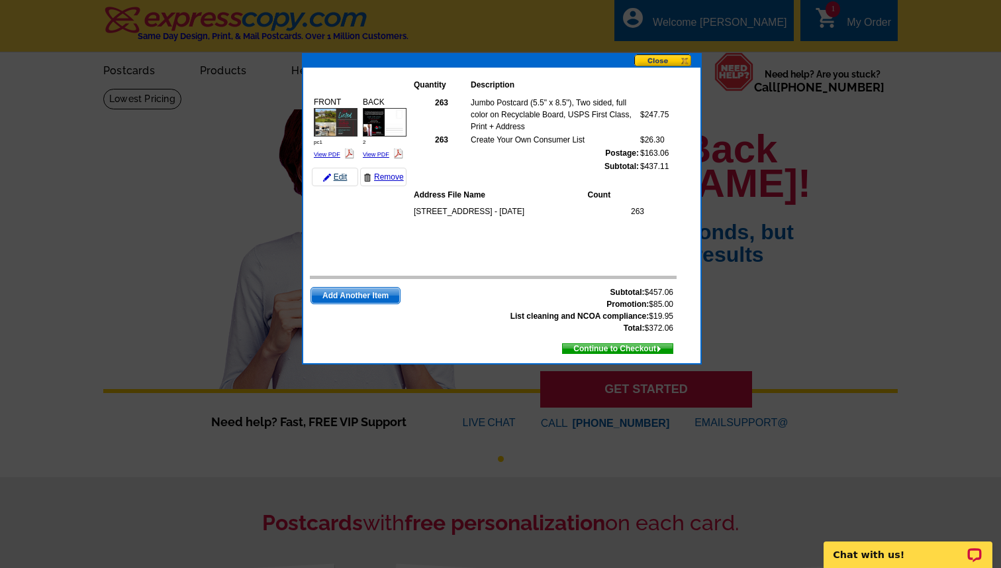
click at [332, 176] on link "Edit" at bounding box center [335, 177] width 46 height 19
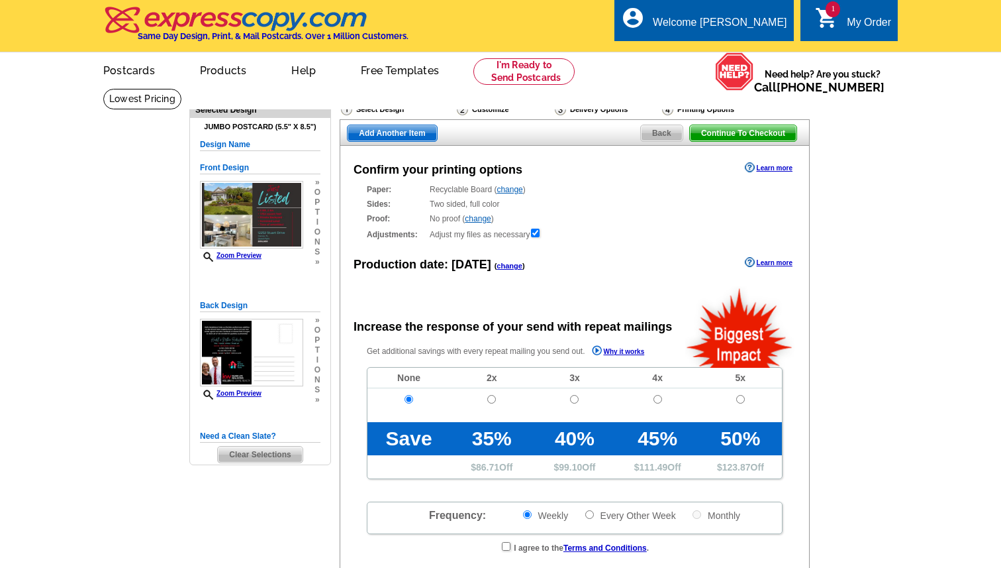
radio input "false"
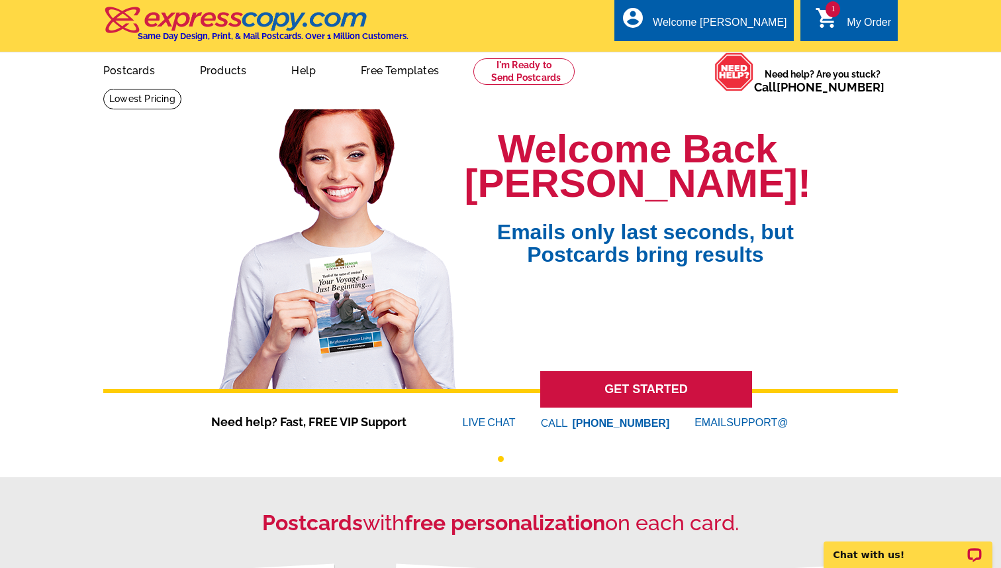
click at [850, 32] on div "My Order" at bounding box center [869, 26] width 44 height 19
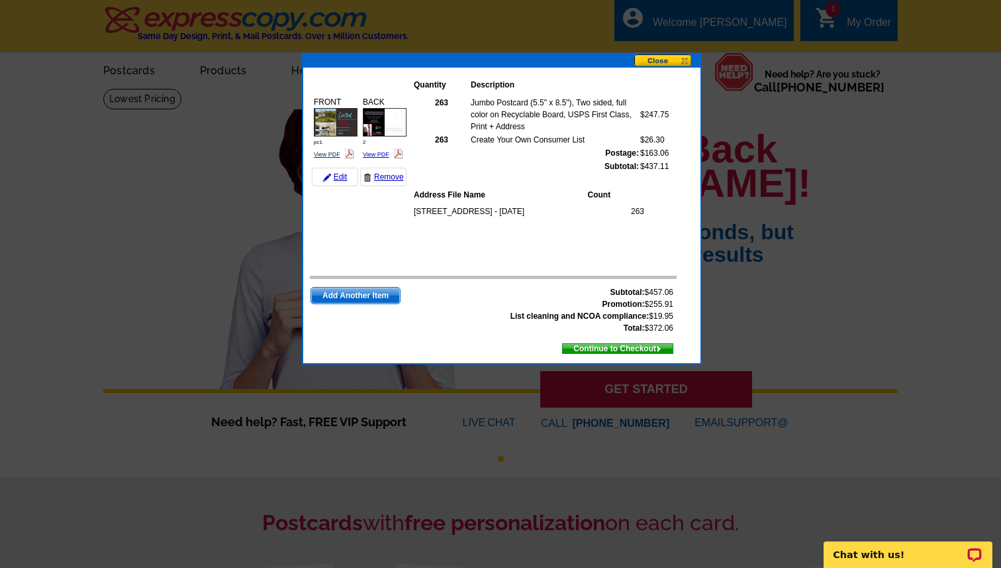
click at [322, 156] on link "View PDF" at bounding box center [327, 154] width 26 height 7
click at [378, 155] on link "View PDF" at bounding box center [376, 154] width 26 height 7
click at [610, 346] on span "Continue to Checkout" at bounding box center [618, 348] width 110 height 15
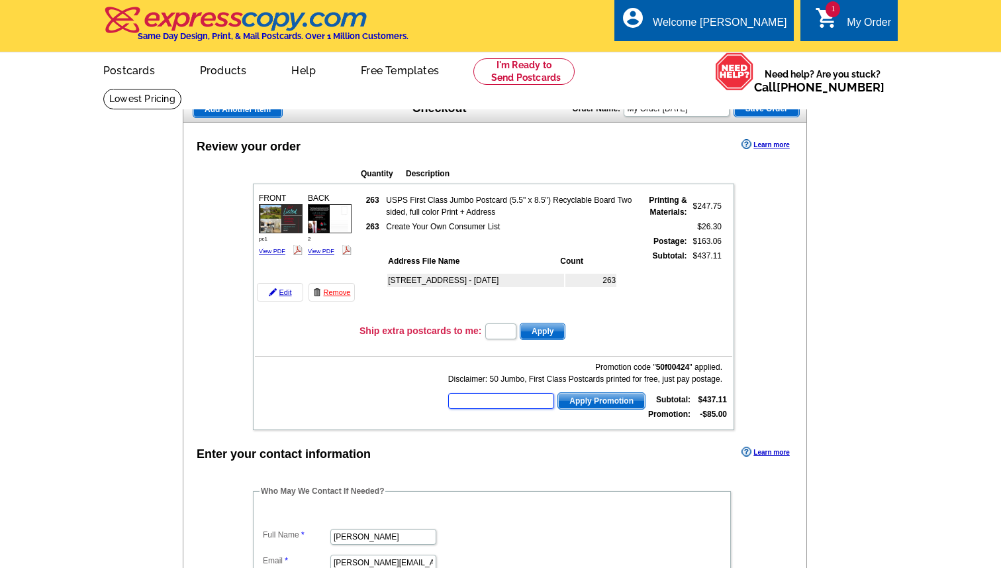
click at [479, 401] on input "text" at bounding box center [501, 401] width 106 height 16
type input "6kw24"
click at [576, 401] on span "Apply Promotion" at bounding box center [601, 401] width 87 height 16
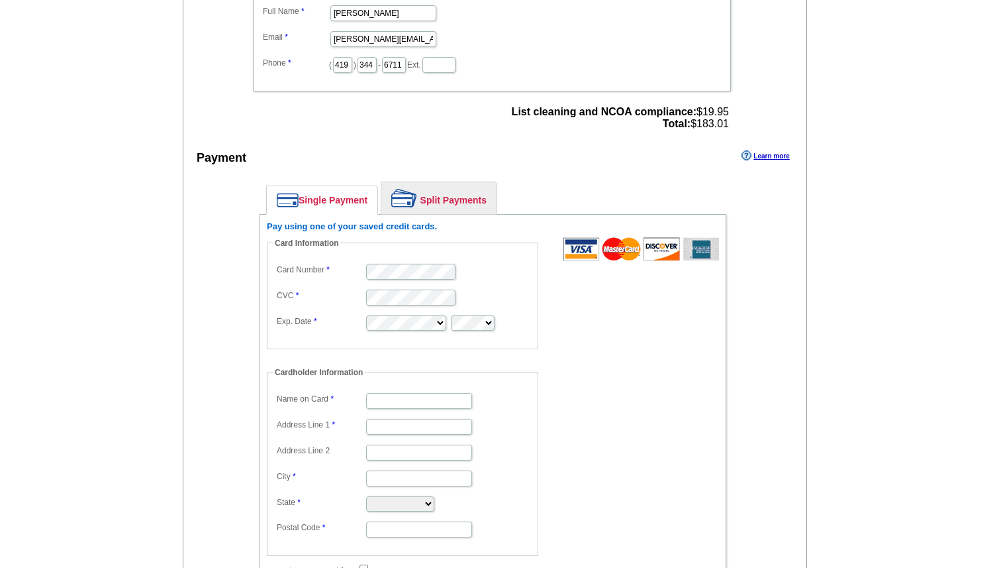
scroll to position [524, 0]
click at [345, 317] on label "Exp. Date" at bounding box center [321, 321] width 88 height 12
click at [391, 401] on input "Name on Card" at bounding box center [419, 400] width 106 height 16
type input "[PERSON_NAME]"
click at [373, 427] on input "Address Line 1" at bounding box center [419, 426] width 106 height 16
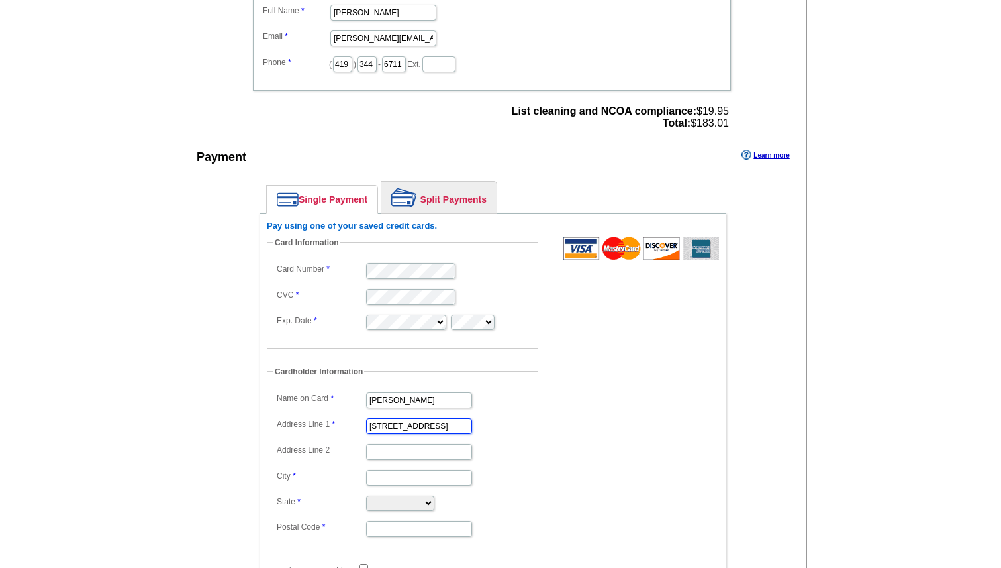
type input "[STREET_ADDRESS]"
type input "[GEOGRAPHIC_DATA]"
select select "FL"
type input "34293"
click at [509, 538] on fieldset "Cardholder Information Name on Card [PERSON_NAME] Address Line 1 [STREET_ADDRES…" at bounding box center [403, 460] width 272 height 189
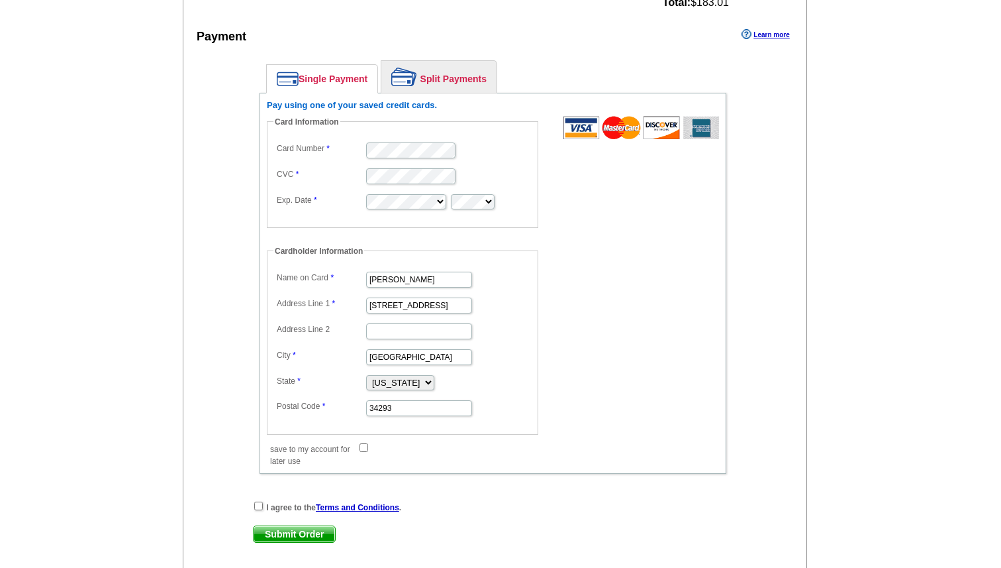
scroll to position [680, 0]
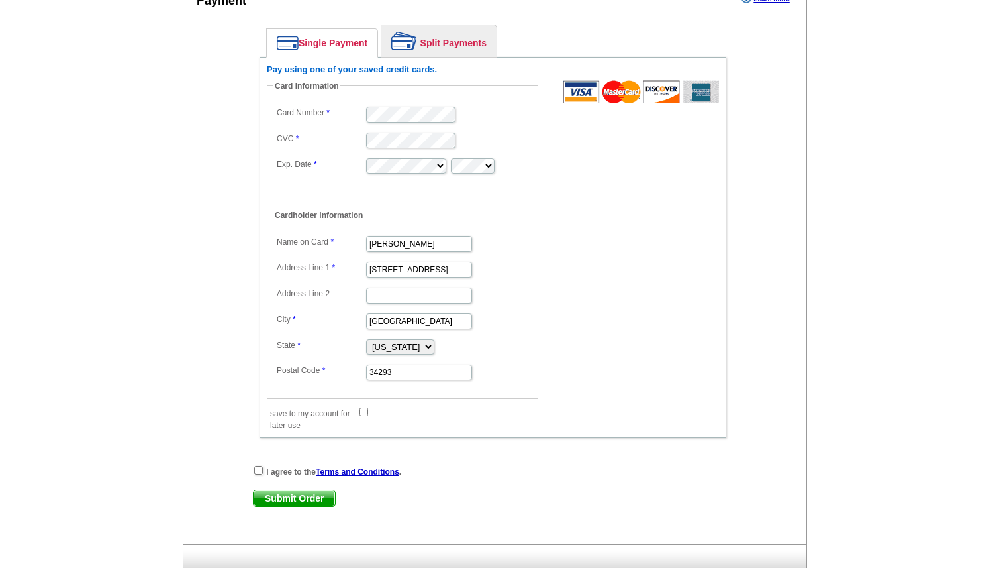
click at [363, 412] on input "save to my account for later use" at bounding box center [364, 411] width 9 height 9
checkbox input "true"
click at [258, 470] on input "checkbox" at bounding box center [258, 470] width 9 height 9
checkbox input "true"
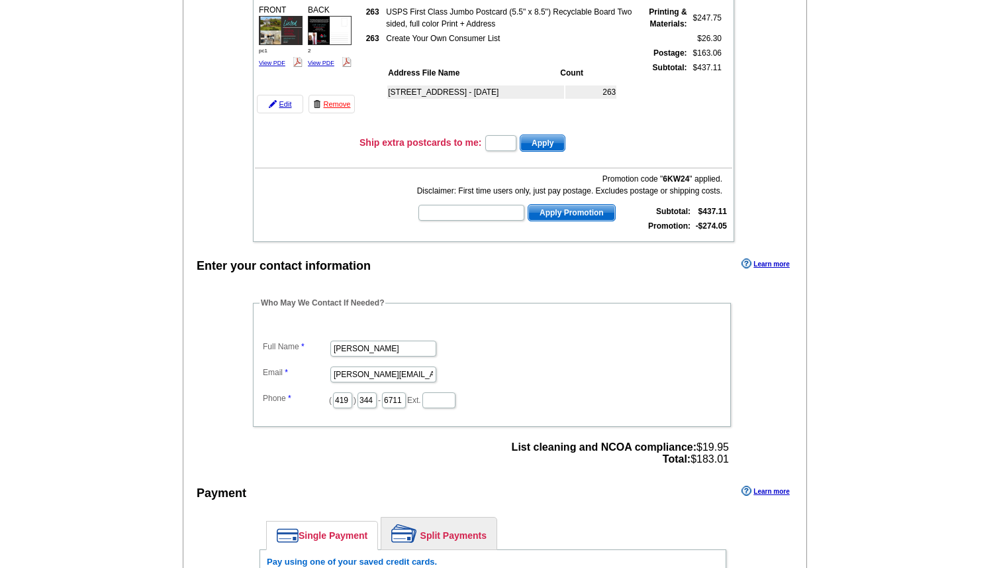
scroll to position [0, 0]
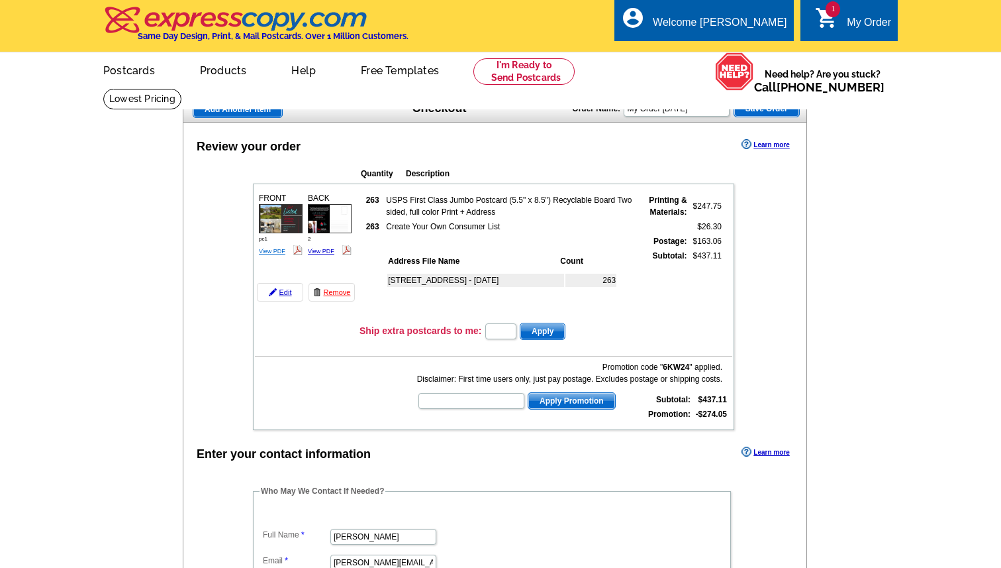
click at [272, 251] on link "View PDF" at bounding box center [272, 251] width 26 height 7
click at [320, 250] on link "View PDF" at bounding box center [321, 251] width 26 height 7
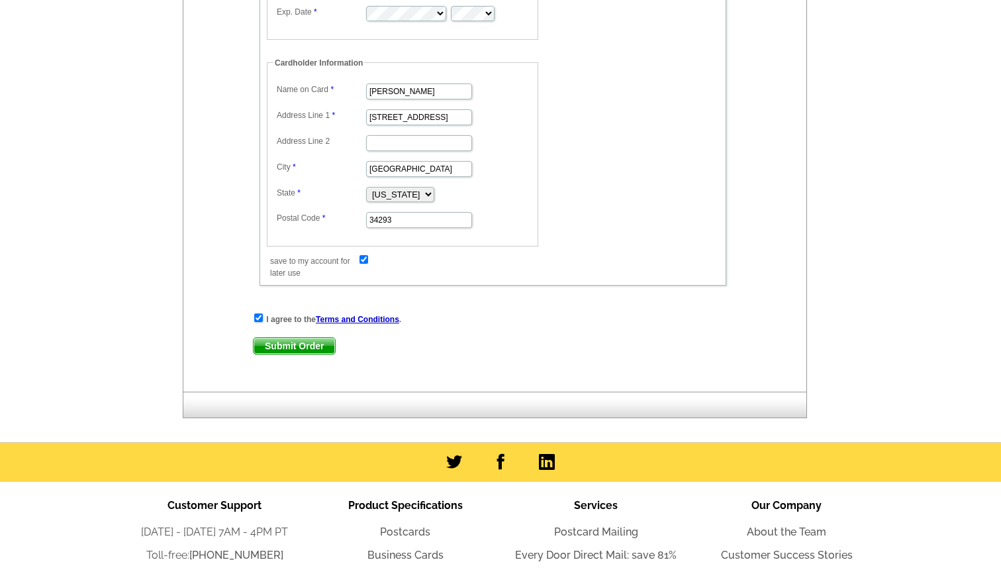
scroll to position [834, 0]
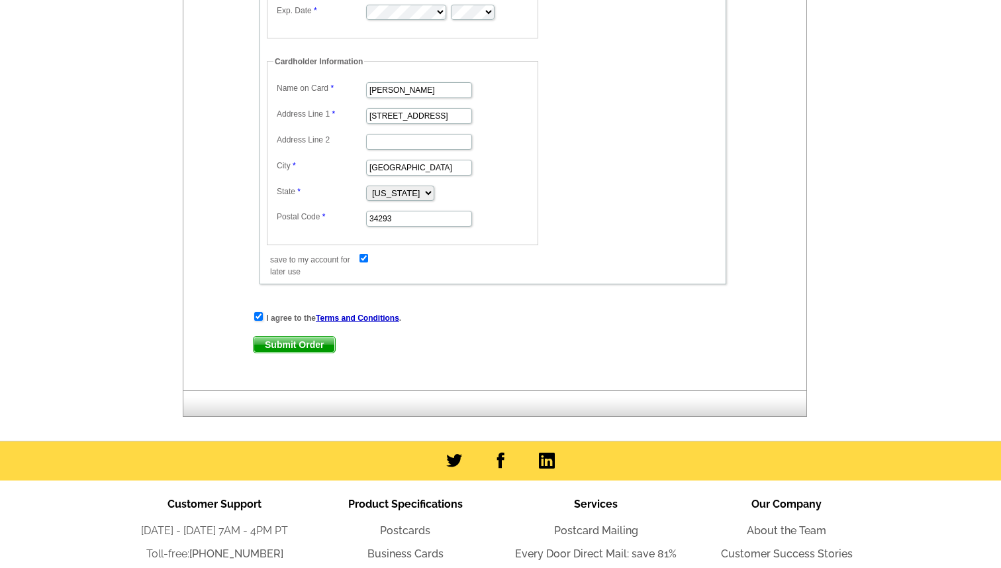
click at [318, 345] on span "Submit Order" at bounding box center [294, 344] width 81 height 16
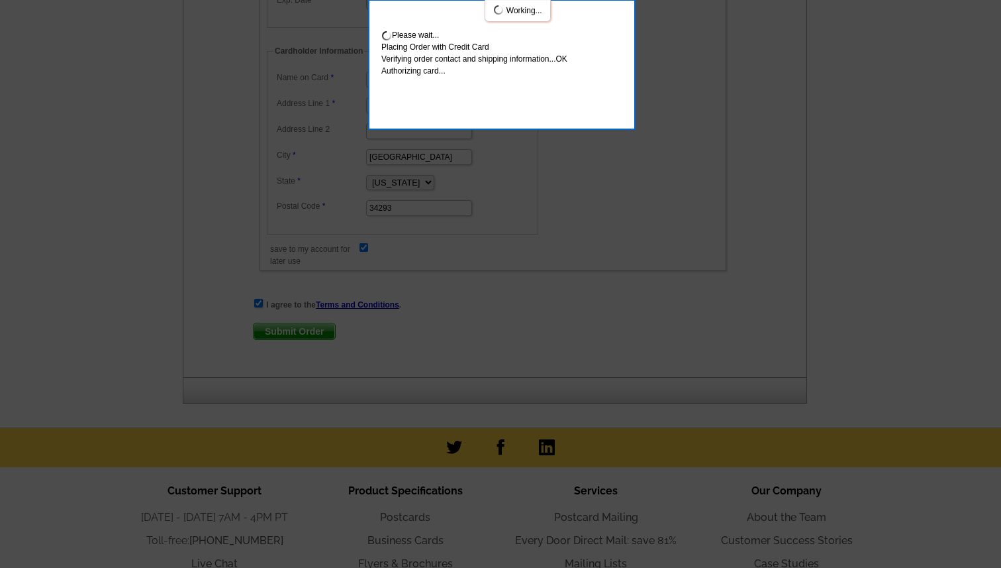
scroll to position [906, 0]
